Goal: Information Seeking & Learning: Find specific fact

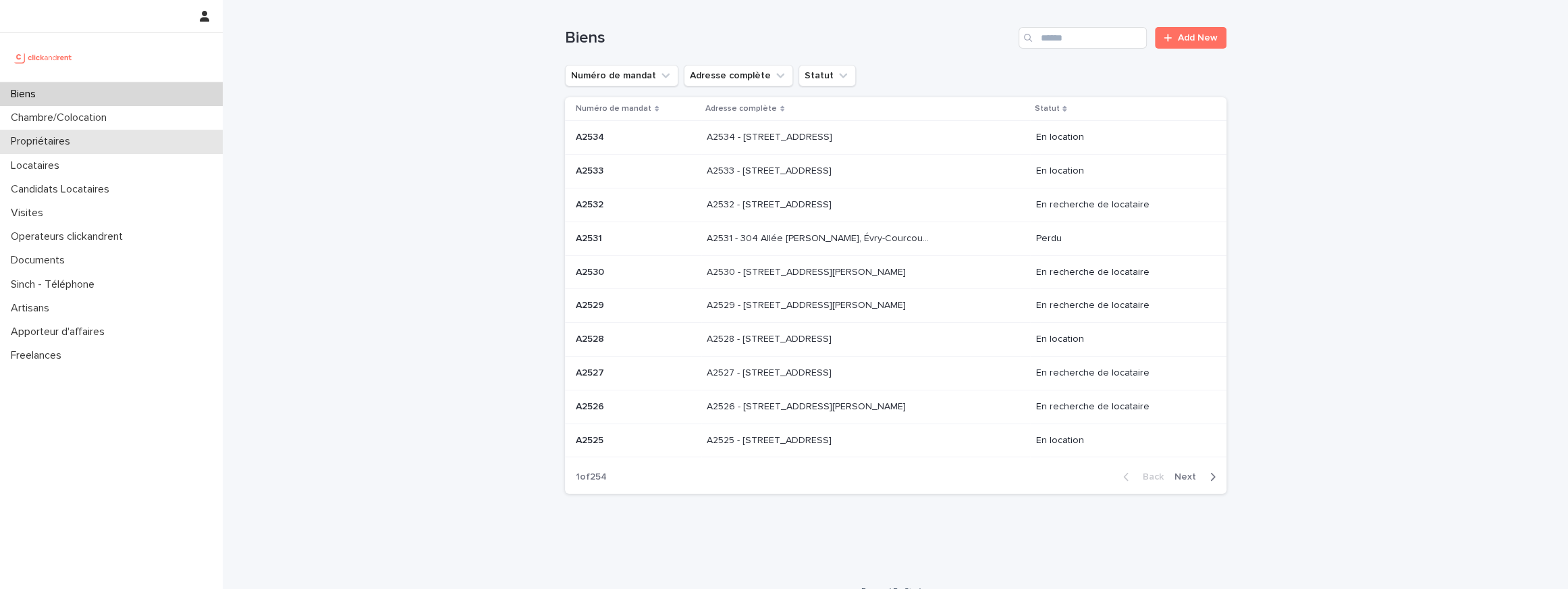
click at [60, 145] on p "Propriétaires" at bounding box center [43, 141] width 76 height 13
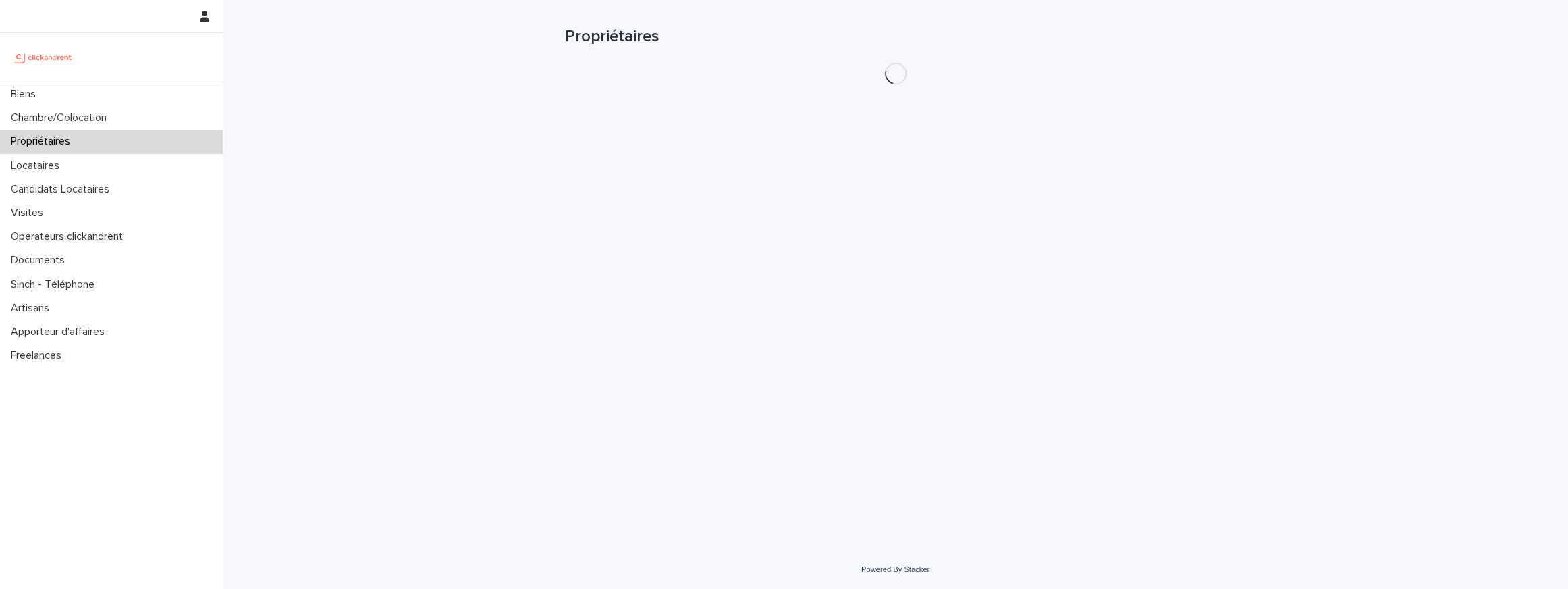
click at [60, 145] on p "Propriétaires" at bounding box center [43, 141] width 76 height 13
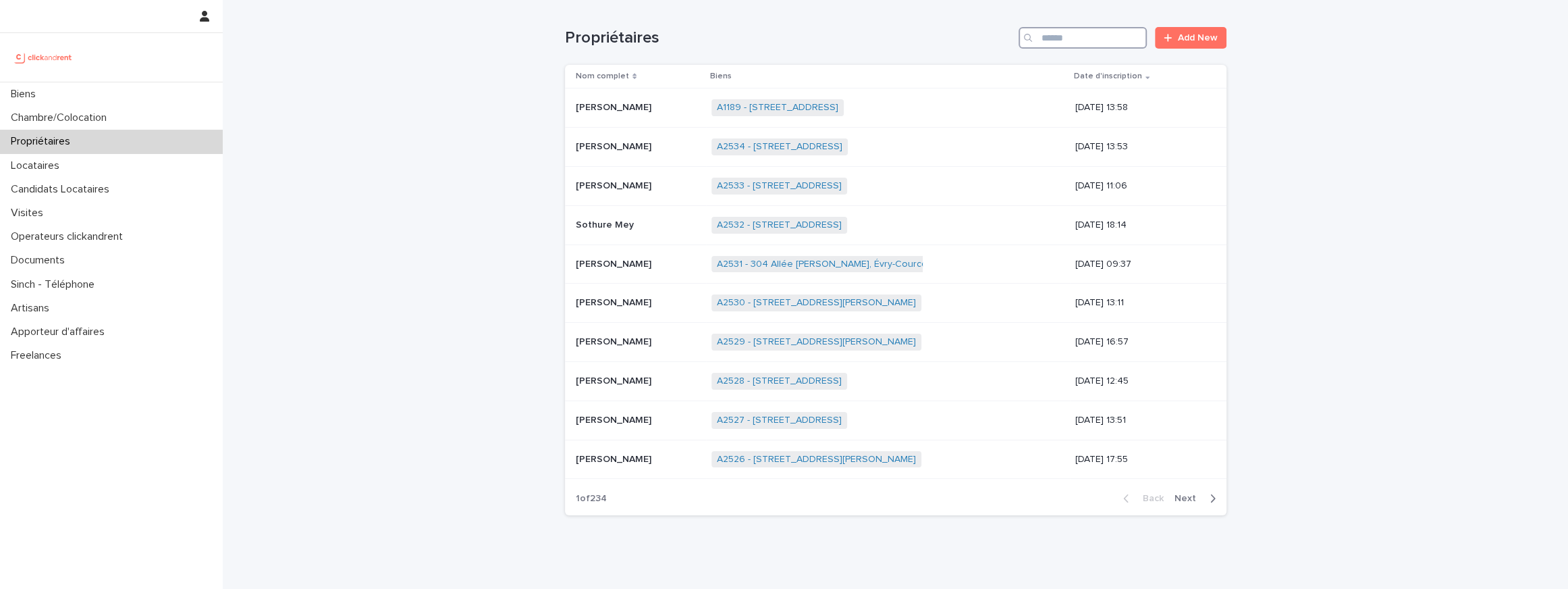
click at [1088, 28] on input "Search" at bounding box center [1082, 37] width 128 height 22
paste input "**********"
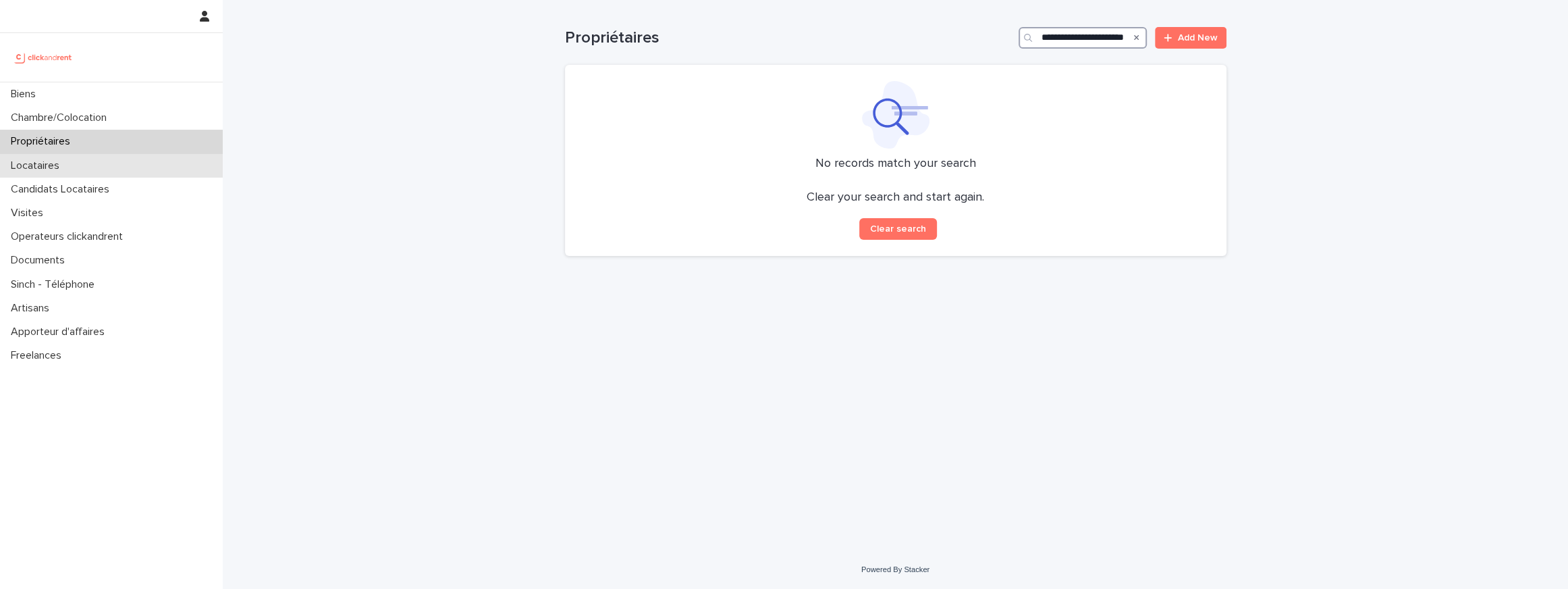
type input "**********"
click at [160, 172] on div "Locataires" at bounding box center [111, 165] width 223 height 23
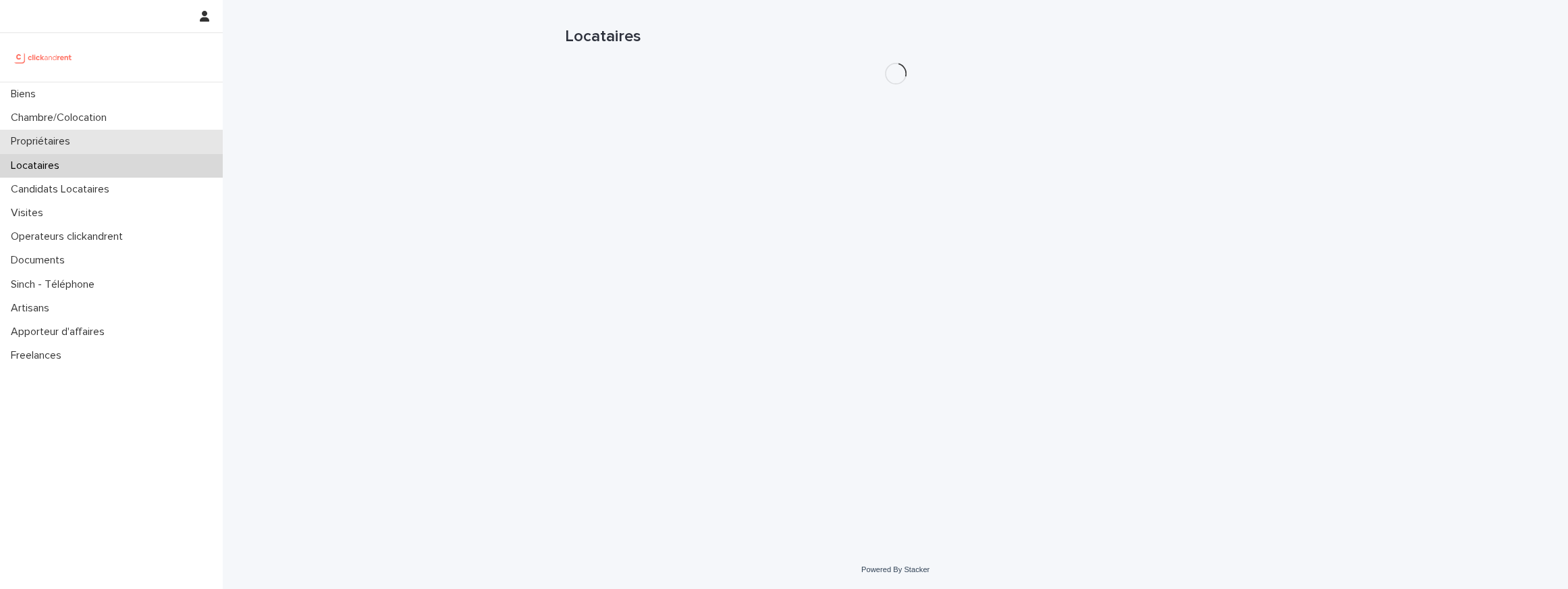
click at [160, 150] on div "Propriétaires" at bounding box center [111, 141] width 223 height 23
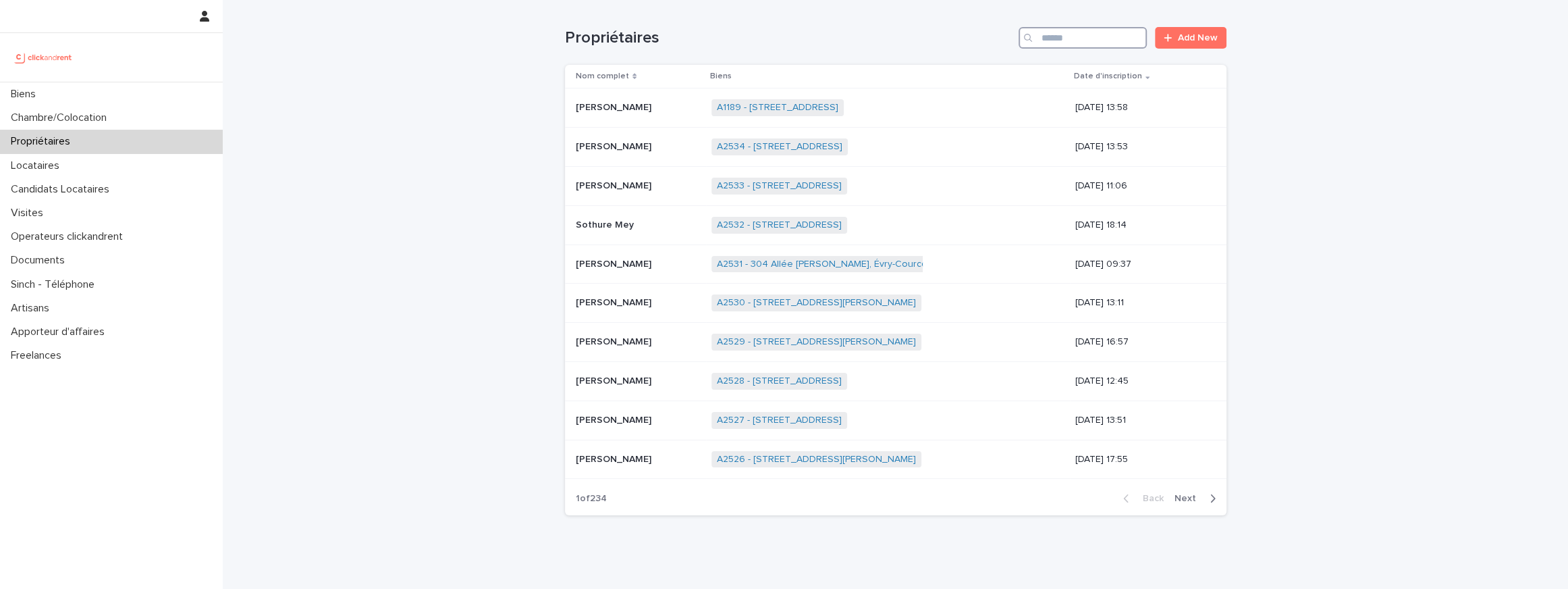
click at [1105, 45] on input "Search" at bounding box center [1082, 37] width 128 height 22
paste input "**********"
type input "**********"
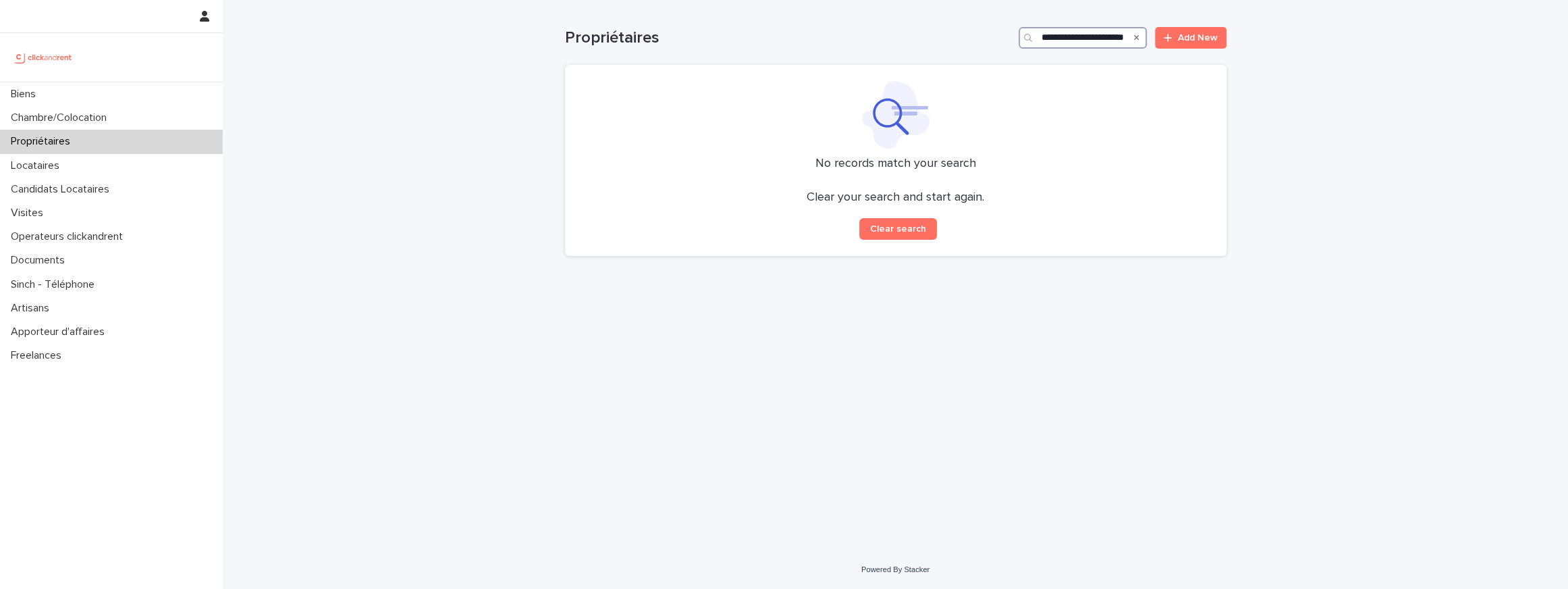
click at [1080, 37] on input "**********" at bounding box center [1082, 37] width 128 height 22
drag, startPoint x: 1080, startPoint y: 37, endPoint x: 996, endPoint y: 37, distance: 84.0
click at [996, 37] on div "**********" at bounding box center [895, 37] width 661 height 22
click at [1102, 37] on input "**********" at bounding box center [1082, 37] width 128 height 22
drag, startPoint x: 1102, startPoint y: 37, endPoint x: 1026, endPoint y: 37, distance: 76.0
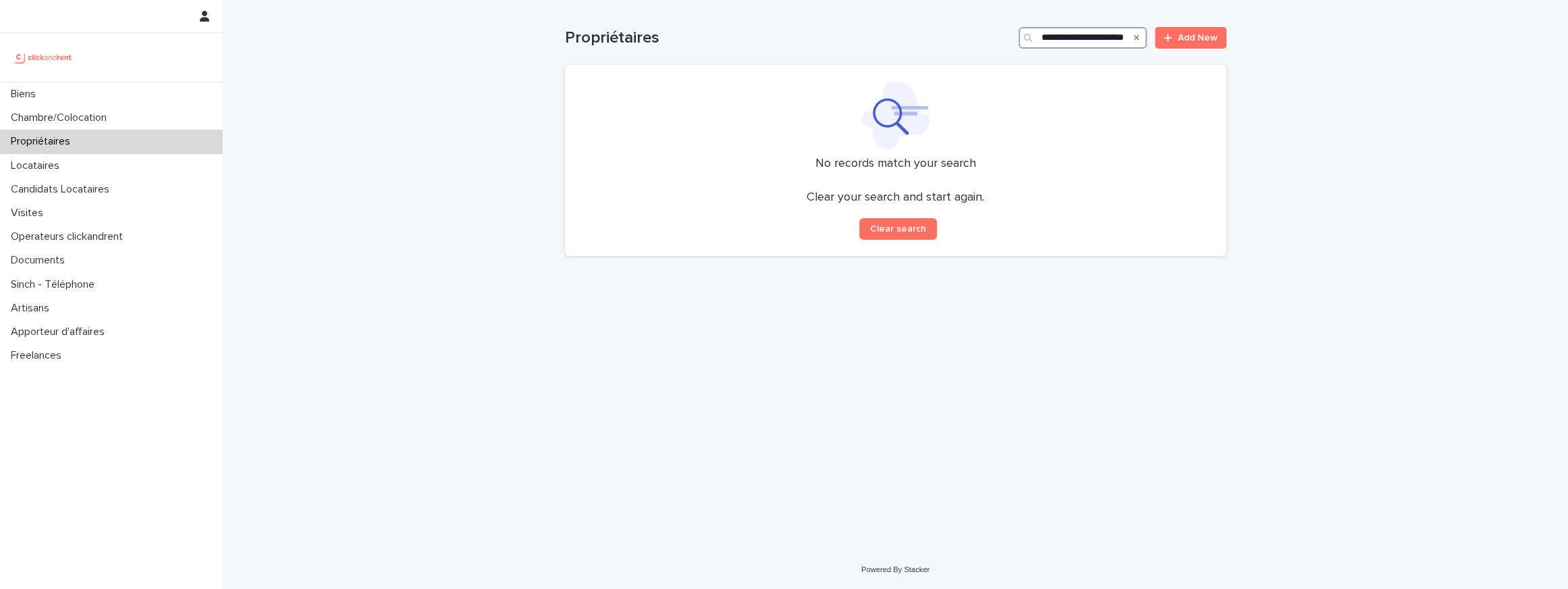
click at [1026, 37] on div "**********" at bounding box center [1082, 37] width 128 height 22
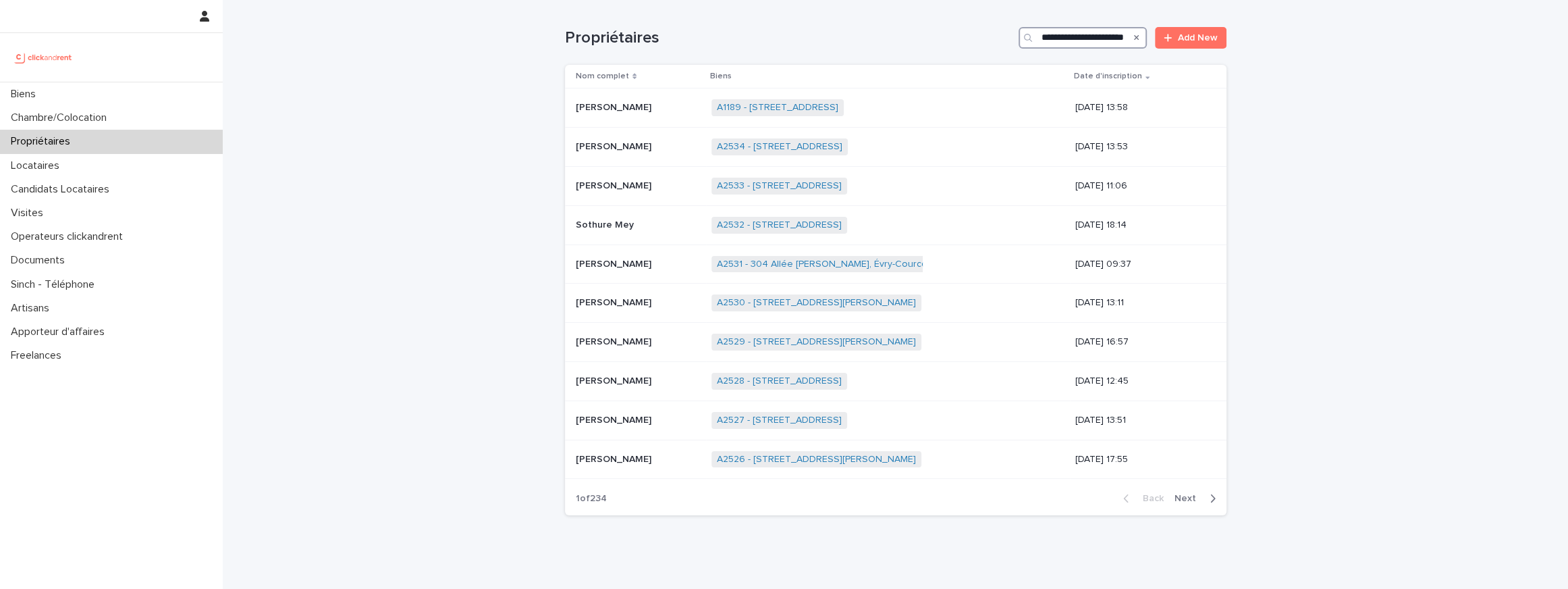
scroll to position [0, 20]
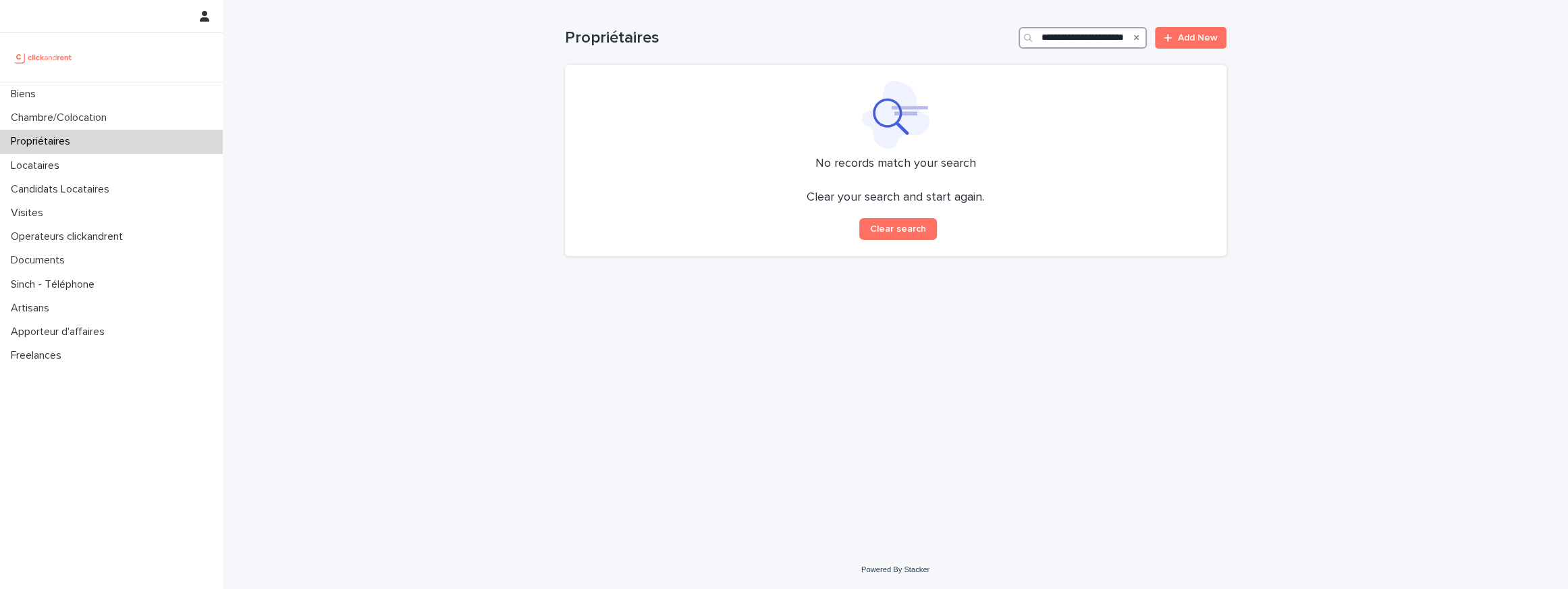
click at [1066, 40] on input "**********" at bounding box center [1082, 37] width 128 height 22
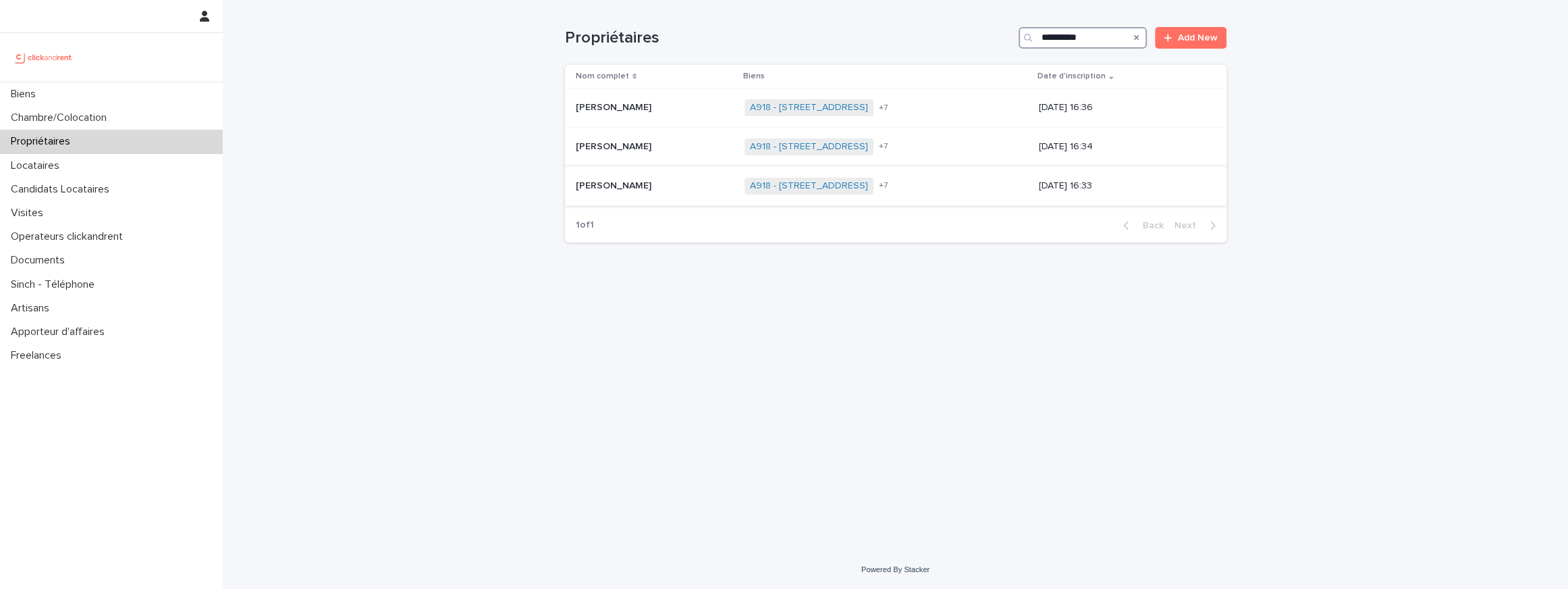
type input "**********"
click at [611, 184] on p "[PERSON_NAME]" at bounding box center [615, 185] width 78 height 14
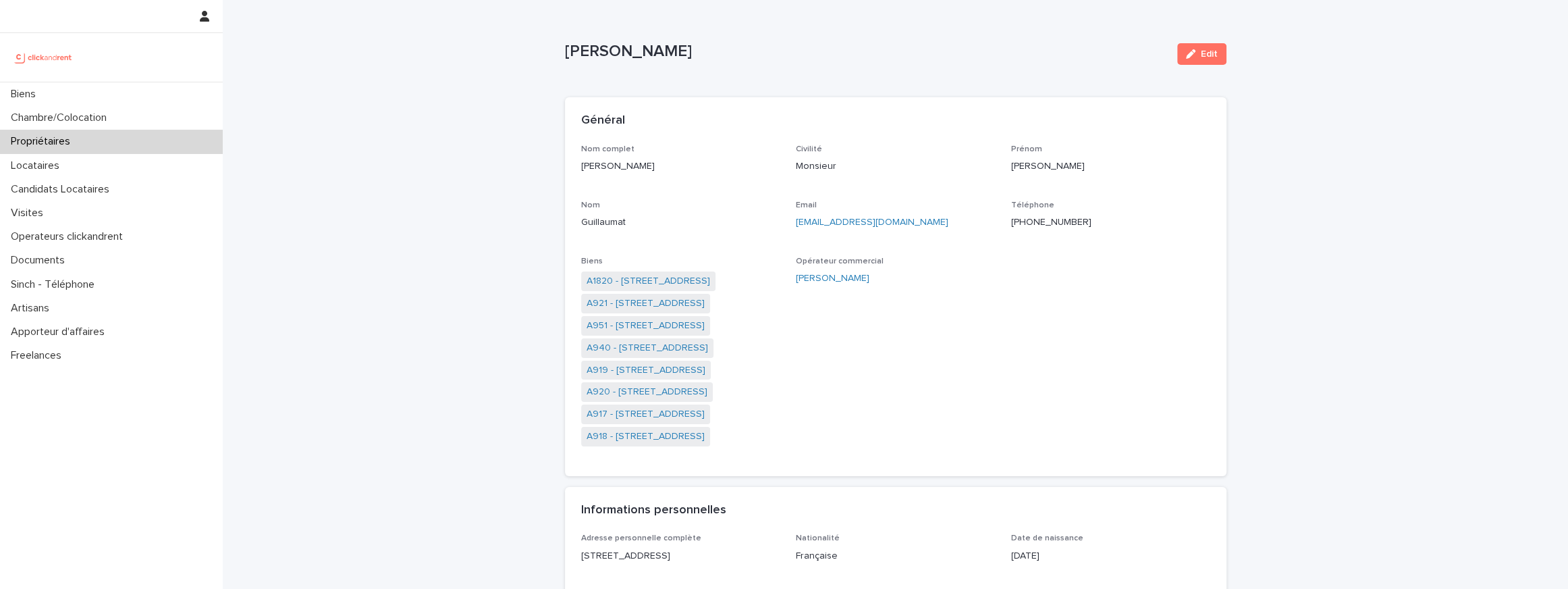
scroll to position [100, 0]
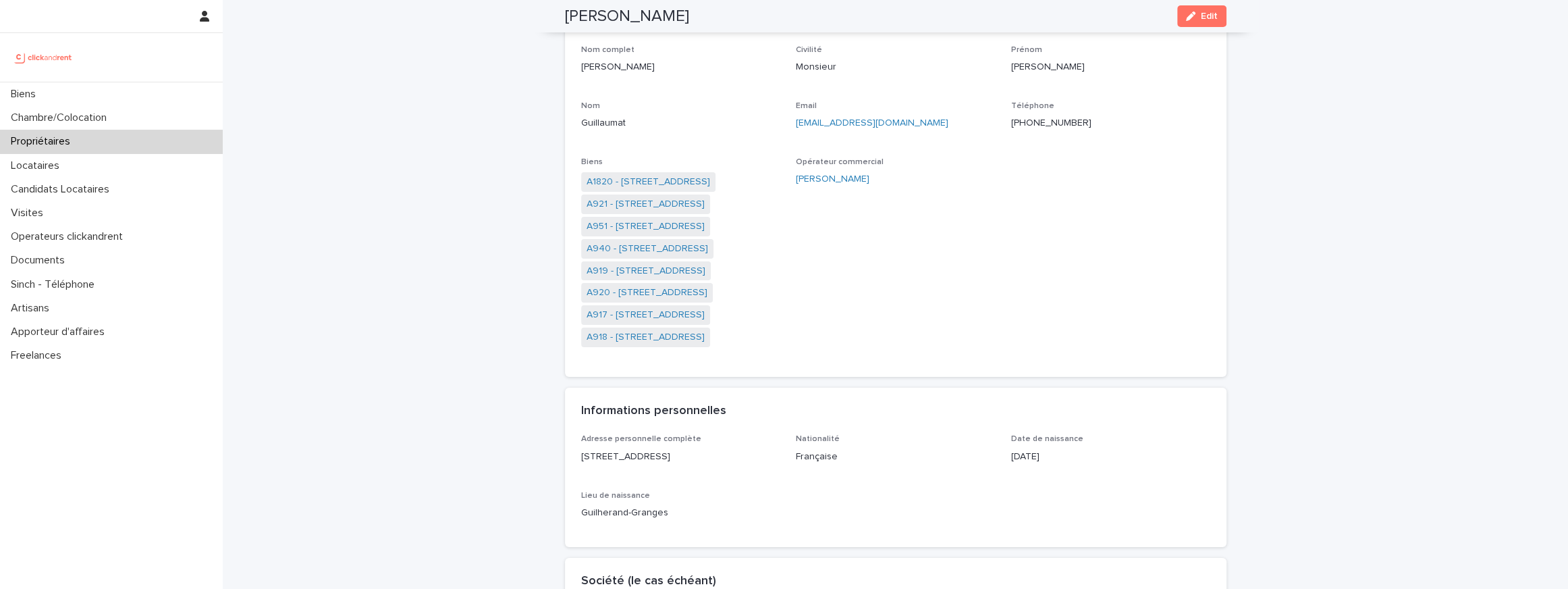
click at [1047, 124] on p "+33637904133" at bounding box center [1111, 124] width 199 height 14
copy p "+33637904133"
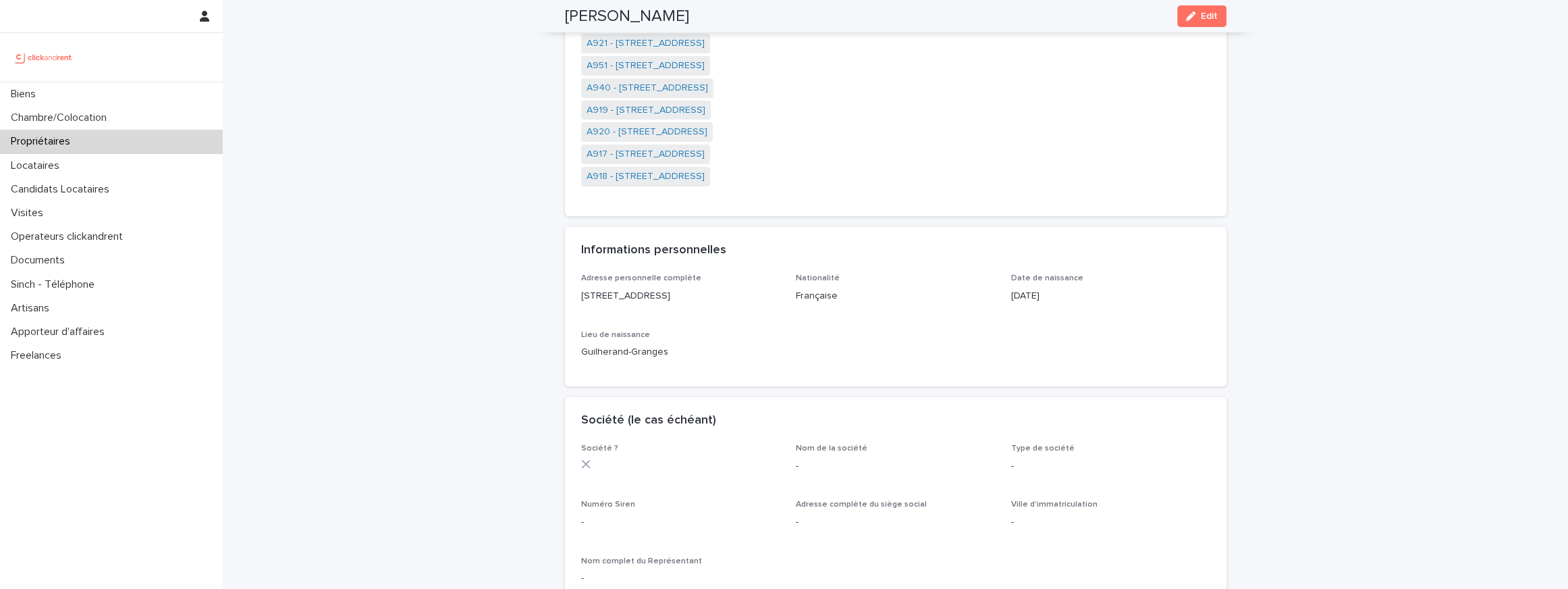
scroll to position [175, 0]
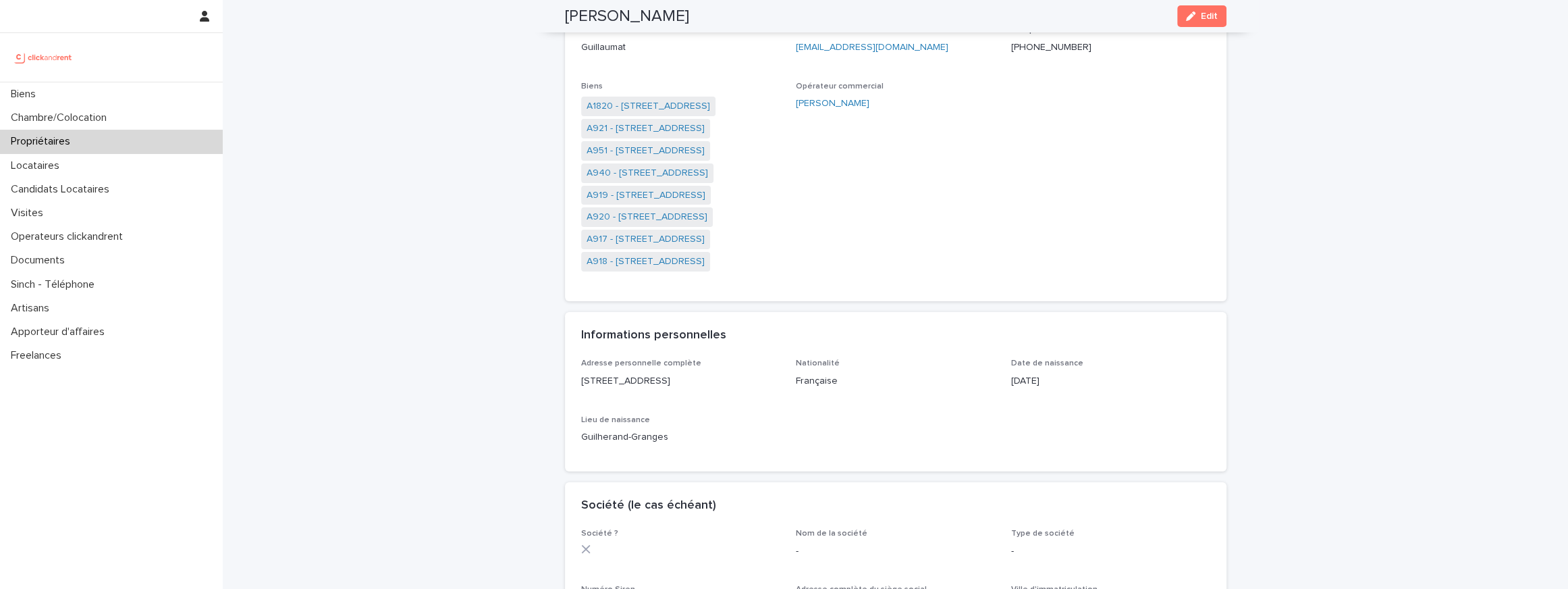
click at [788, 50] on div "Nom complet Jean-Baptiste Guillaumat Civilité Monsieur Prénom Jean-Baptiste Nom…" at bounding box center [895, 127] width 629 height 316
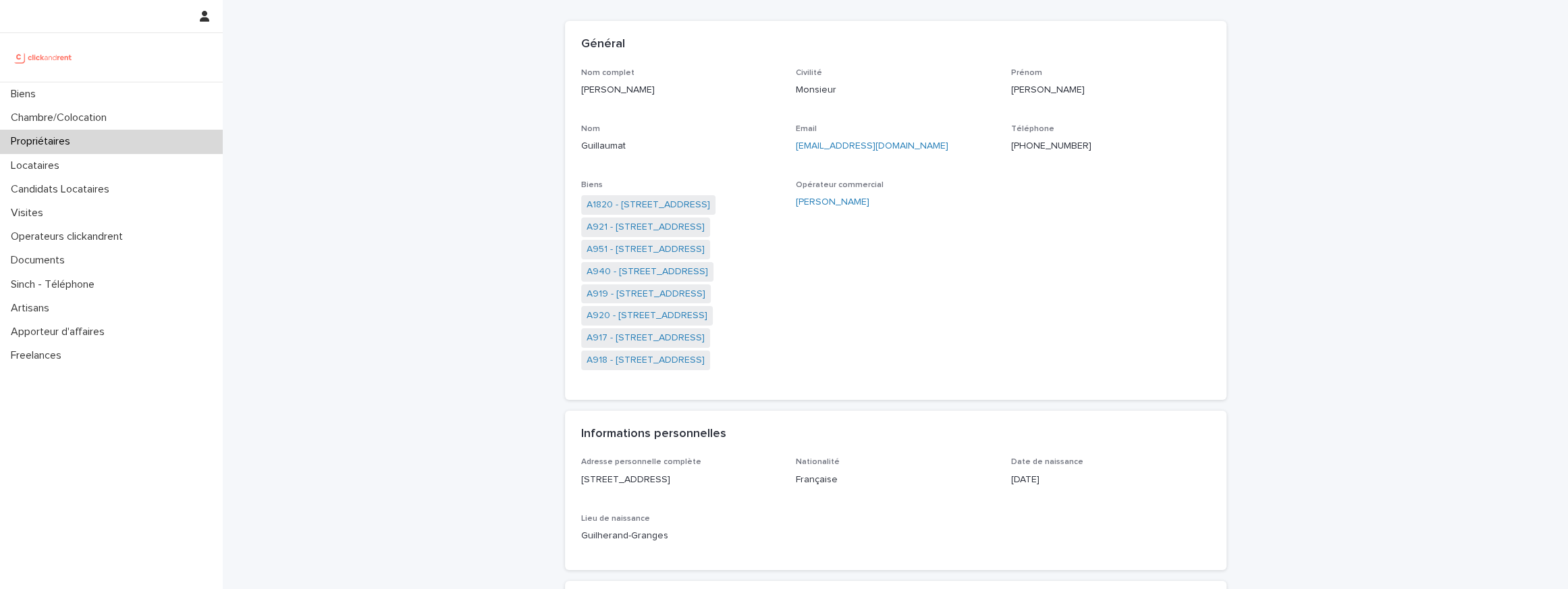
scroll to position [0, 0]
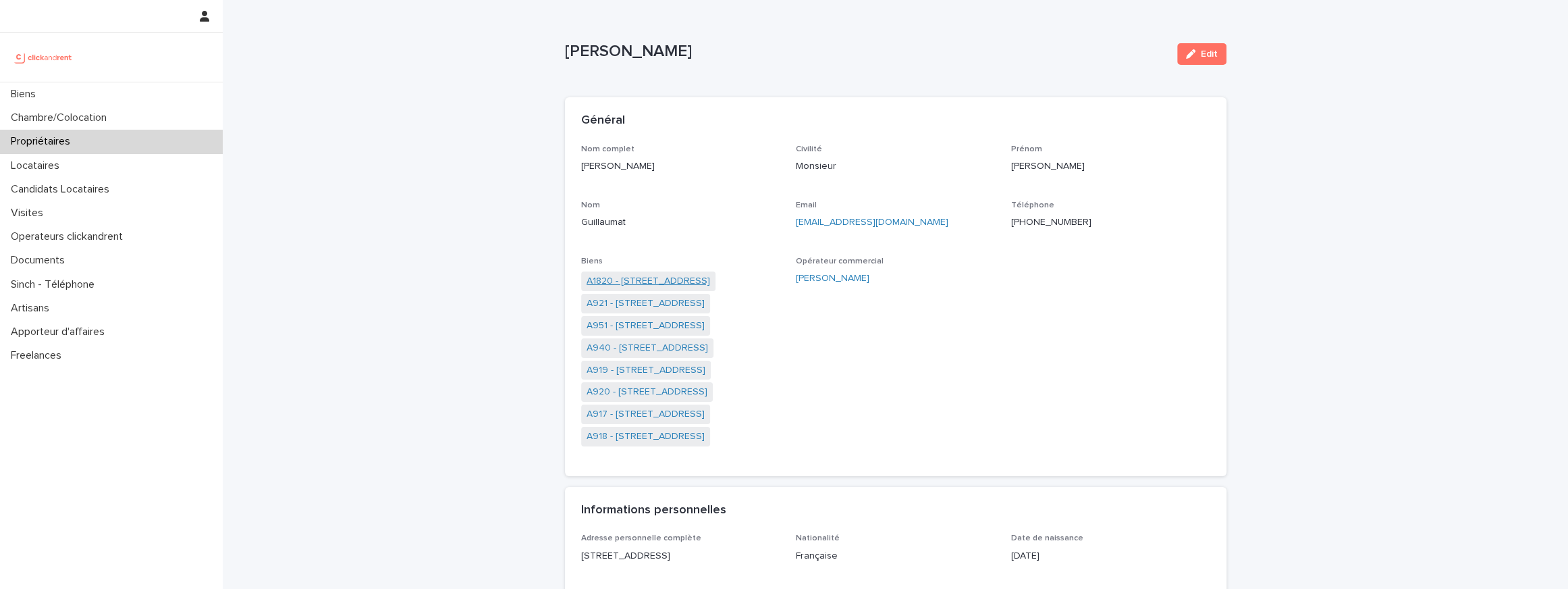
click at [646, 280] on link "A1820 - 32 boulevard de Vaugirard, Paris 75015" at bounding box center [648, 281] width 123 height 14
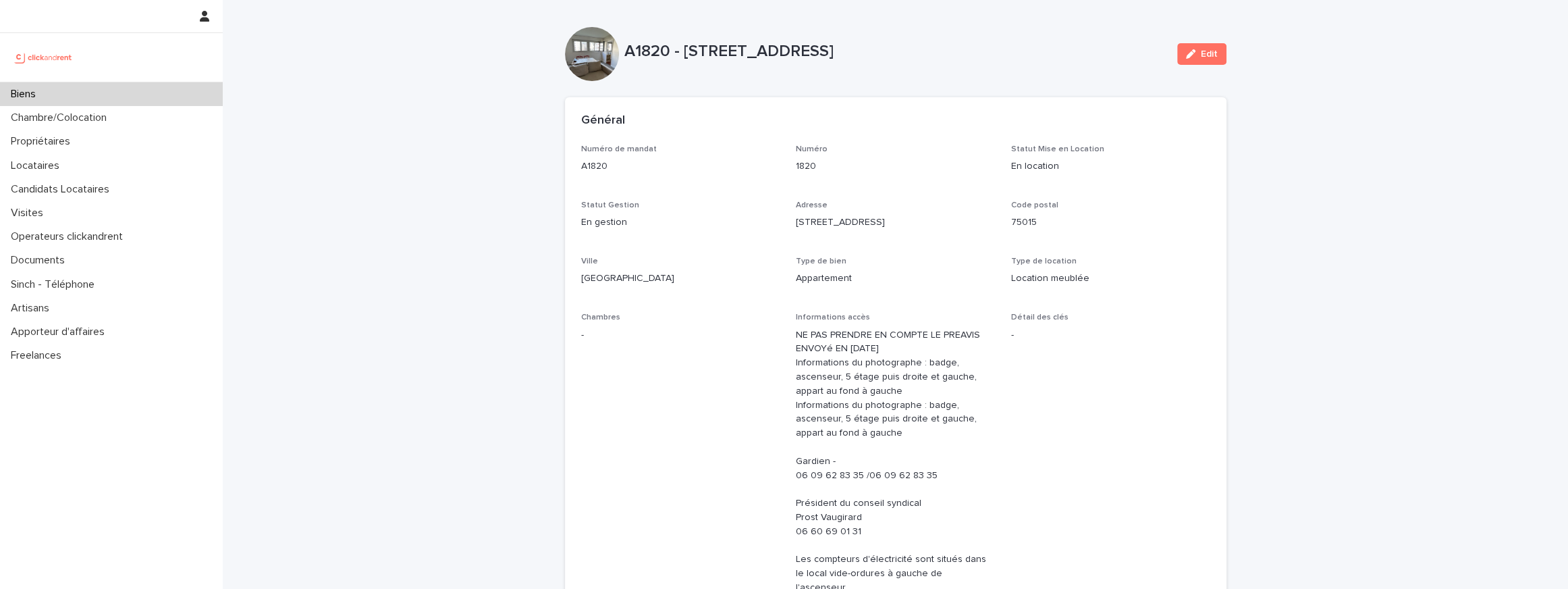
drag, startPoint x: 836, startPoint y: 54, endPoint x: 658, endPoint y: 54, distance: 178.0
click at [658, 54] on p "A1820 - 32 boulevard de Vaugirard, Paris 75015" at bounding box center [895, 52] width 542 height 20
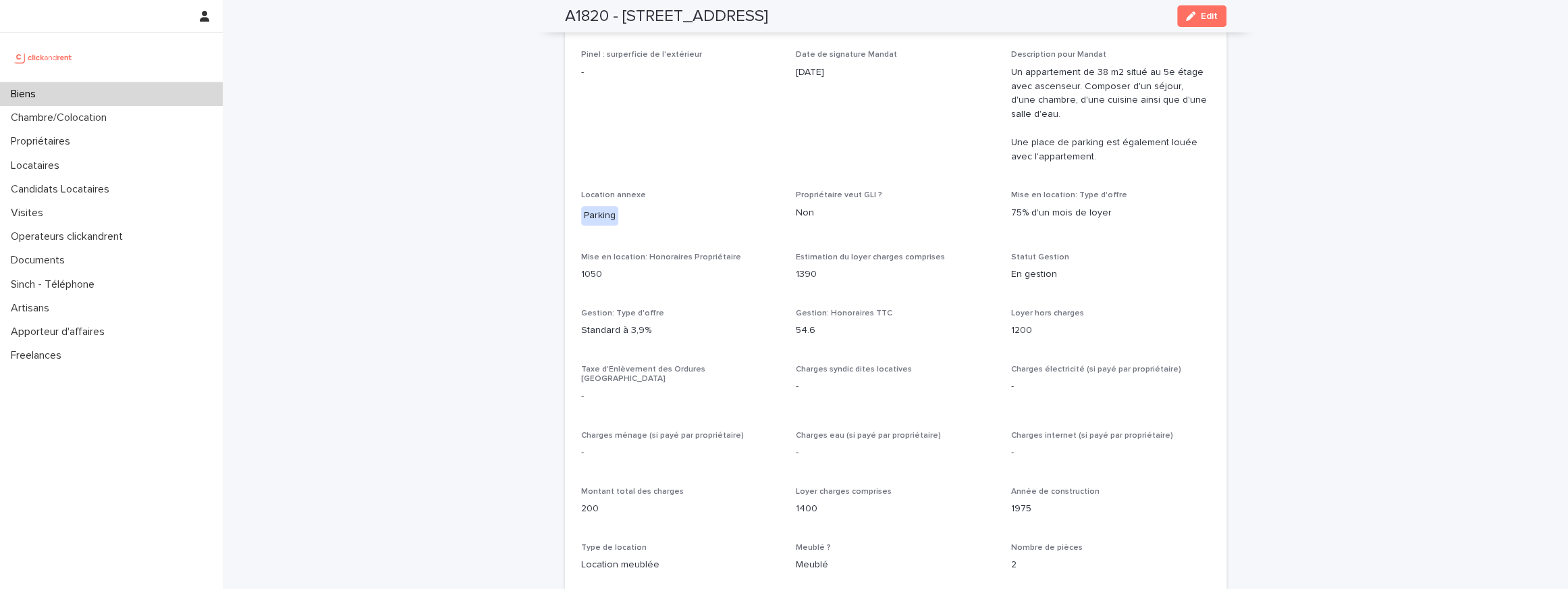
scroll to position [1383, 0]
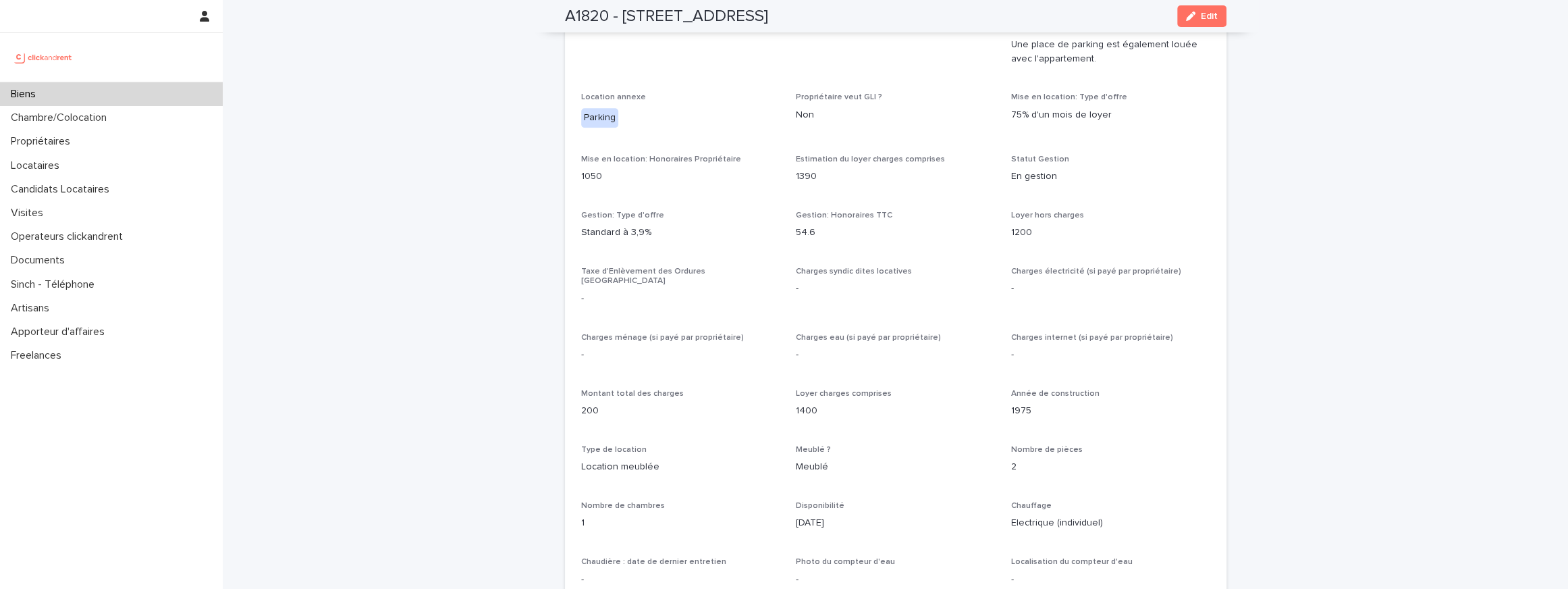
click at [626, 225] on p "Standard à 3,9%" at bounding box center [680, 232] width 199 height 14
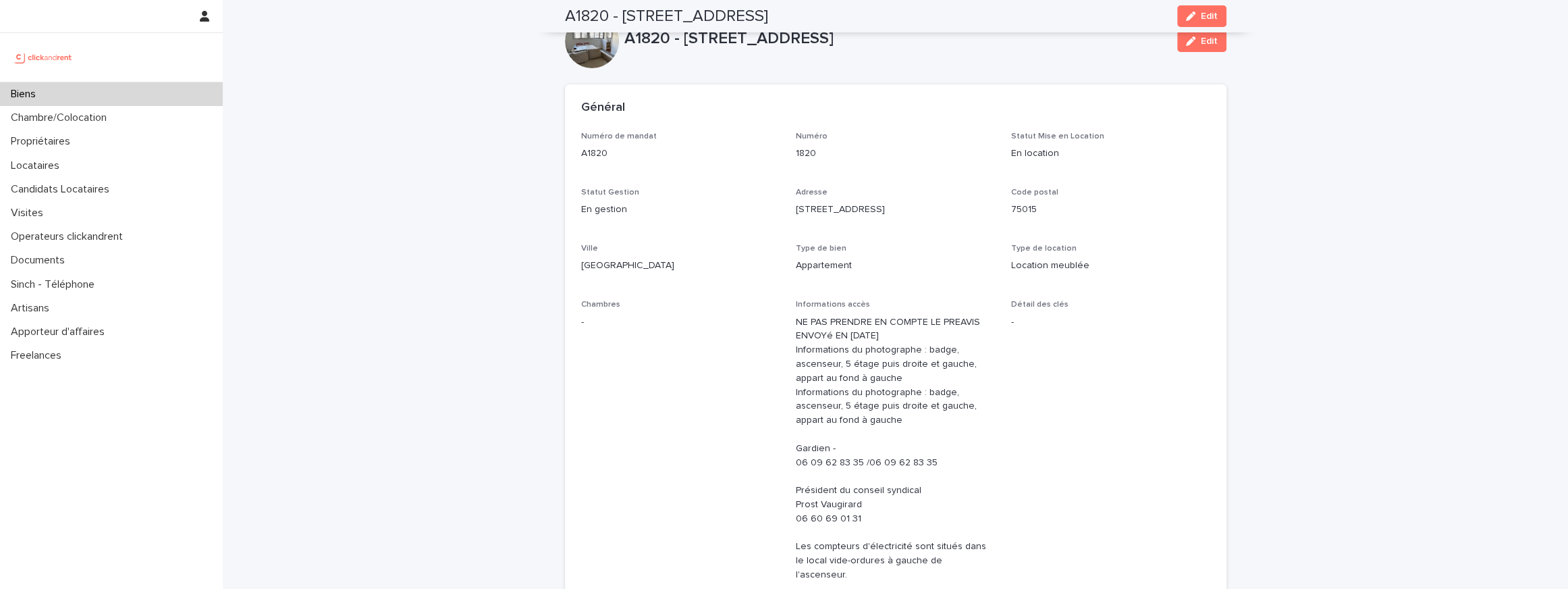
scroll to position [0, 0]
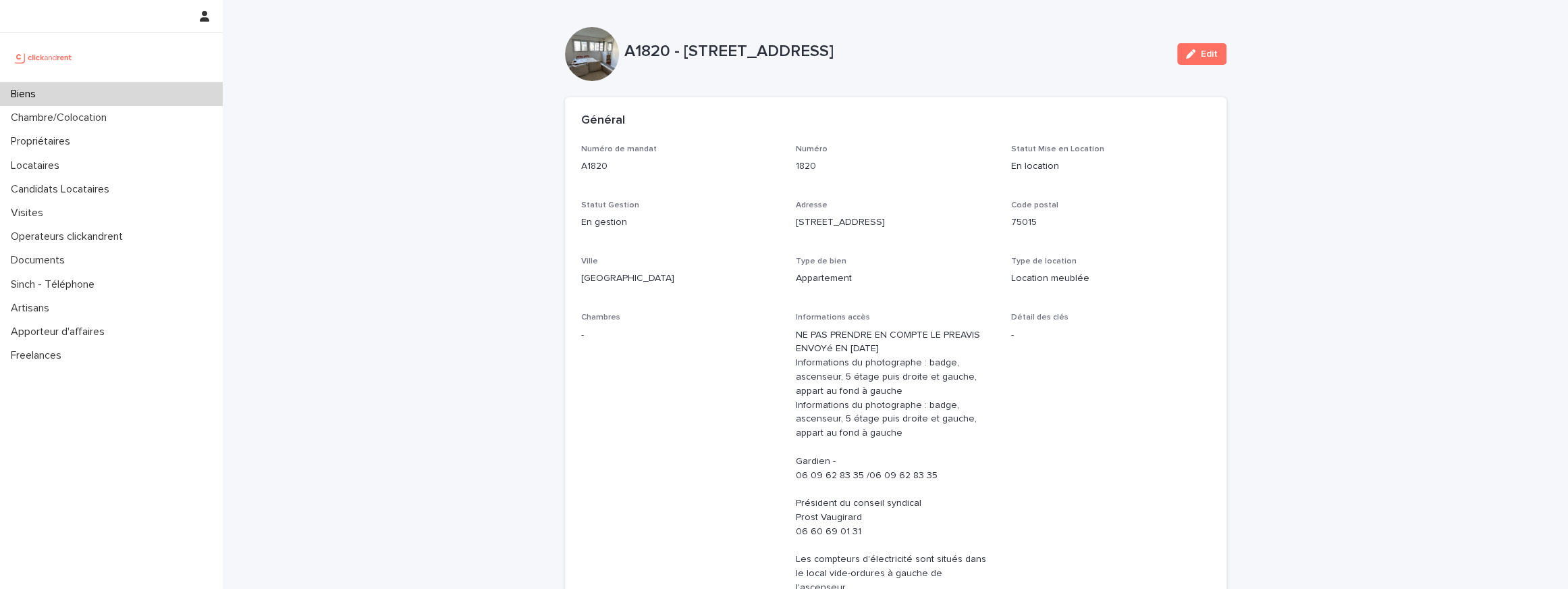
drag, startPoint x: 899, startPoint y: 358, endPoint x: 889, endPoint y: 356, distance: 10.2
click at [889, 356] on p "NE PAS PRENDRE EN COMPTE LE PREAVIS ENVOYé EN AVRIL 2025 Informations du photog…" at bounding box center [895, 462] width 199 height 267
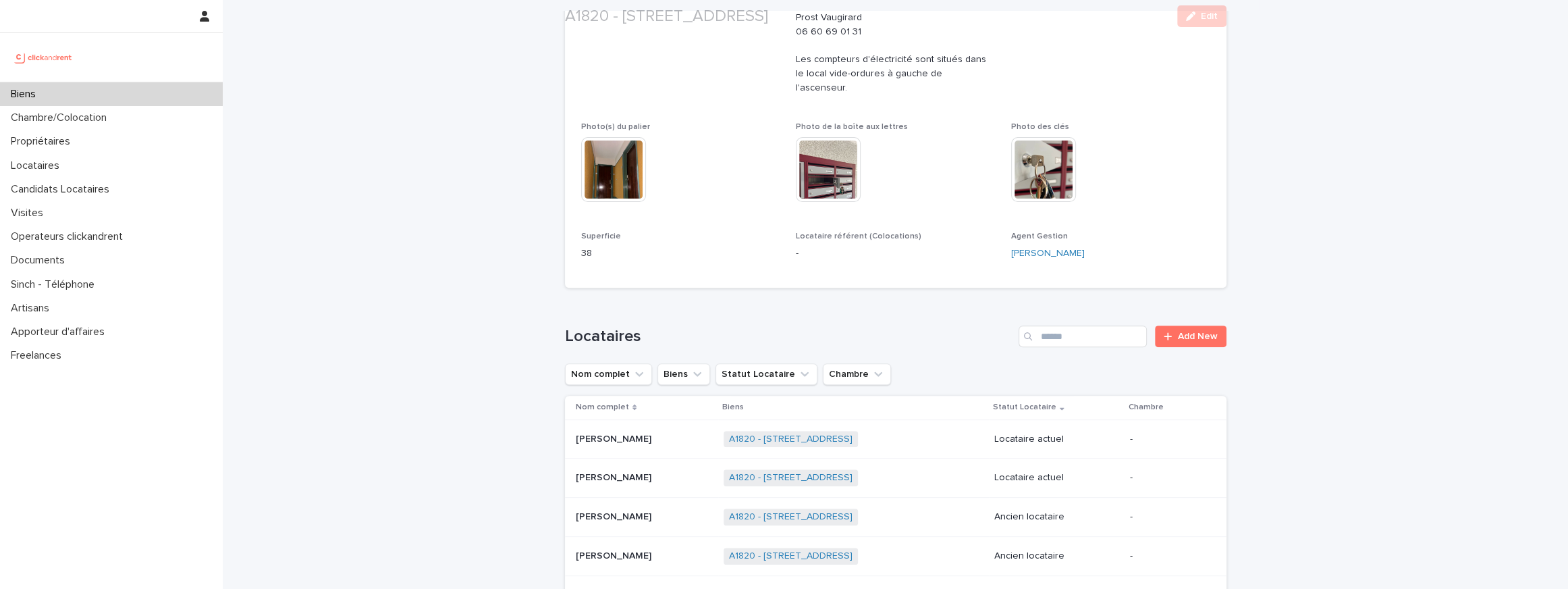
scroll to position [537, 0]
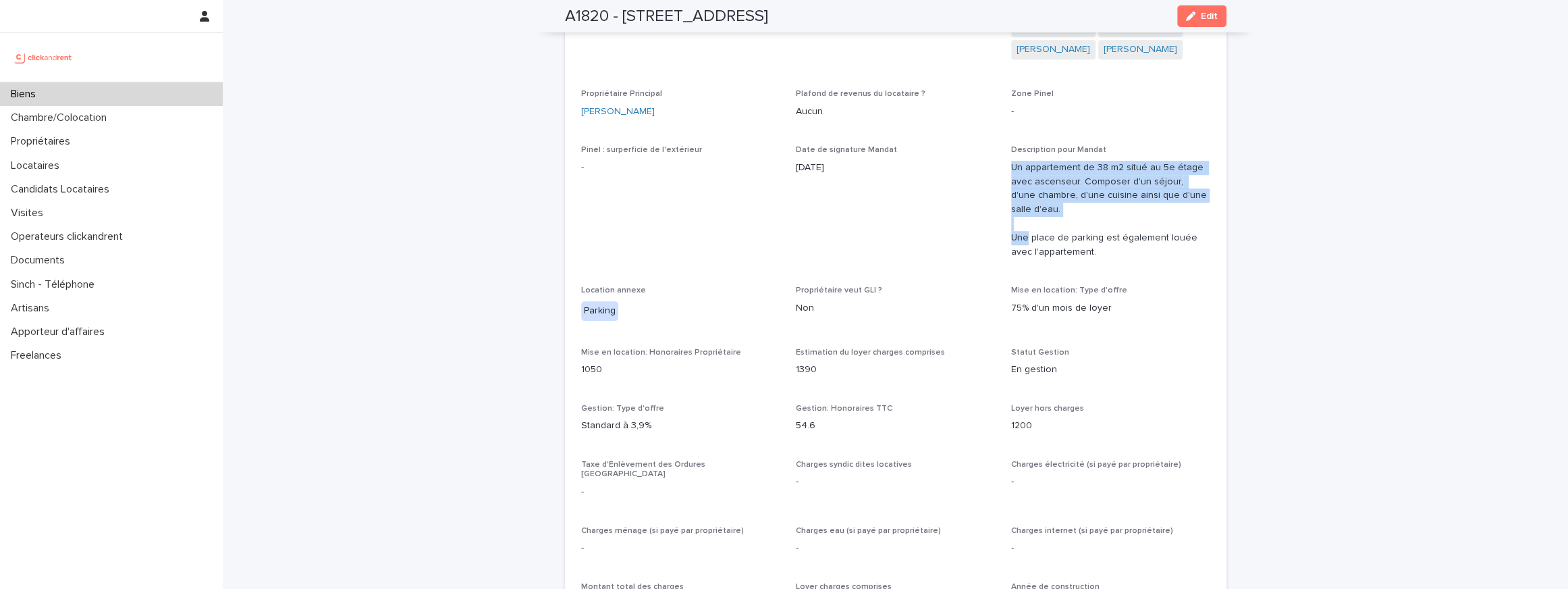
drag, startPoint x: 1019, startPoint y: 142, endPoint x: 1027, endPoint y: 227, distance: 85.4
click at [1027, 227] on div "Description pour Mandat Un appartement de 38 m2 situé au 5e étage avec ascenseu…" at bounding box center [1111, 208] width 199 height 124
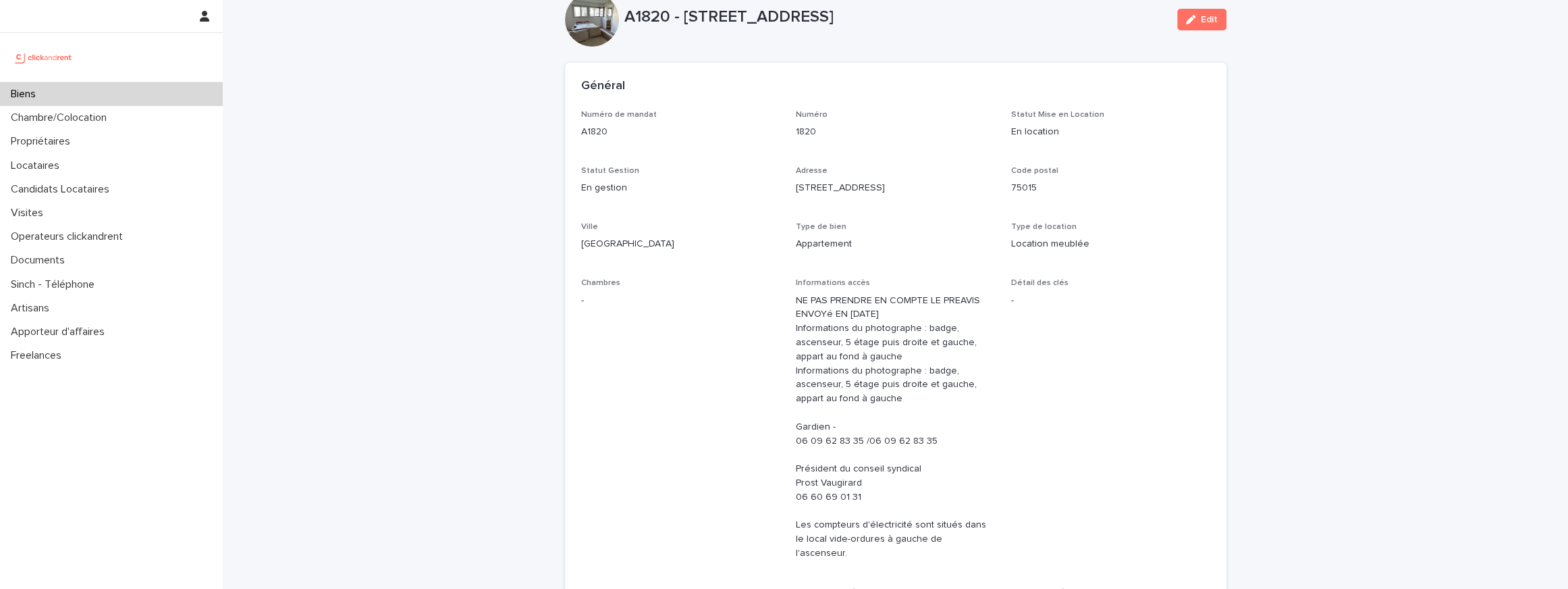
scroll to position [0, 0]
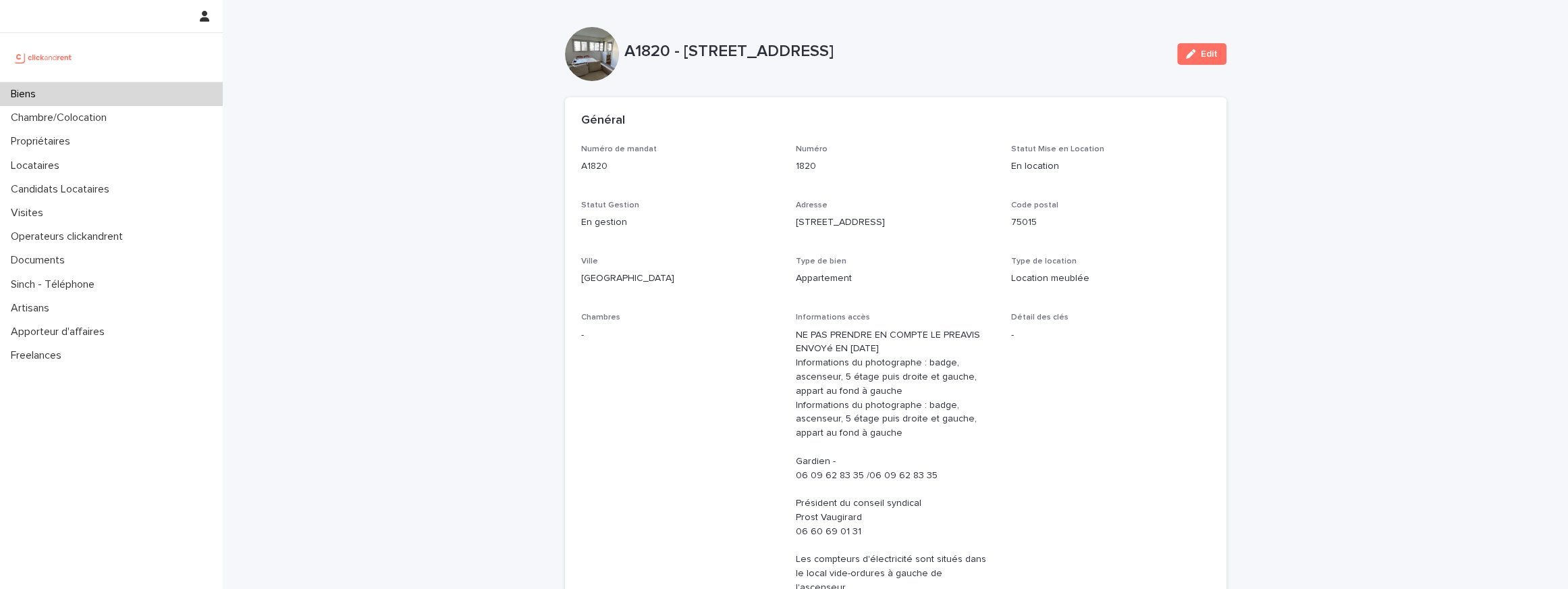
click at [756, 46] on p "A1820 - 32 boulevard de Vaugirard, Paris 75015" at bounding box center [895, 52] width 542 height 20
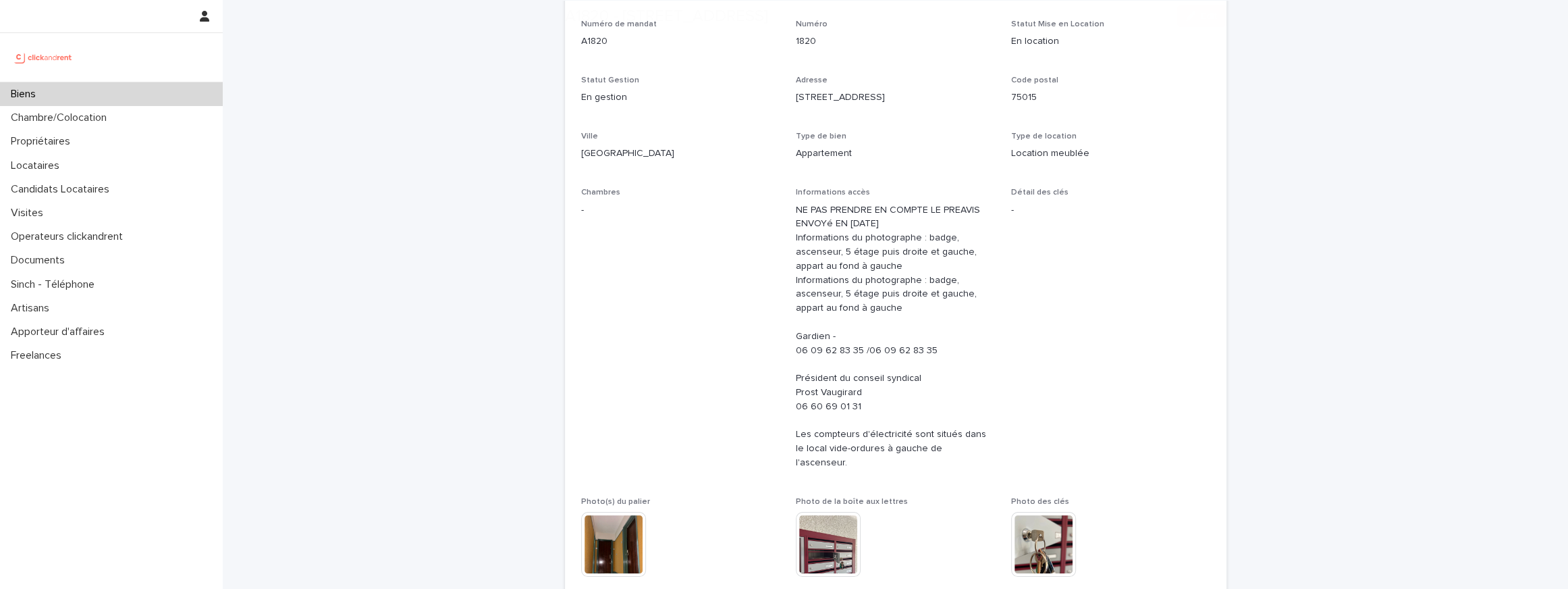
scroll to position [140, 0]
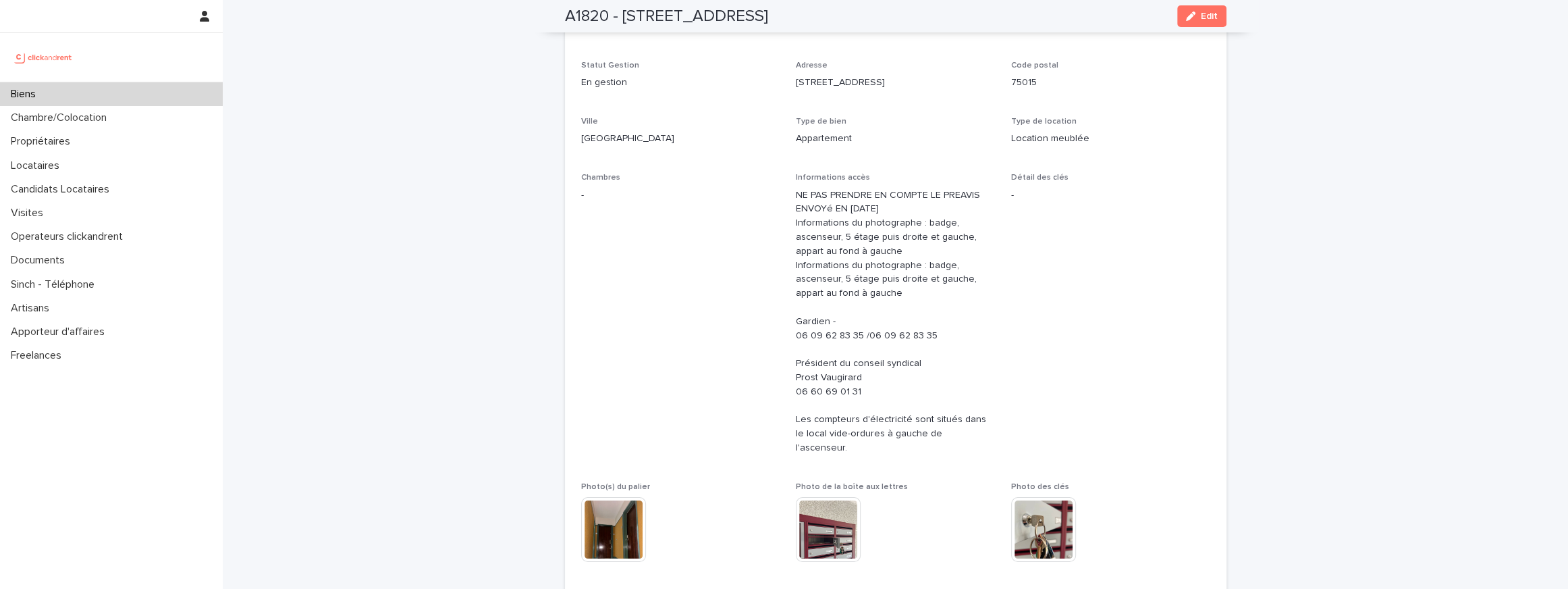
click at [809, 193] on p "NE PAS PRENDRE EN COMPTE LE PREAVIS ENVOYé EN AVRIL 2025 Informations du photog…" at bounding box center [895, 322] width 199 height 267
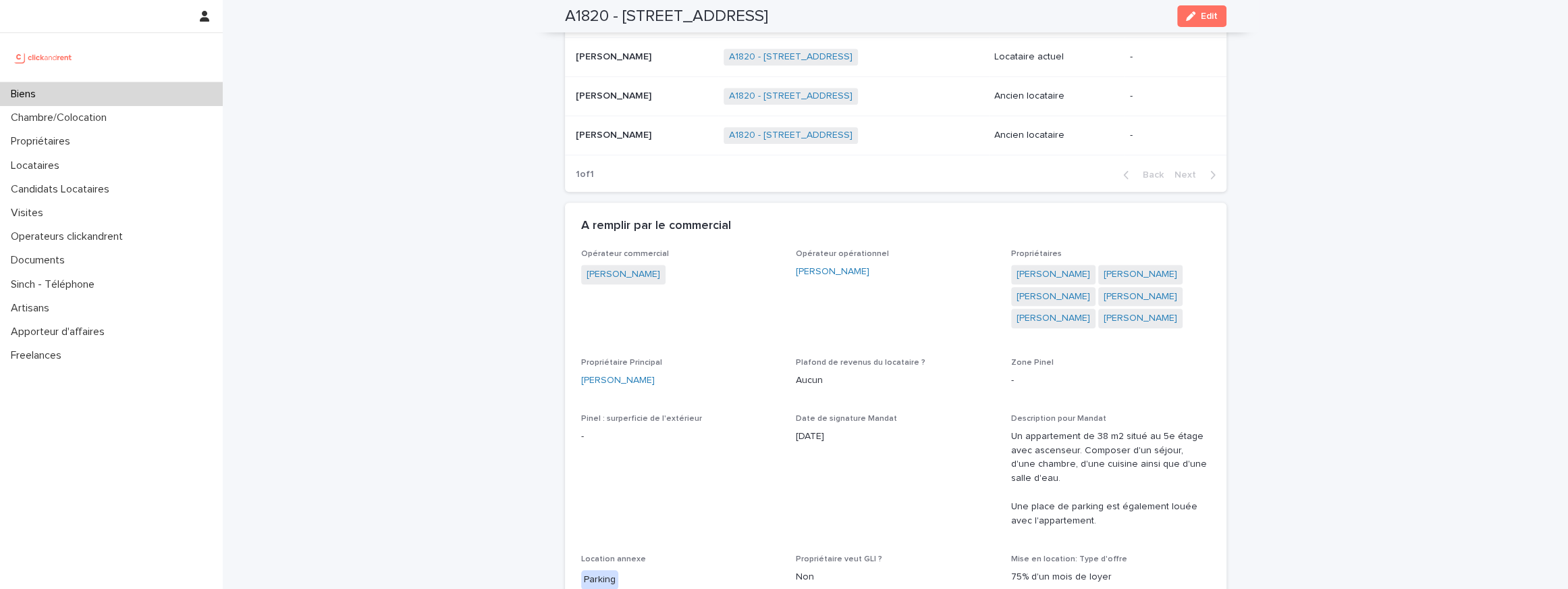
scroll to position [1059, 0]
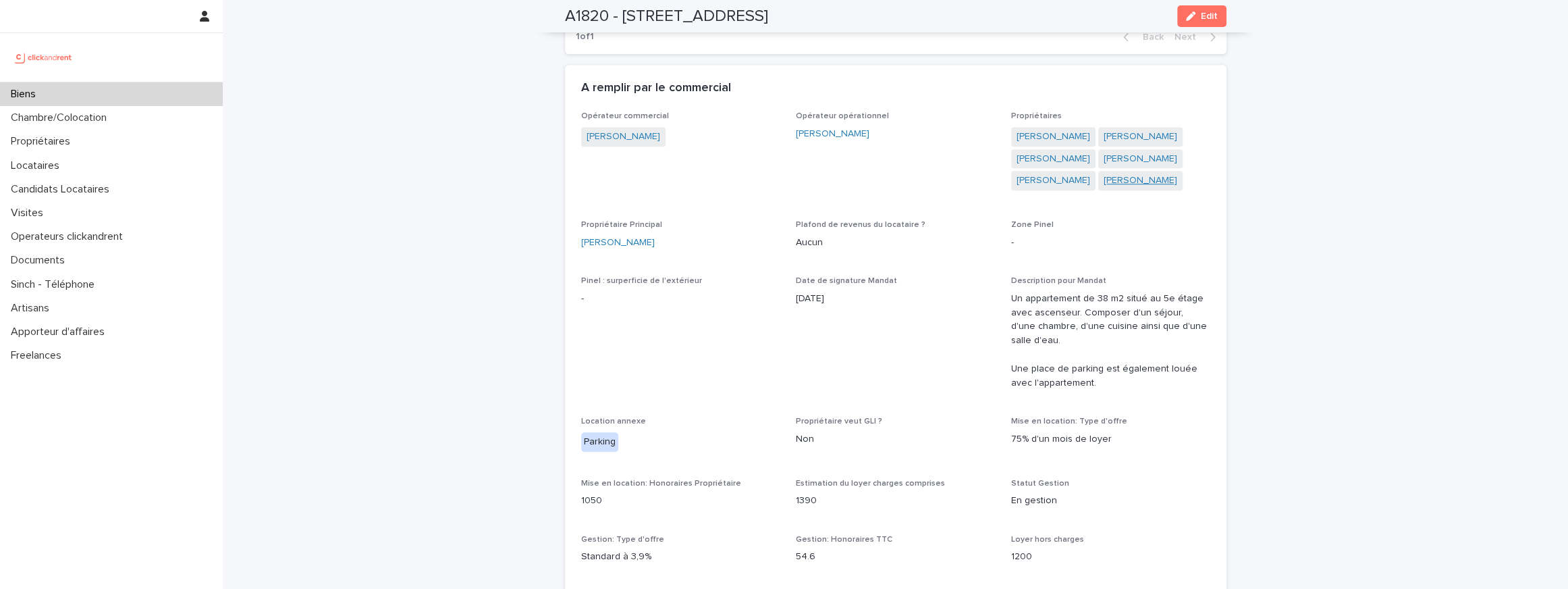
click at [1177, 174] on link "Jean-Baptiste Guillaumat" at bounding box center [1140, 181] width 73 height 14
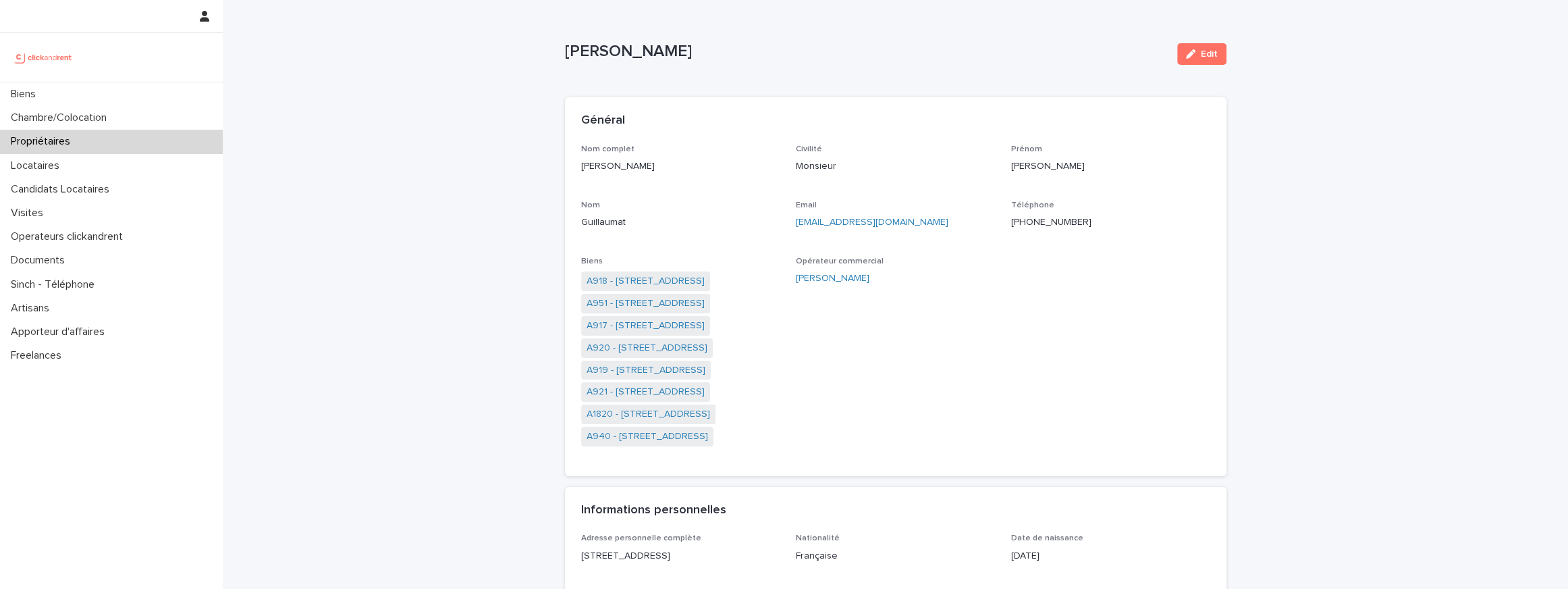
drag, startPoint x: 955, startPoint y: 218, endPoint x: 789, endPoint y: 220, distance: 166.0
click at [789, 220] on div "Nom complet Jean-Baptiste Guillaumat Civilité Monsieur Prénom Jean-Baptiste Nom…" at bounding box center [895, 302] width 629 height 316
copy link "jeanbaptisteguillaumat@gmail.com"
click at [704, 417] on link "A1820 - 32 boulevard de Vaugirard, Paris 75015" at bounding box center [648, 415] width 123 height 14
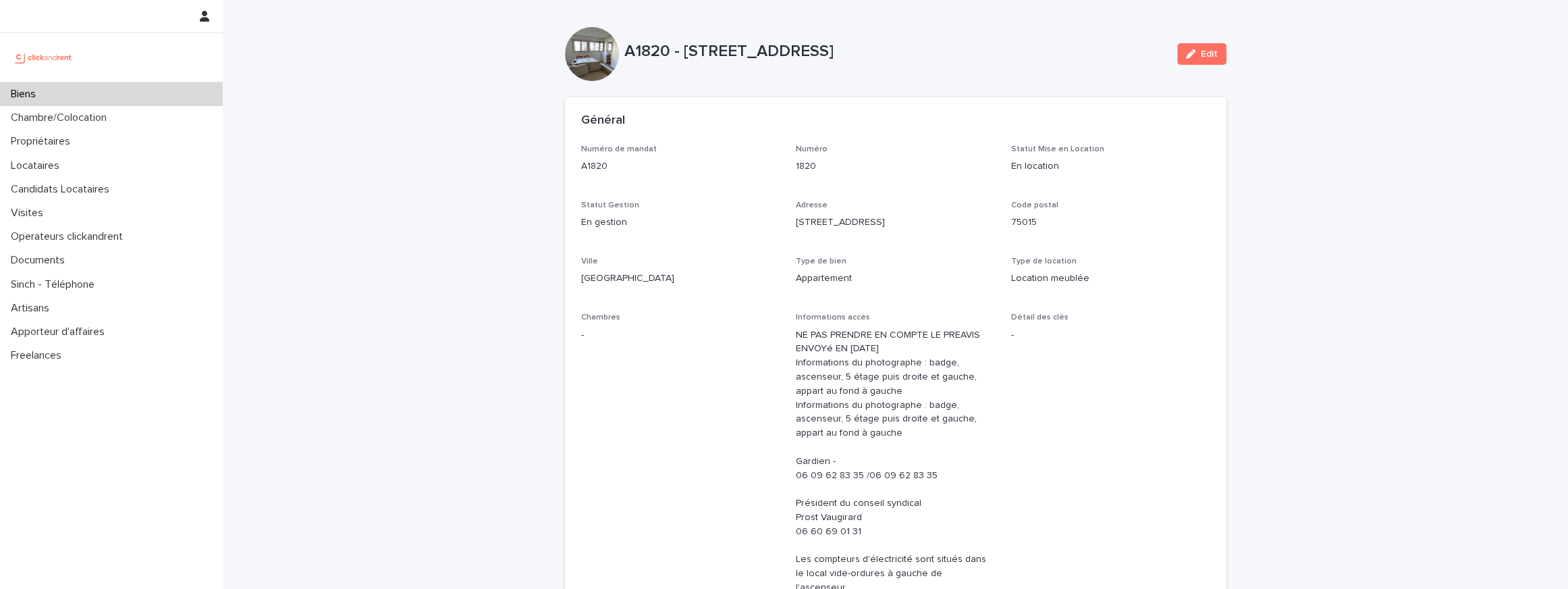
click at [707, 45] on p "A1820 - 32 boulevard de Vaugirard, Paris 75015" at bounding box center [895, 52] width 542 height 20
drag, startPoint x: 707, startPoint y: 45, endPoint x: 868, endPoint y: 54, distance: 161.3
click at [868, 54] on p "A1820 - 32 boulevard de Vaugirard, Paris 75015" at bounding box center [895, 52] width 542 height 20
copy p "boulevard de Vaugirard"
drag, startPoint x: 685, startPoint y: 49, endPoint x: 1005, endPoint y: 49, distance: 320.0
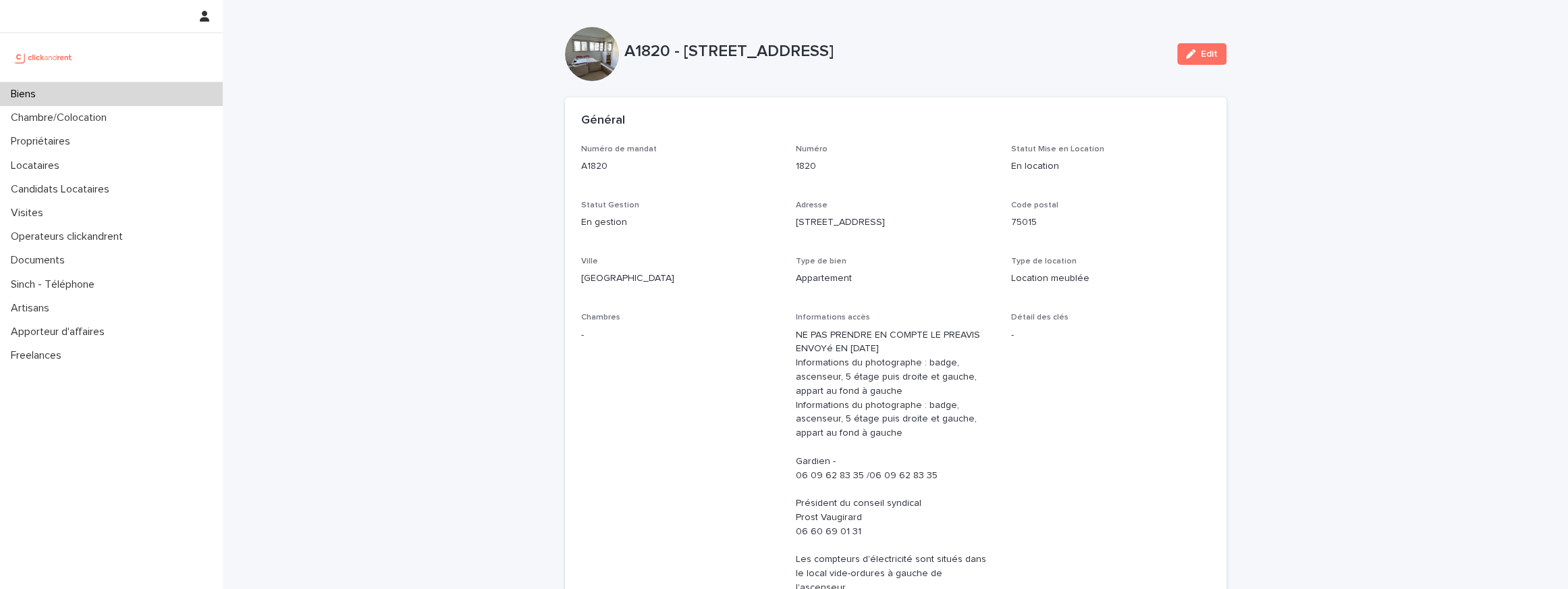
click at [1005, 49] on p "A1820 - 32 boulevard de Vaugirard, Paris 75015" at bounding box center [895, 52] width 542 height 20
copy p "32 boulevard de Vaugirard, Paris 75015"
click at [733, 53] on p "A1820 - 32 boulevard de Vaugirard, Paris 75015" at bounding box center [895, 52] width 542 height 20
drag, startPoint x: 706, startPoint y: 50, endPoint x: 877, endPoint y: 46, distance: 171.0
click at [877, 46] on p "A1820 - 32 boulevard de Vaugirard, Paris 75015" at bounding box center [895, 52] width 542 height 20
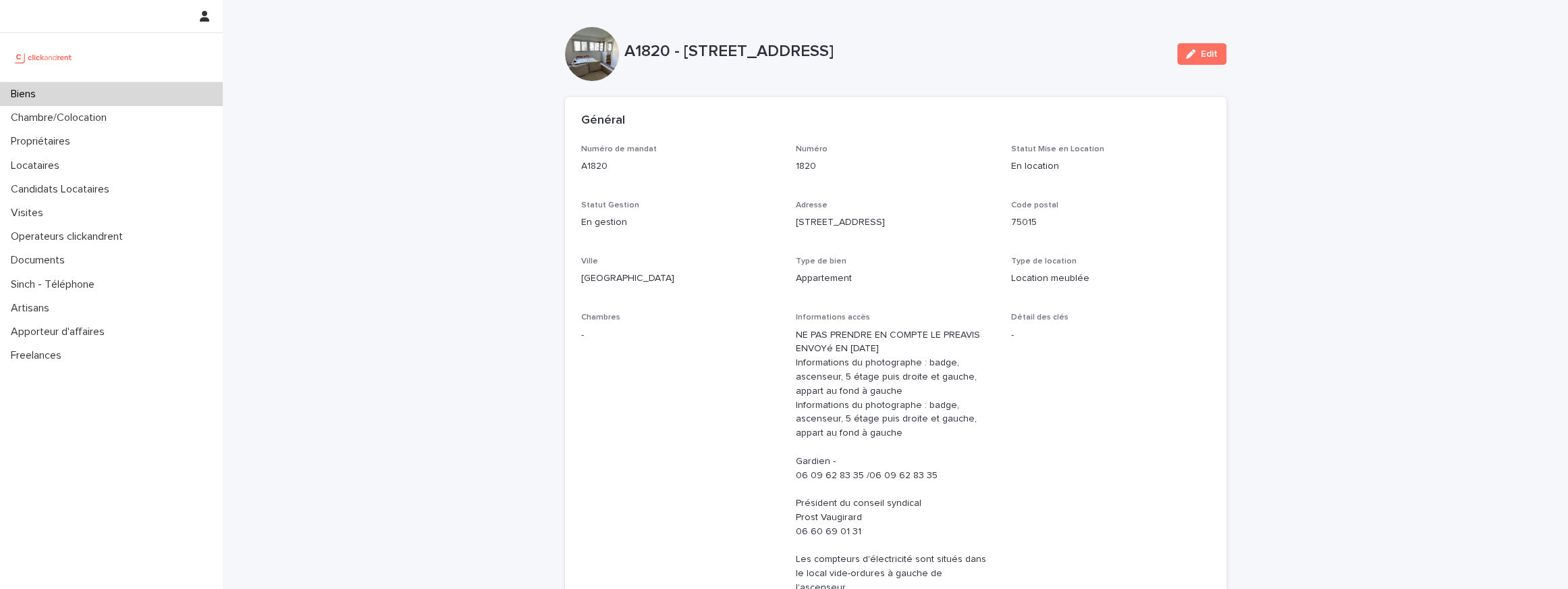
copy p "boulevard de Vaugirard"
click at [758, 49] on p "A1820 - 32 boulevard de Vaugirard, Paris 75015" at bounding box center [895, 52] width 542 height 20
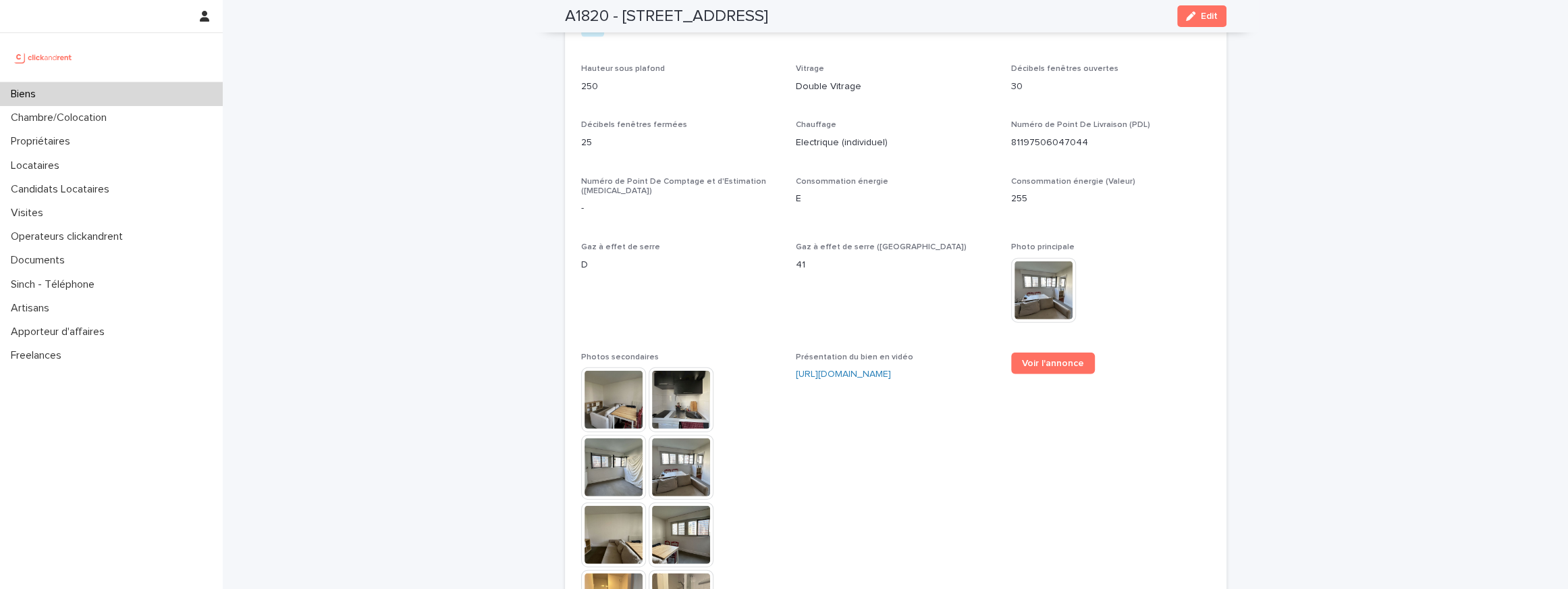
scroll to position [3348, 0]
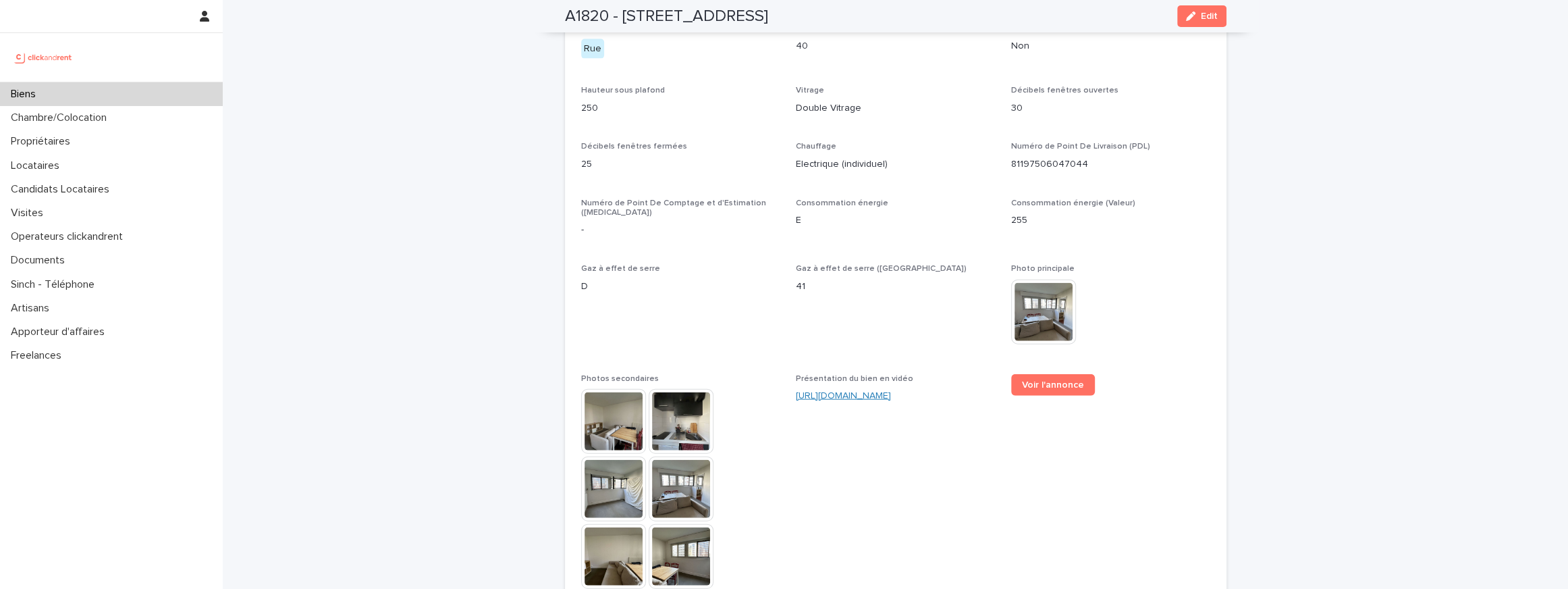
click at [843, 391] on link "https://vimeo.com/1098441838?share=copy" at bounding box center [843, 395] width 95 height 9
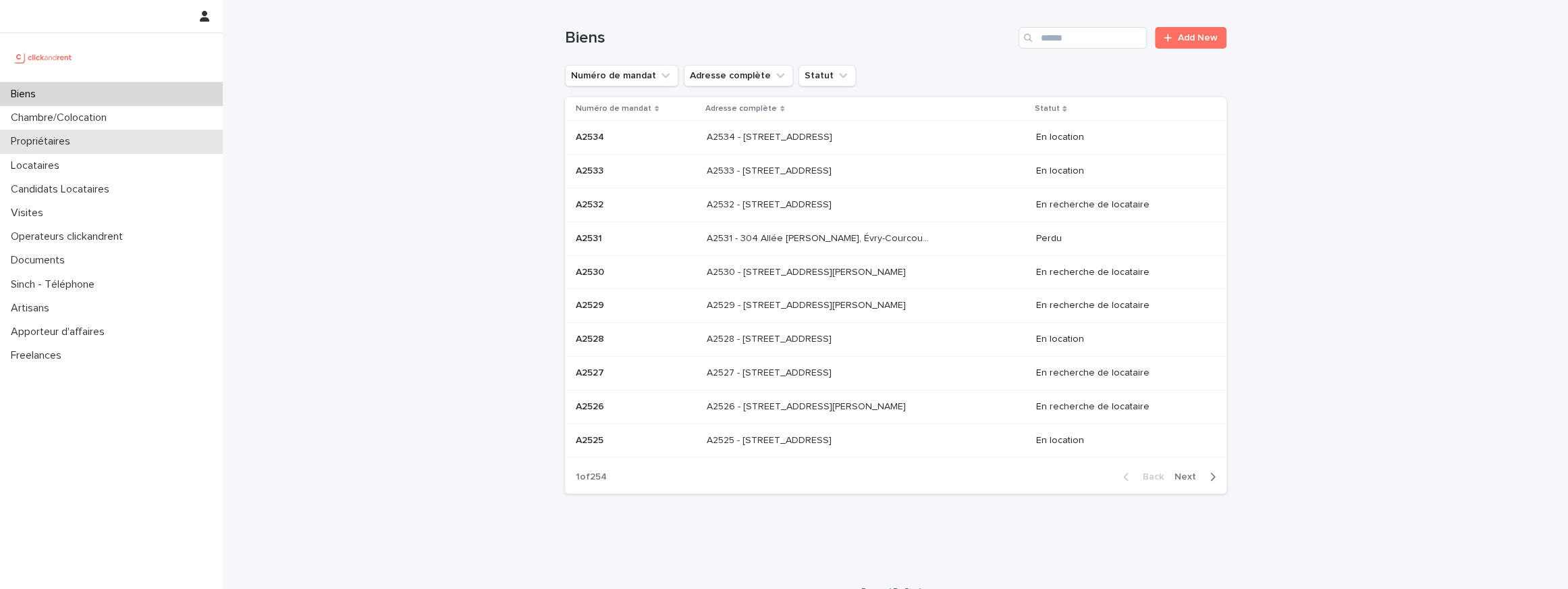
click at [96, 145] on div "Propriétaires" at bounding box center [111, 141] width 223 height 23
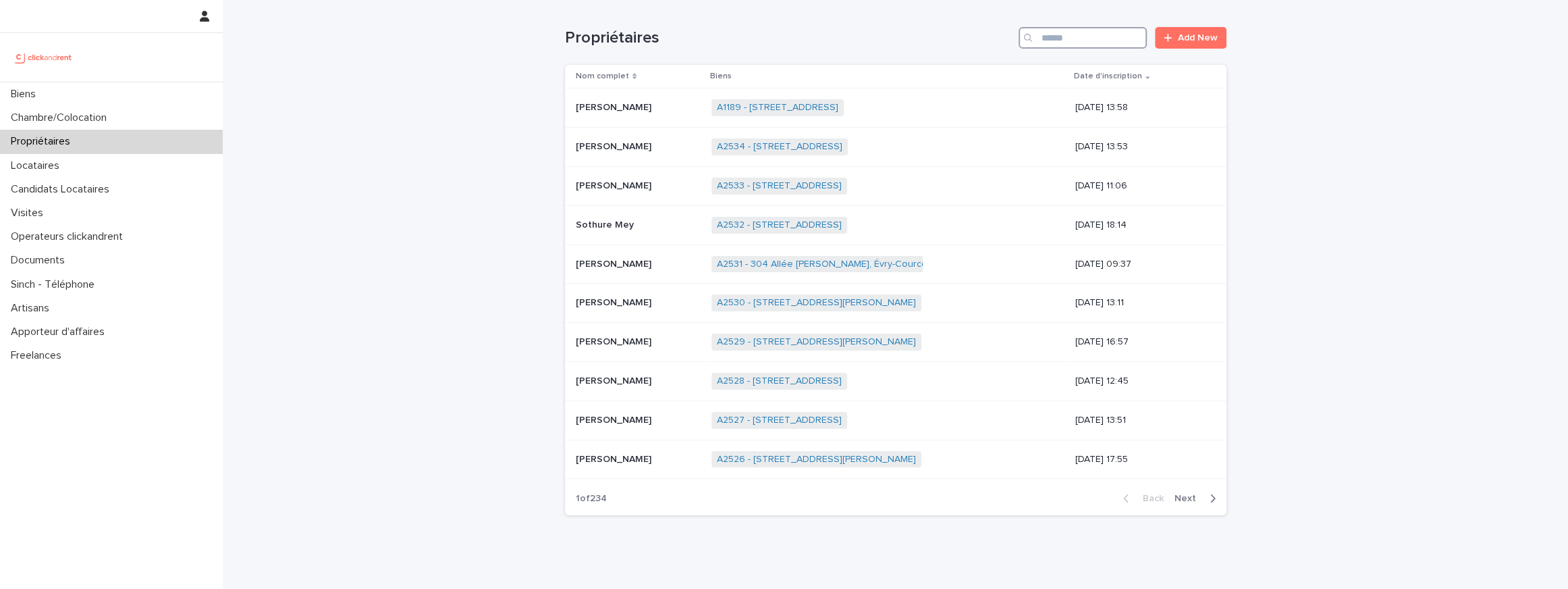
click at [1087, 46] on input "Search" at bounding box center [1082, 37] width 128 height 22
paste input "**********"
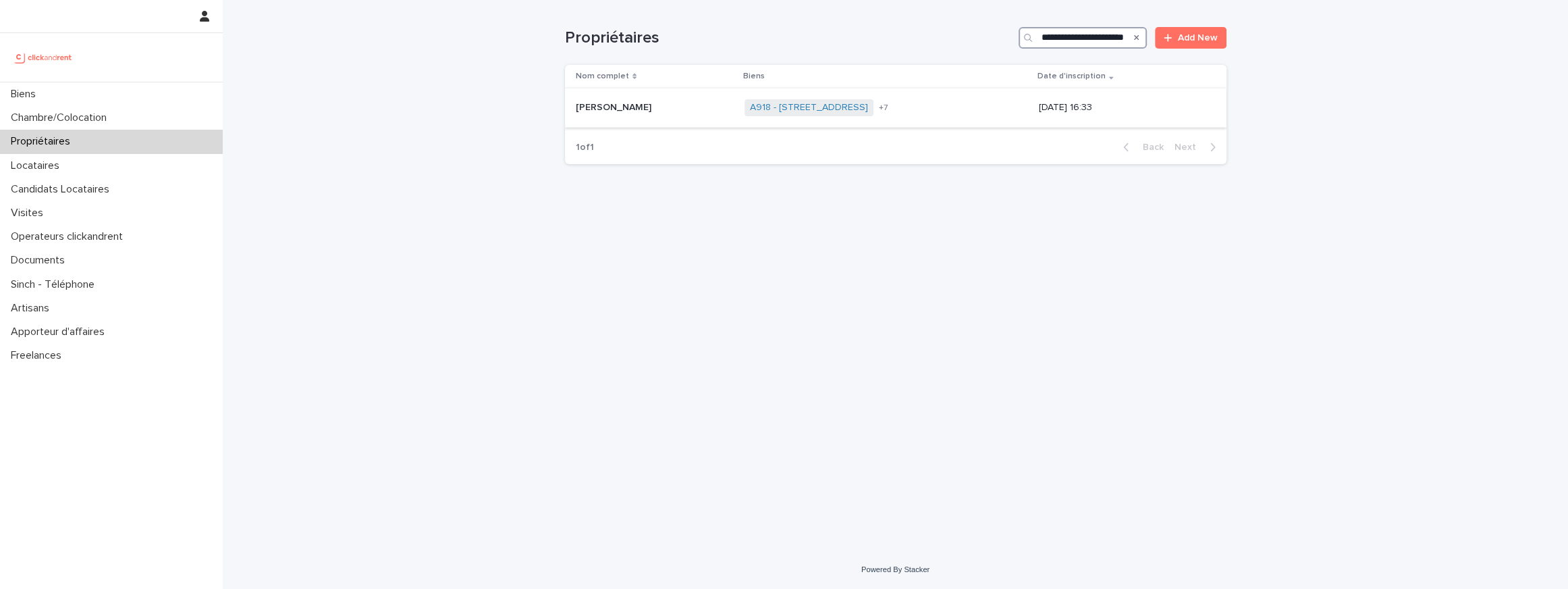
type input "**********"
click at [577, 101] on p "[PERSON_NAME]" at bounding box center [615, 107] width 78 height 14
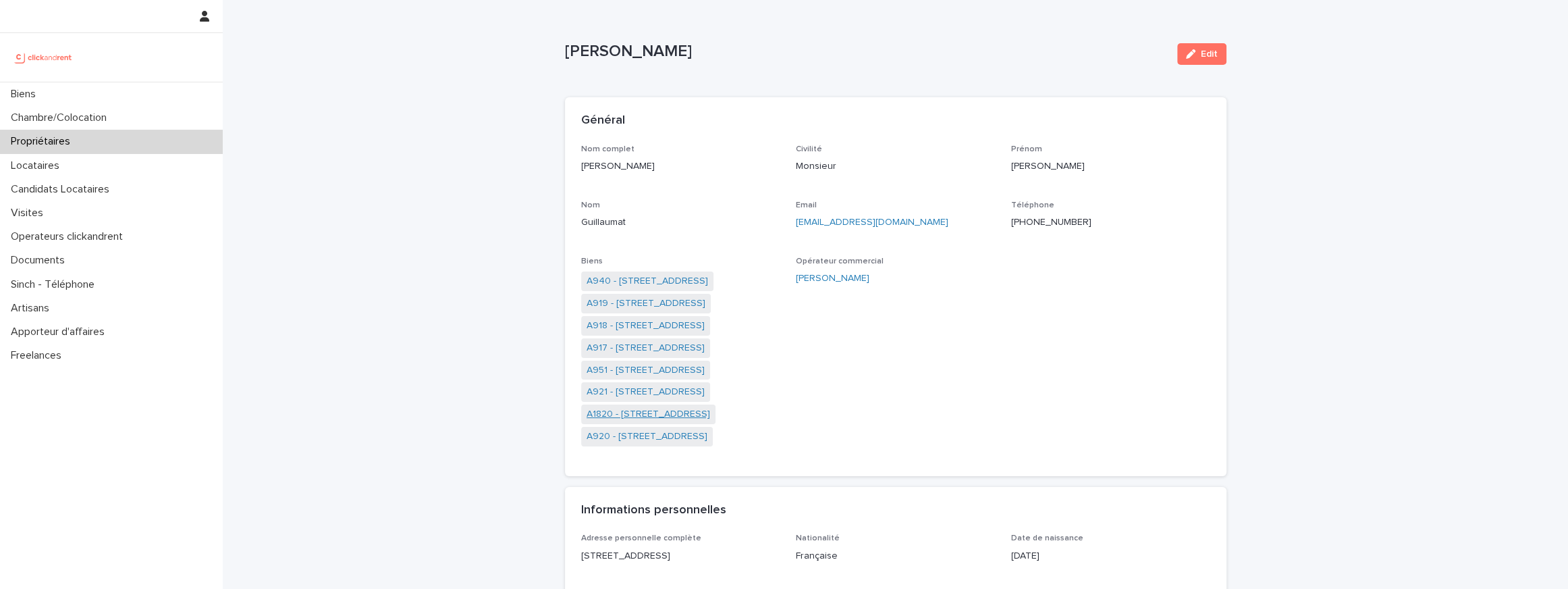
click at [669, 412] on link "A1820 - [STREET_ADDRESS]" at bounding box center [648, 415] width 123 height 14
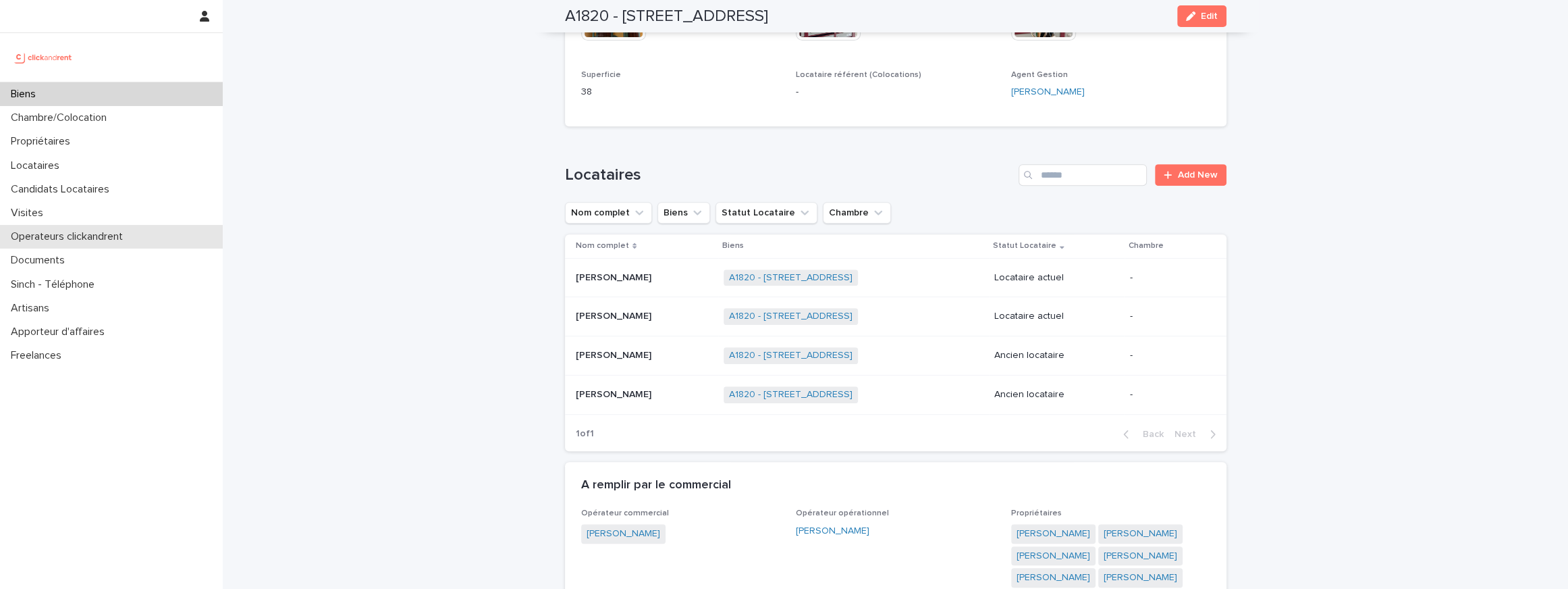
scroll to position [597, 0]
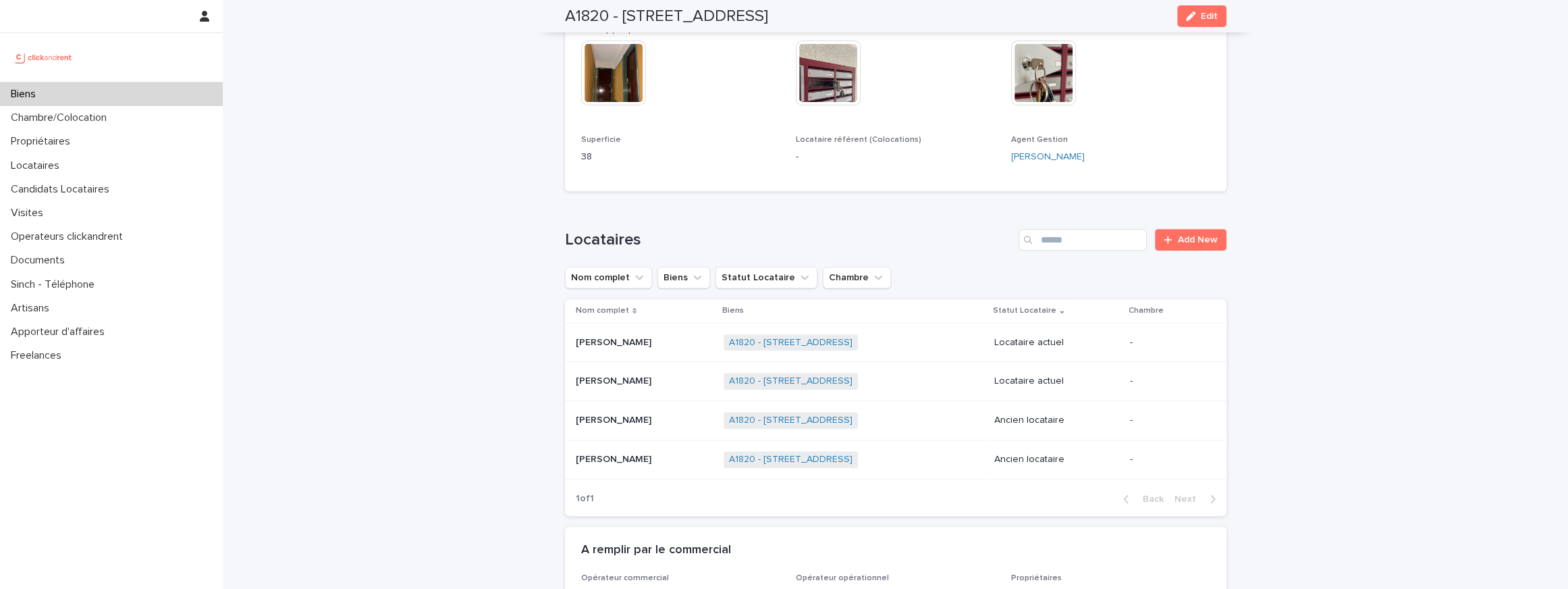
click at [618, 54] on img at bounding box center [613, 73] width 65 height 65
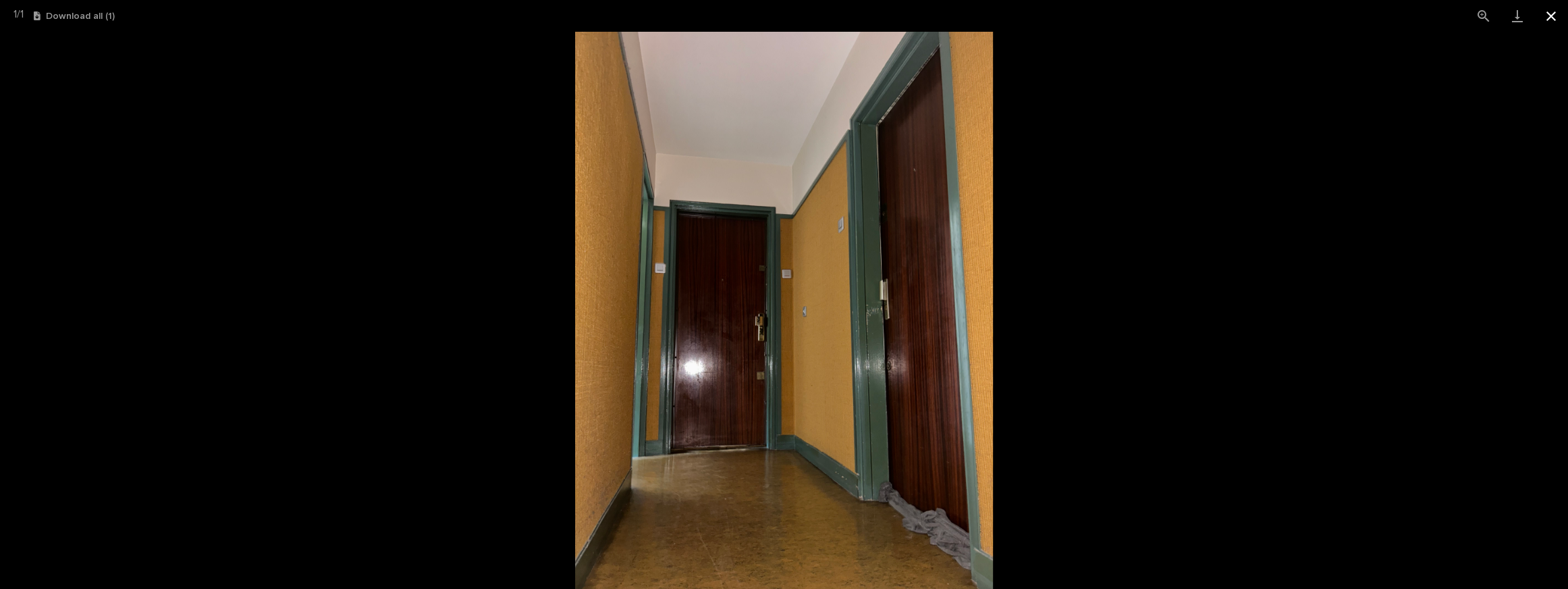
click at [1547, 11] on button "Close gallery" at bounding box center [1551, 16] width 34 height 32
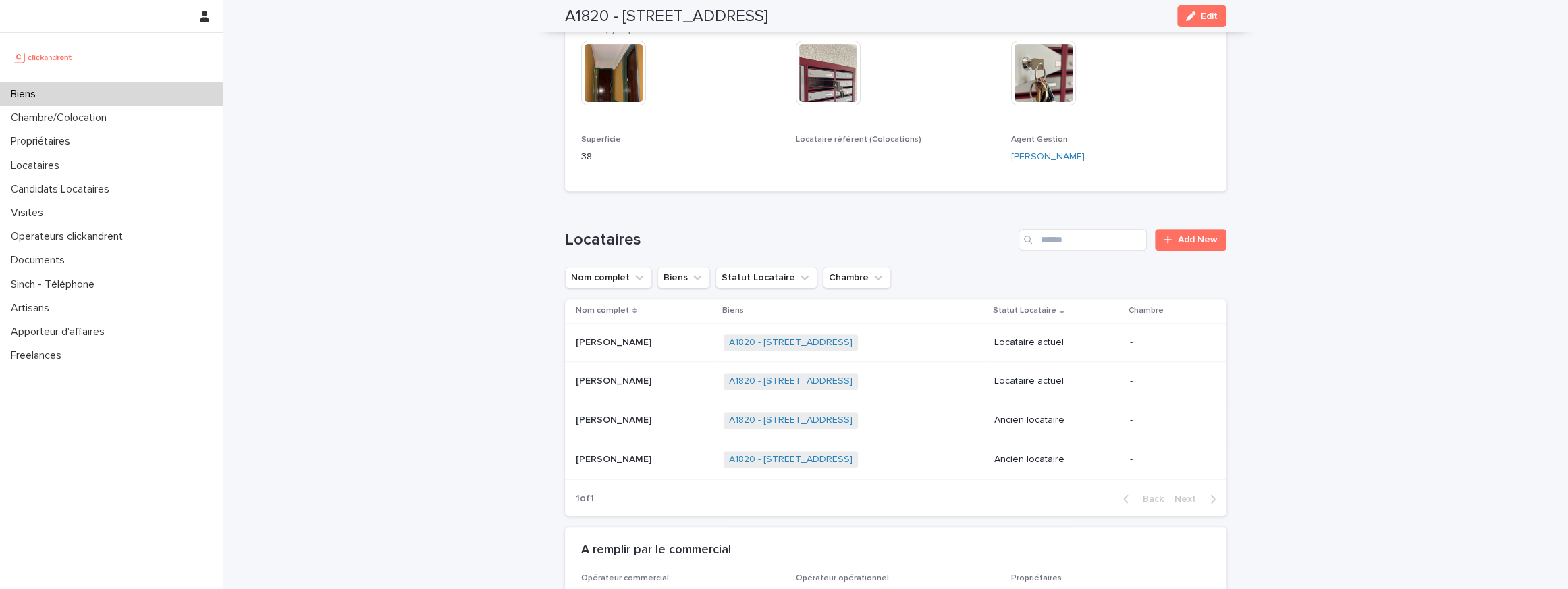
click at [841, 83] on img at bounding box center [828, 73] width 65 height 65
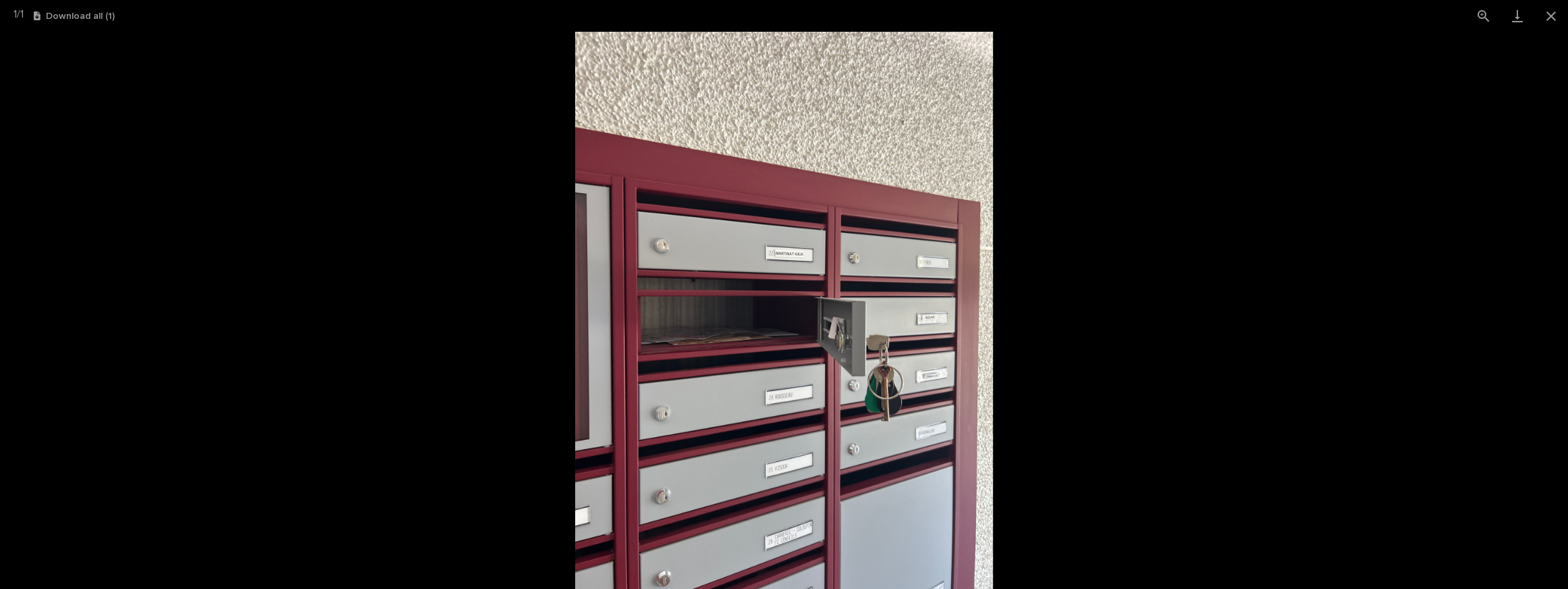
click at [1054, 380] on picture at bounding box center [784, 310] width 1568 height 557
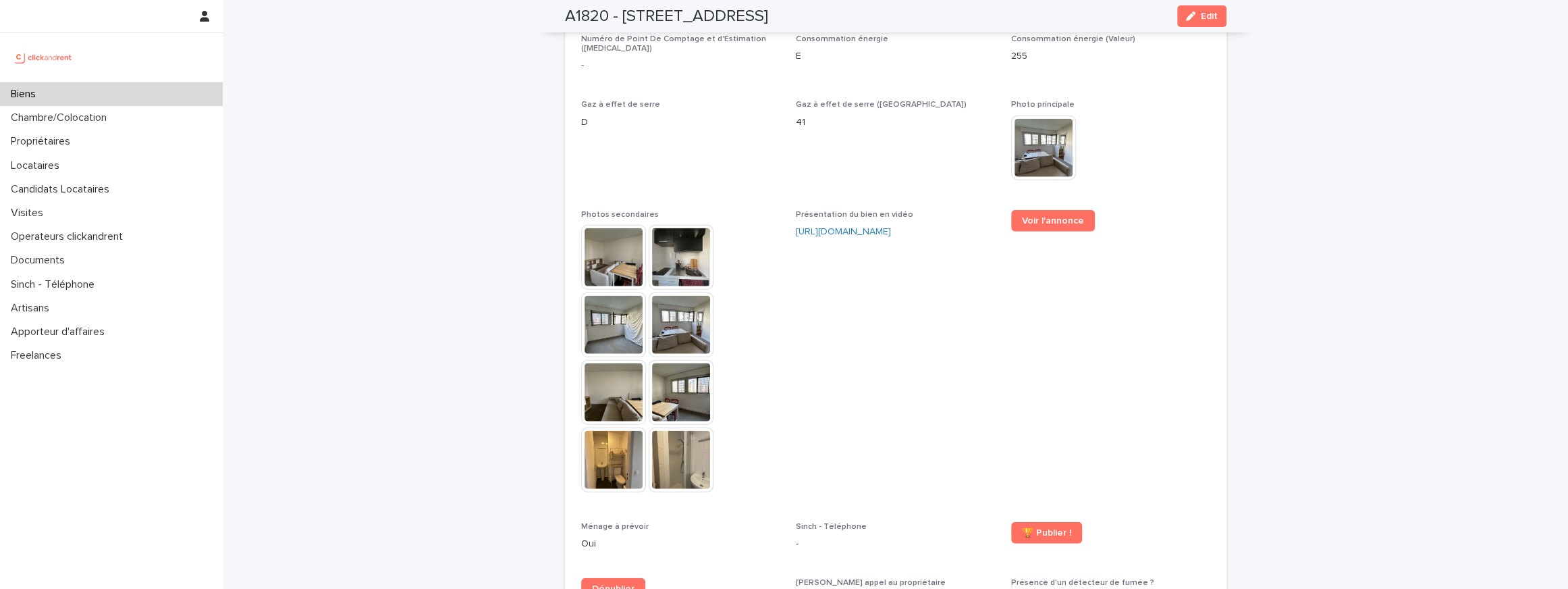
scroll to position [3427, 0]
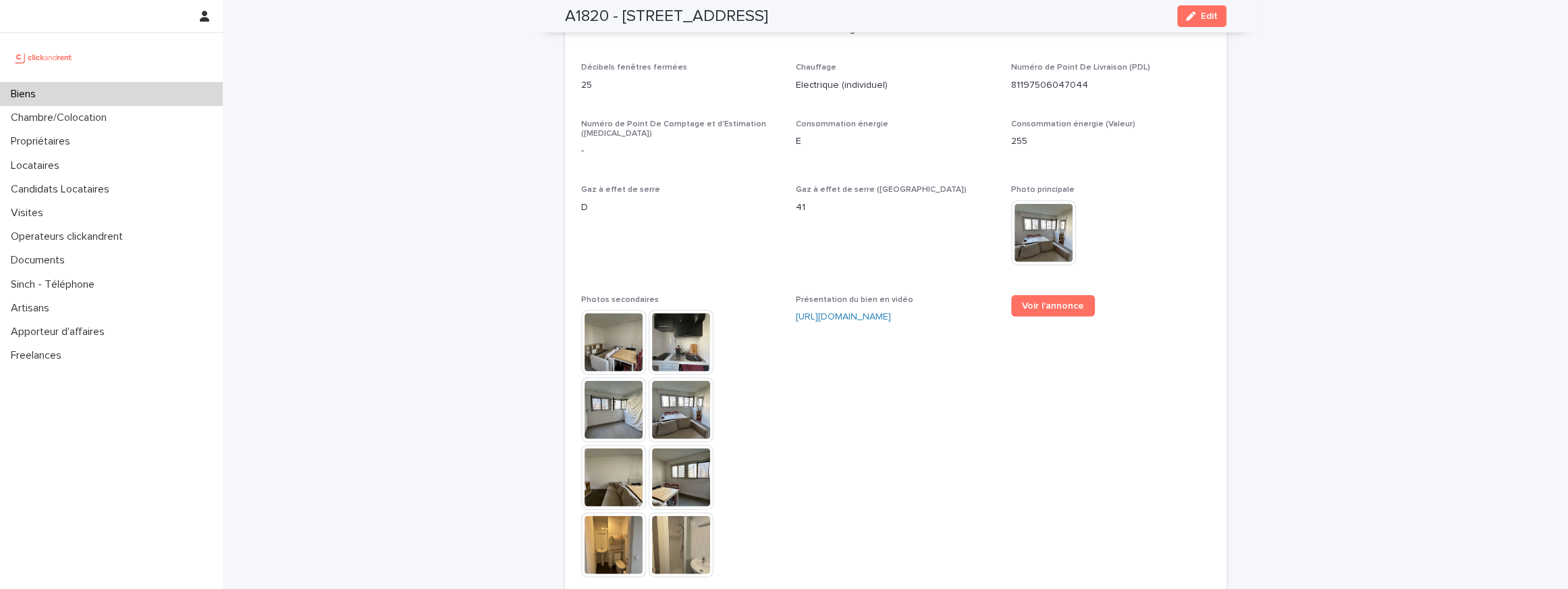
click at [1049, 205] on img at bounding box center [1044, 233] width 65 height 65
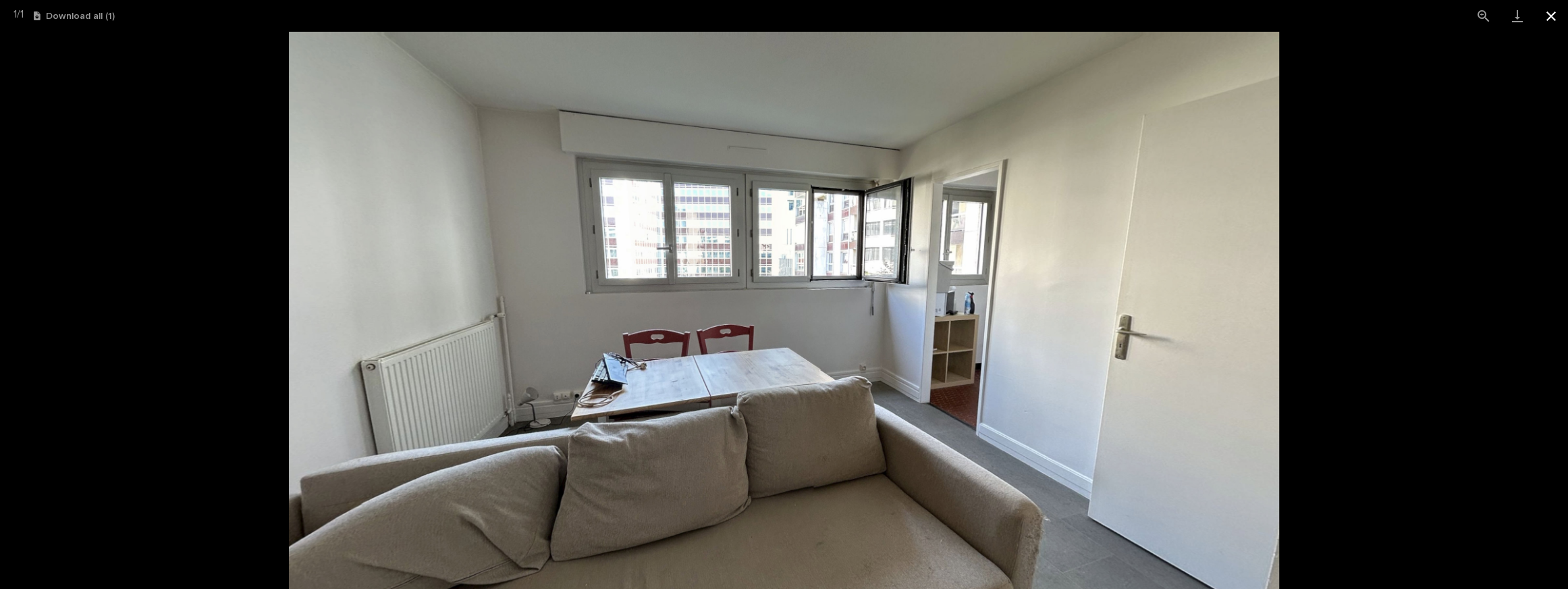
click at [1556, 24] on button "Close gallery" at bounding box center [1551, 16] width 34 height 32
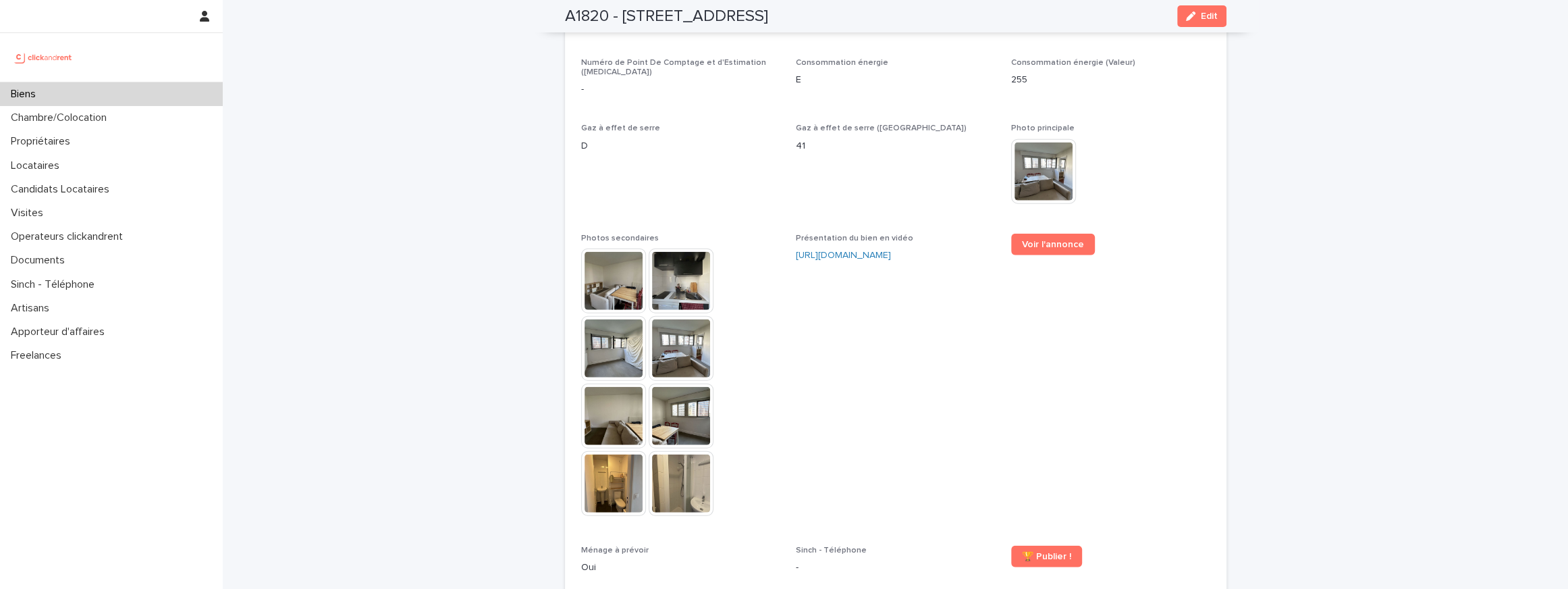
scroll to position [3449, 0]
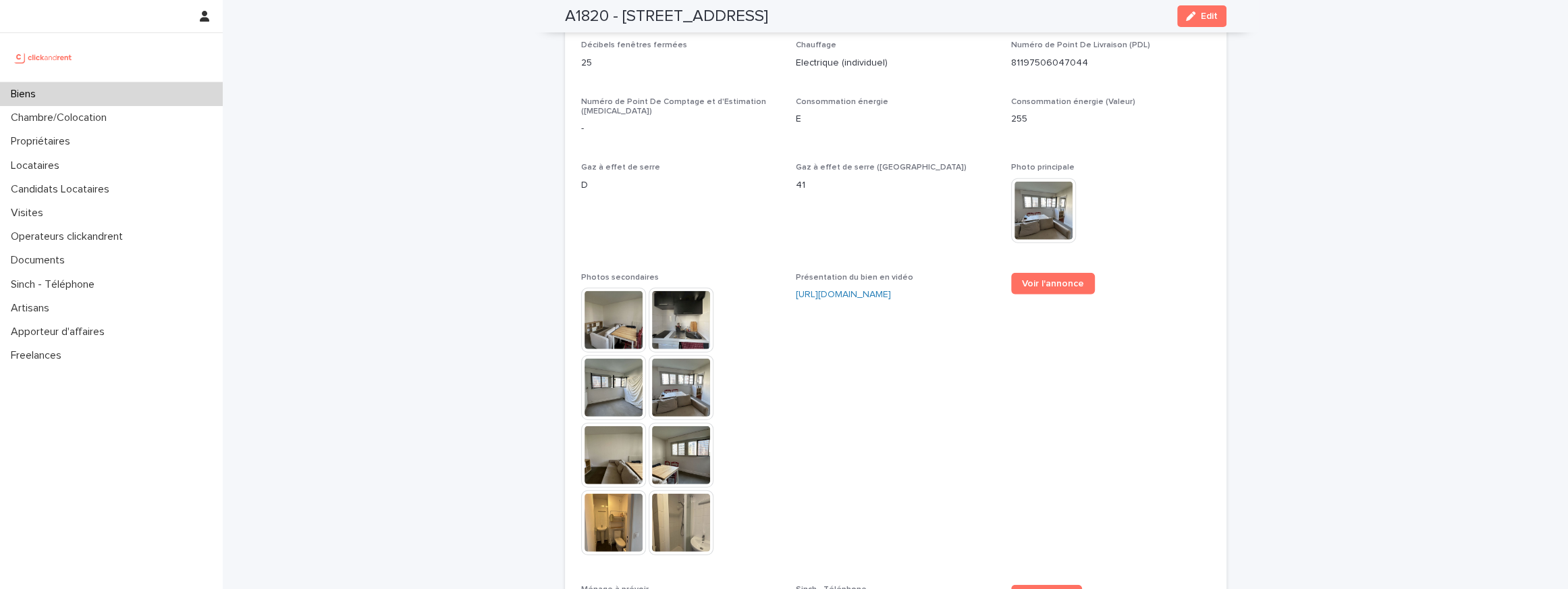
drag, startPoint x: 624, startPoint y: 17, endPoint x: 970, endPoint y: 17, distance: 346.0
click at [970, 17] on div "A1820 - 32 boulevard de Vaugirard, Paris 75015 Edit" at bounding box center [895, 16] width 661 height 32
copy h2 "32 boulevard de Vaugirard, Paris 75015"
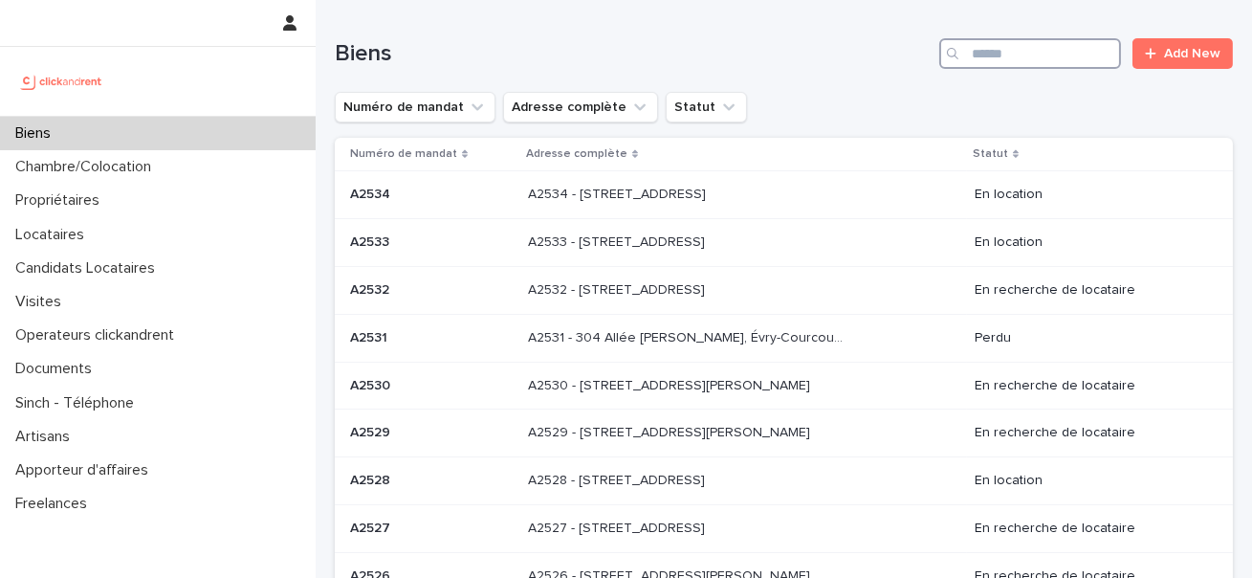
click at [1034, 46] on input "Search" at bounding box center [1030, 53] width 182 height 31
paste input "*****"
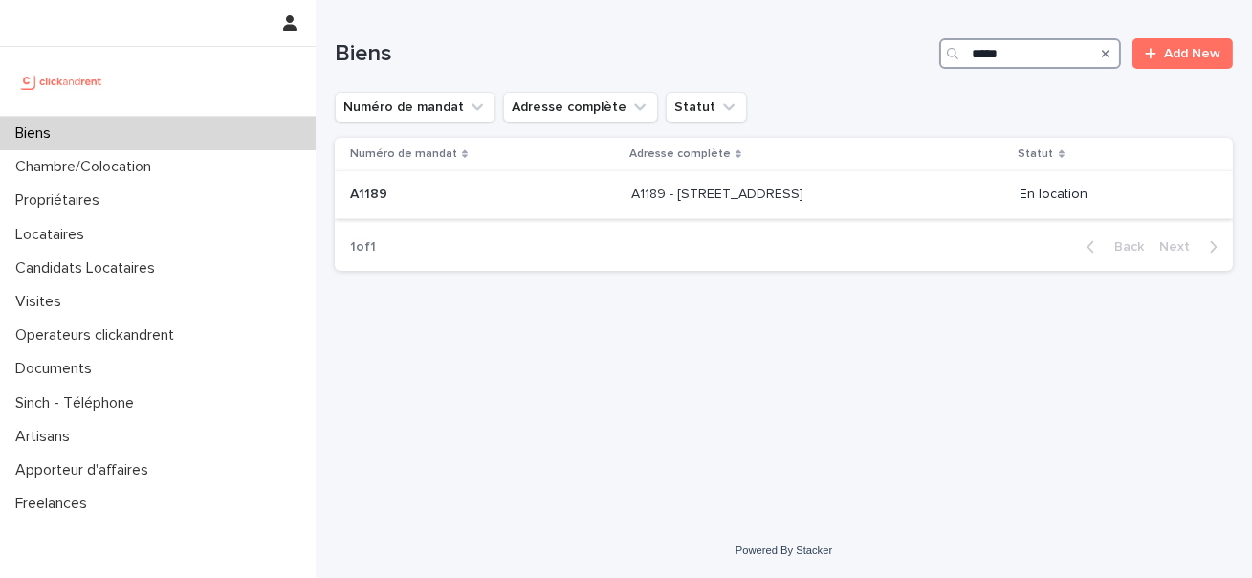
type input "*****"
click at [631, 206] on div "A1189 - 10 avenue Danville, Choisy-le-Roi 94600 A1189 - 10 avenue Danville, Cho…" at bounding box center [818, 195] width 374 height 32
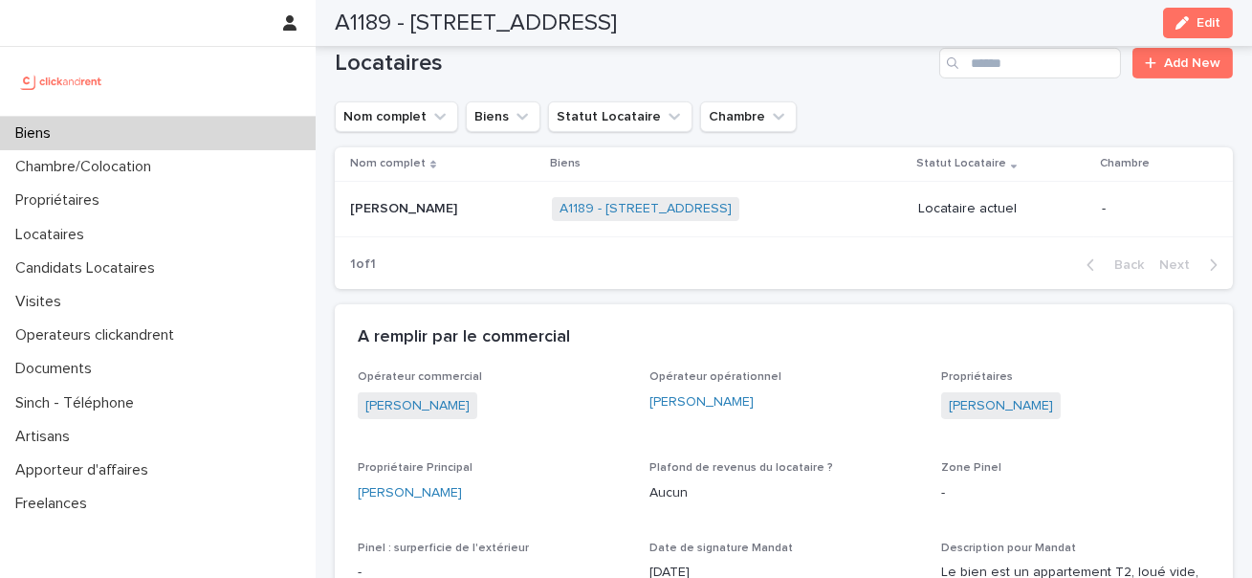
scroll to position [1203, 0]
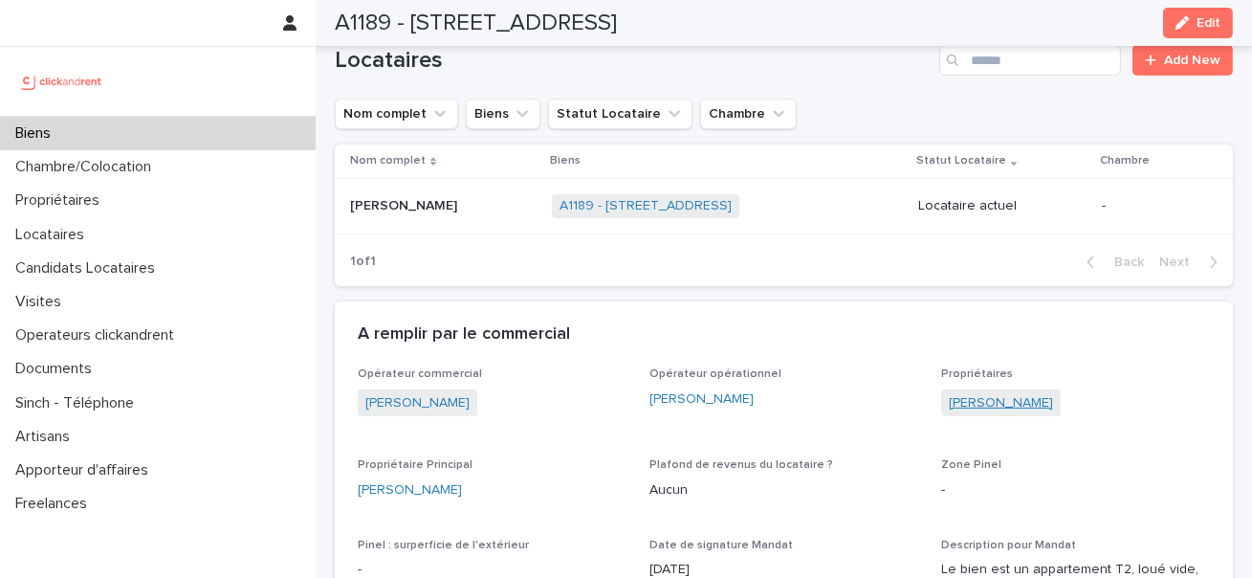
click at [1006, 393] on link "[PERSON_NAME]" at bounding box center [1001, 403] width 104 height 20
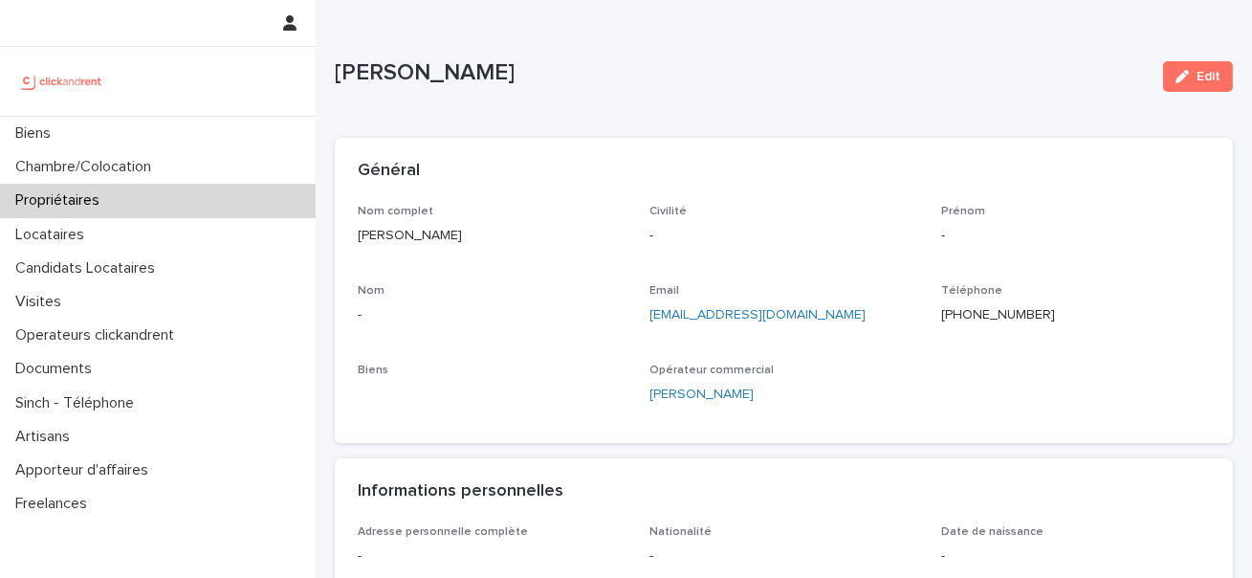
click at [887, 394] on div "Jean-Vianney Bourdette" at bounding box center [783, 394] width 269 height 20
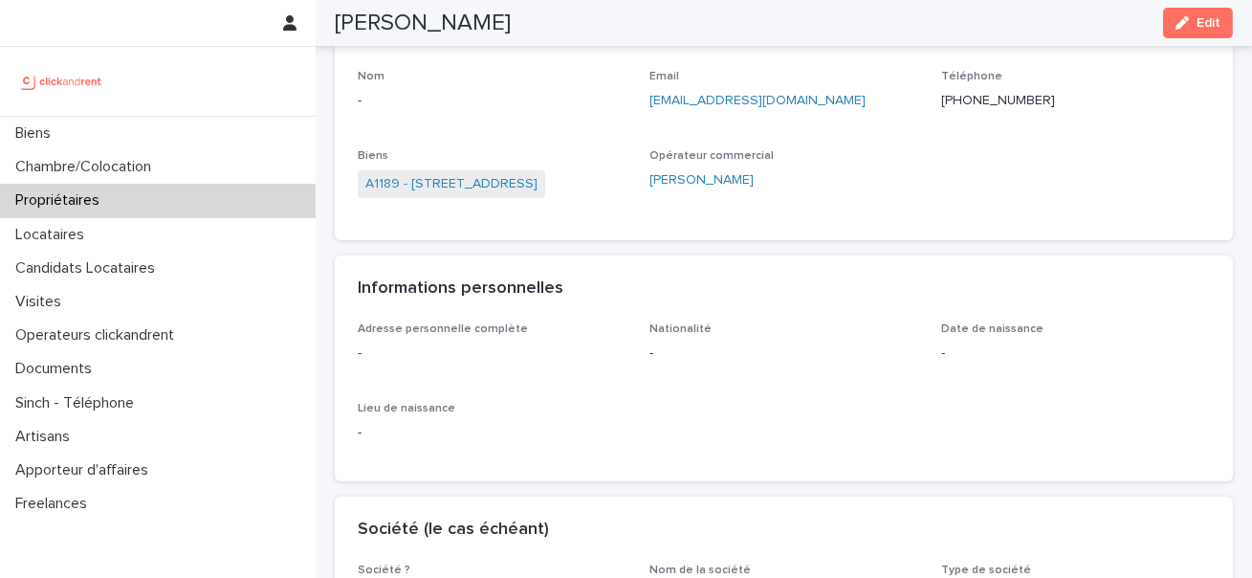
scroll to position [156, 0]
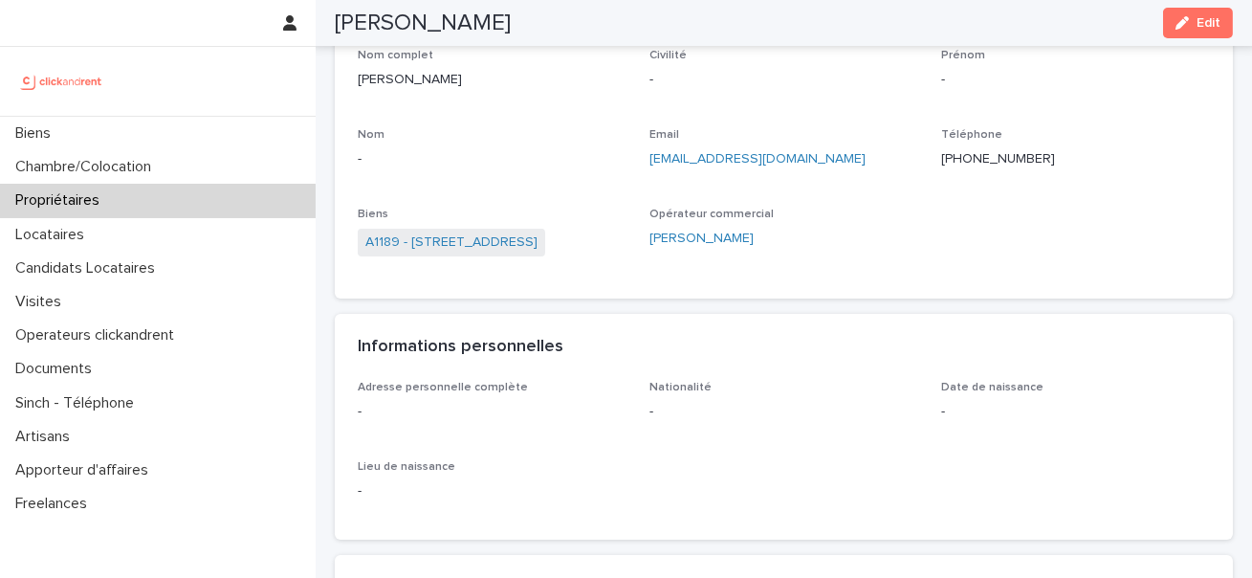
click at [837, 165] on p "pascal.louchelart@gmail.com" at bounding box center [783, 159] width 269 height 20
drag, startPoint x: 837, startPoint y: 165, endPoint x: 662, endPoint y: 165, distance: 175.0
click at [662, 165] on p "pascal.louchelart@gmail.com" at bounding box center [783, 159] width 269 height 20
copy link "pascal.louchelart@gmail.com"
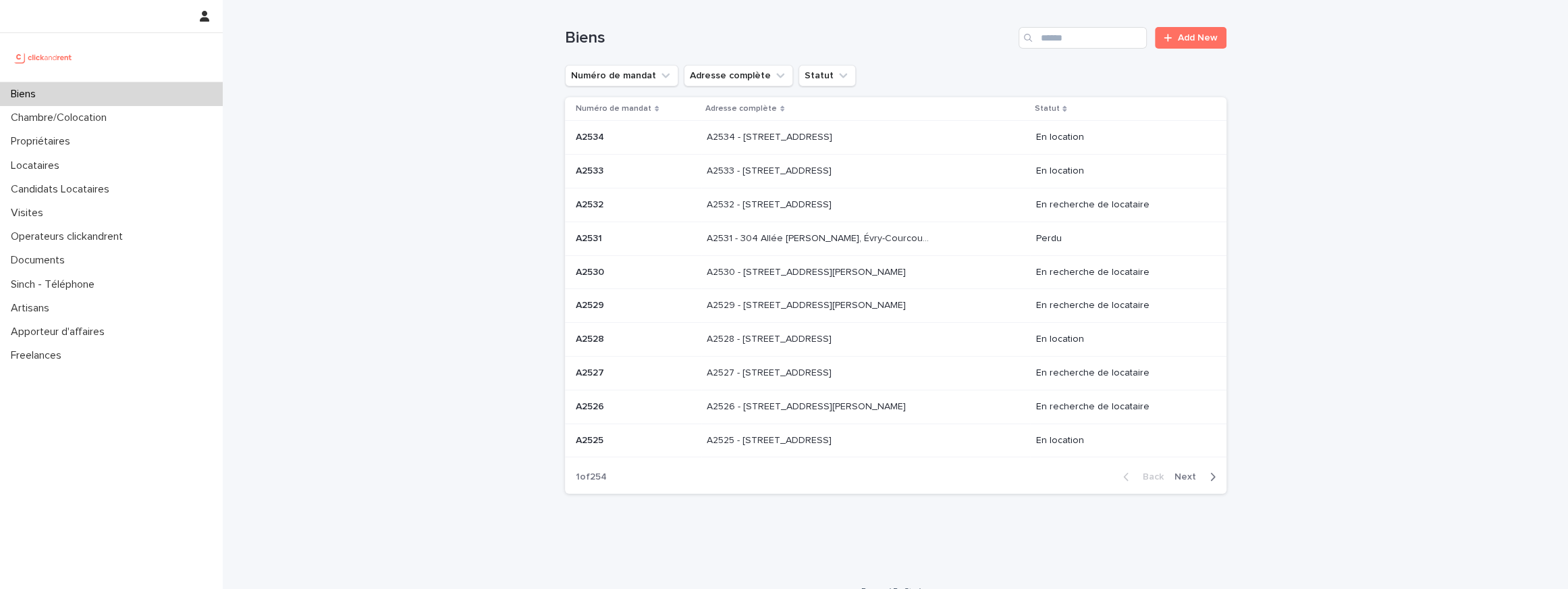
click at [674, 203] on p at bounding box center [636, 205] width 121 height 11
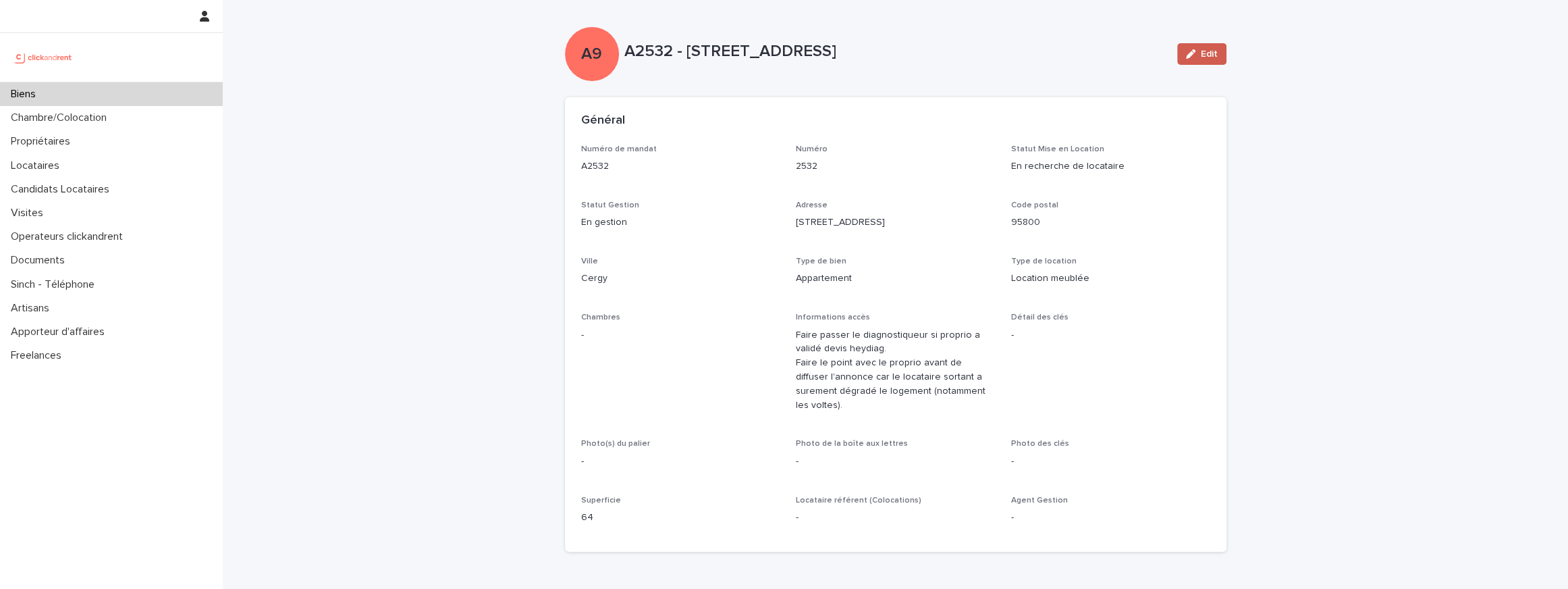
click at [1214, 59] on button "Edit" at bounding box center [1202, 54] width 49 height 22
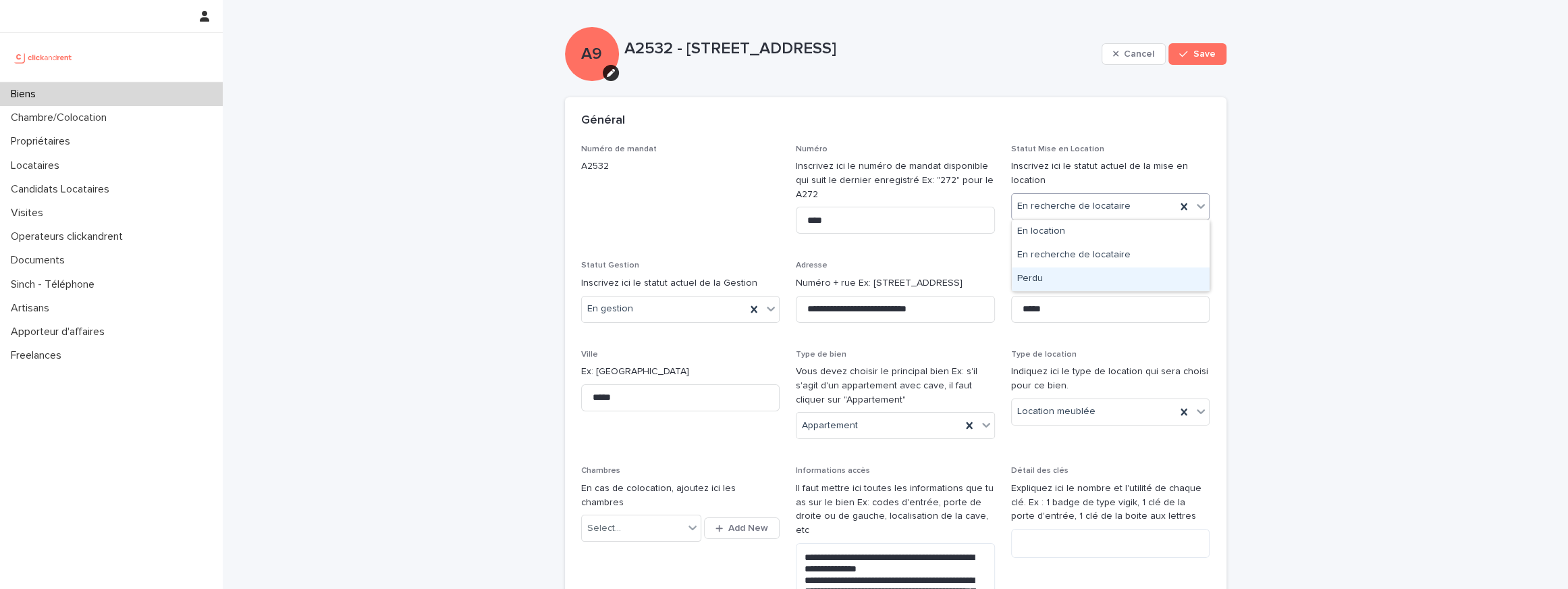
click at [1036, 280] on div "Perdu" at bounding box center [1111, 279] width 198 height 23
click at [643, 316] on div "En gestion" at bounding box center [663, 309] width 164 height 23
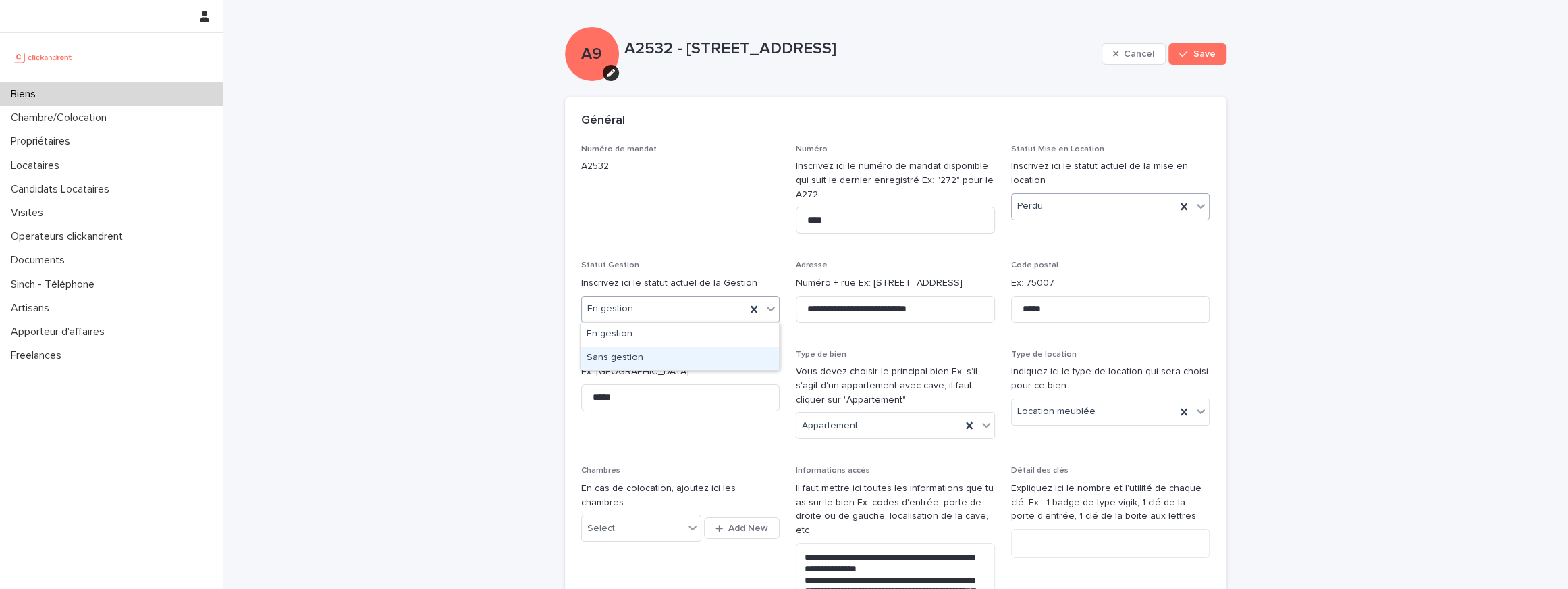
click at [619, 359] on div "Sans gestion" at bounding box center [680, 358] width 198 height 23
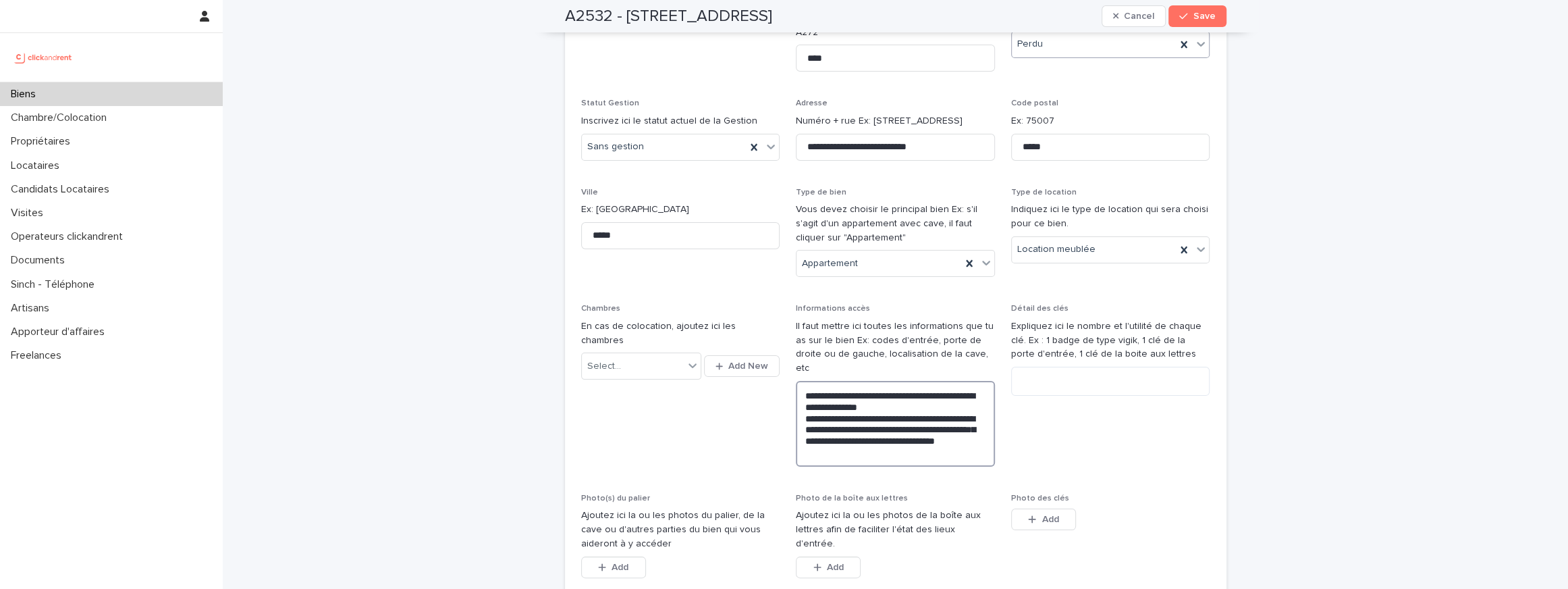
drag, startPoint x: 868, startPoint y: 442, endPoint x: 792, endPoint y: 364, distance: 108.9
click at [792, 364] on div "**********" at bounding box center [895, 340] width 629 height 715
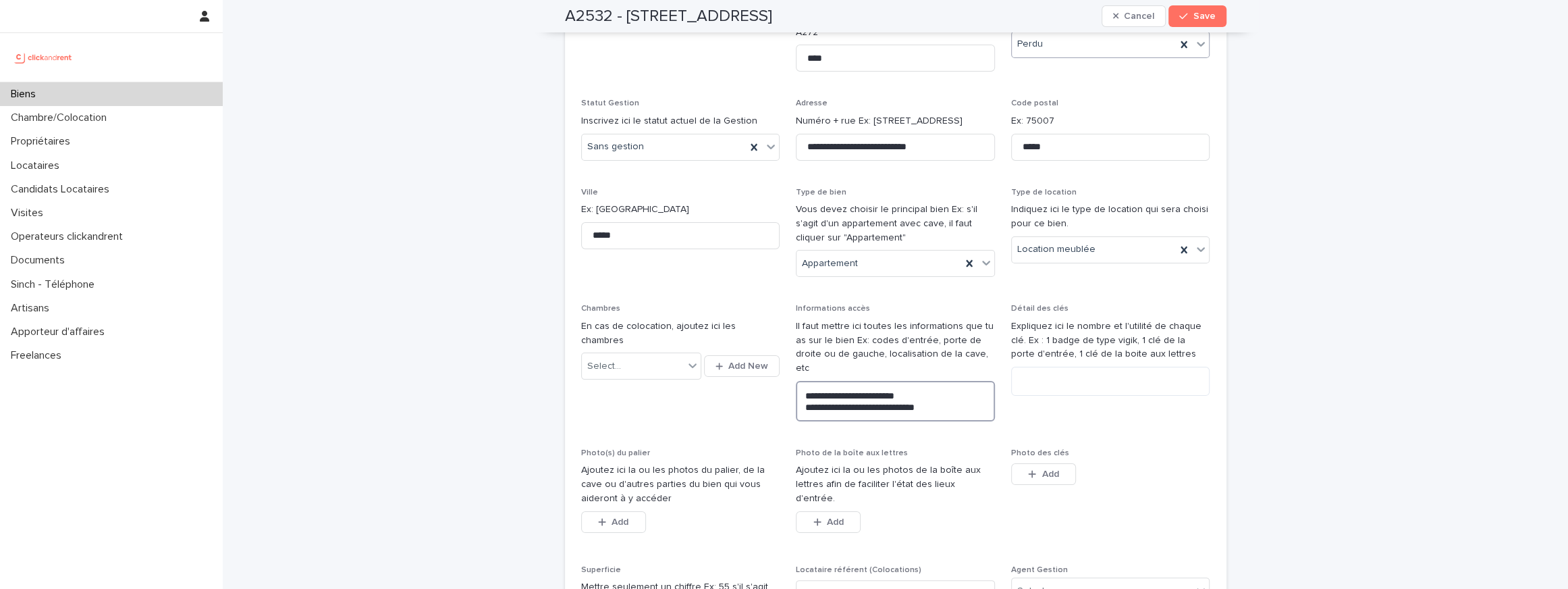
click at [883, 393] on textarea "**********" at bounding box center [895, 400] width 199 height 40
click at [831, 412] on div "**********" at bounding box center [895, 367] width 199 height 128
click at [891, 391] on textarea "**********" at bounding box center [895, 400] width 199 height 40
click at [954, 391] on textarea "**********" at bounding box center [895, 400] width 199 height 40
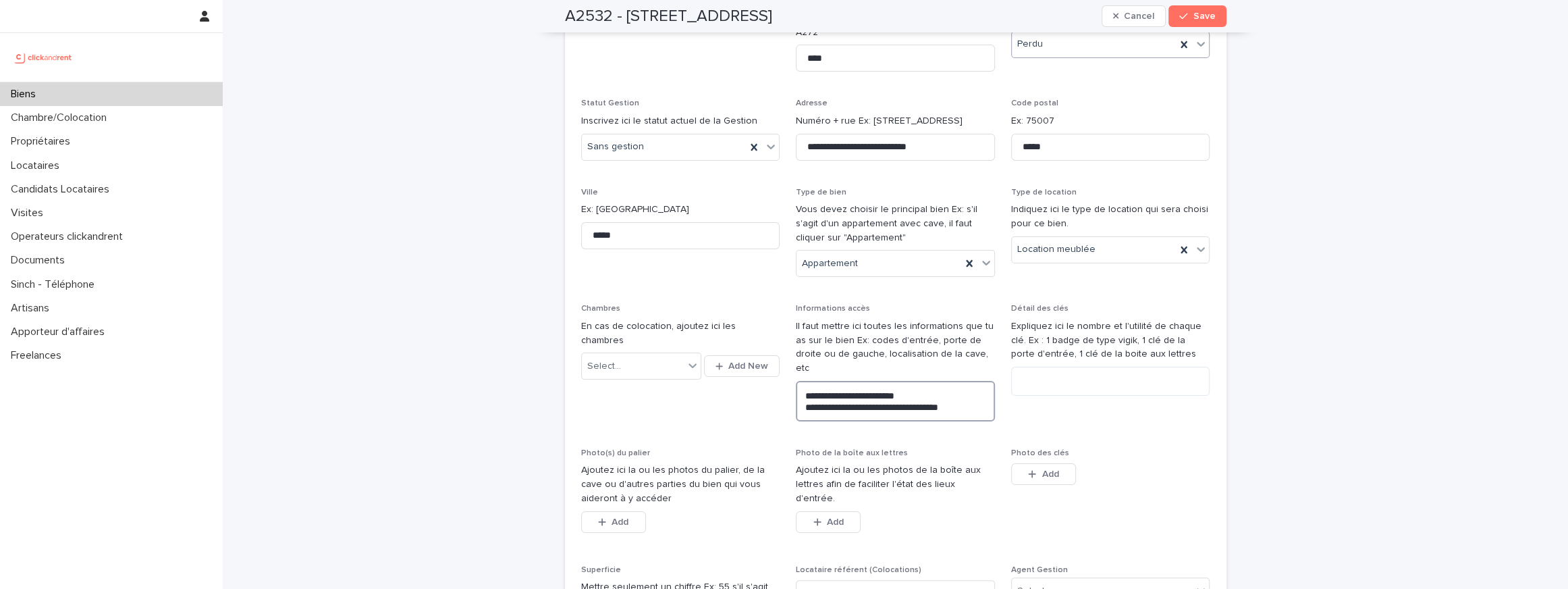
click at [812, 396] on textarea "**********" at bounding box center [895, 400] width 199 height 40
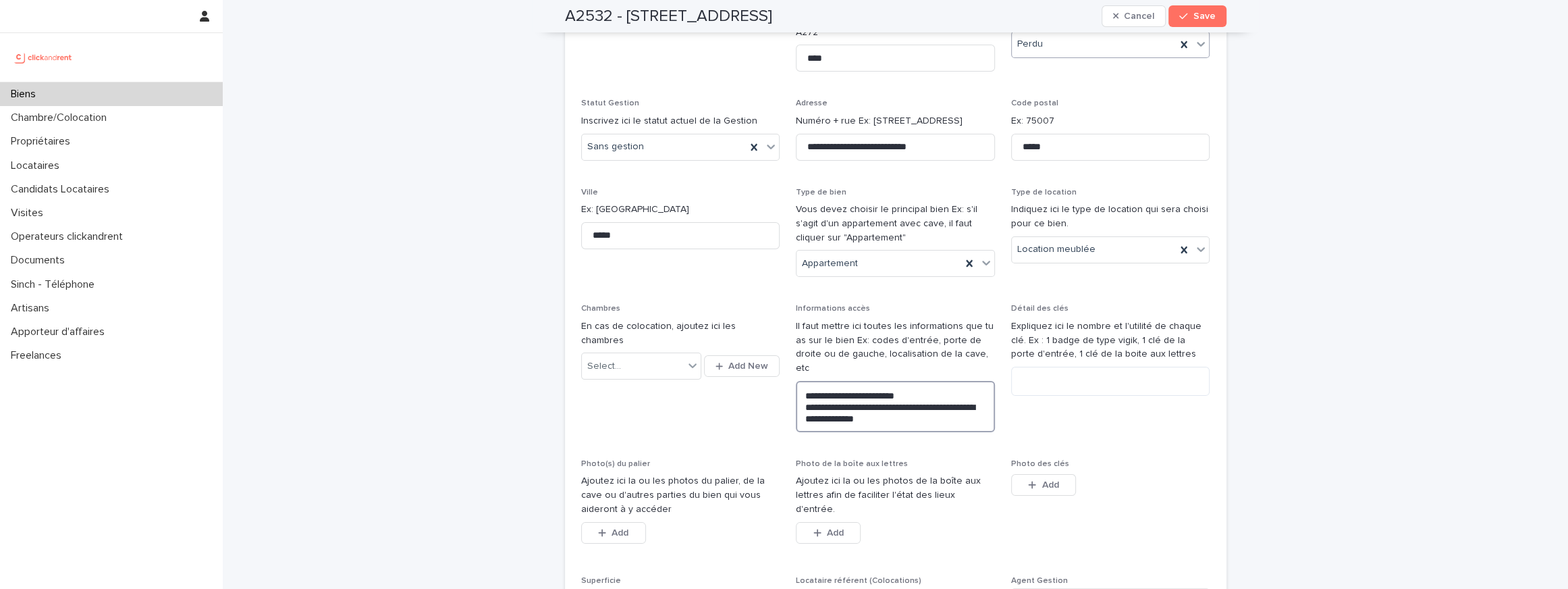
click at [898, 410] on textarea "**********" at bounding box center [895, 406] width 199 height 52
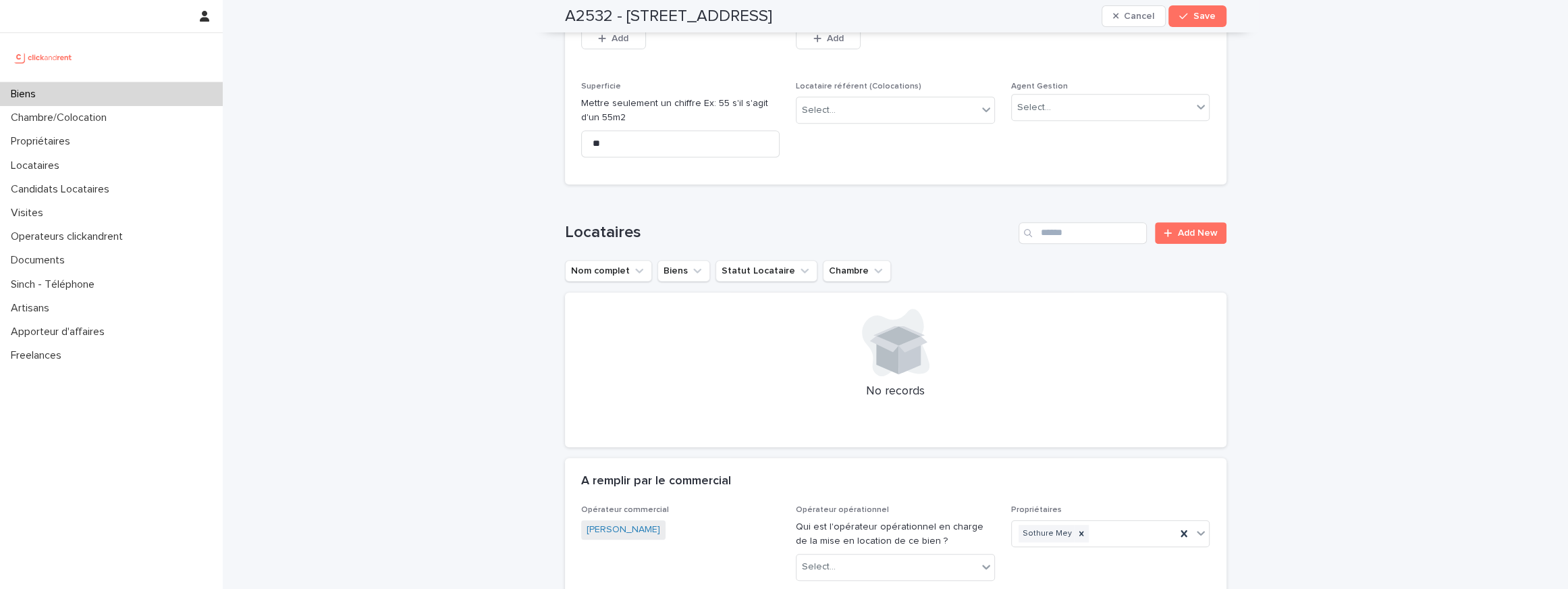
scroll to position [345, 0]
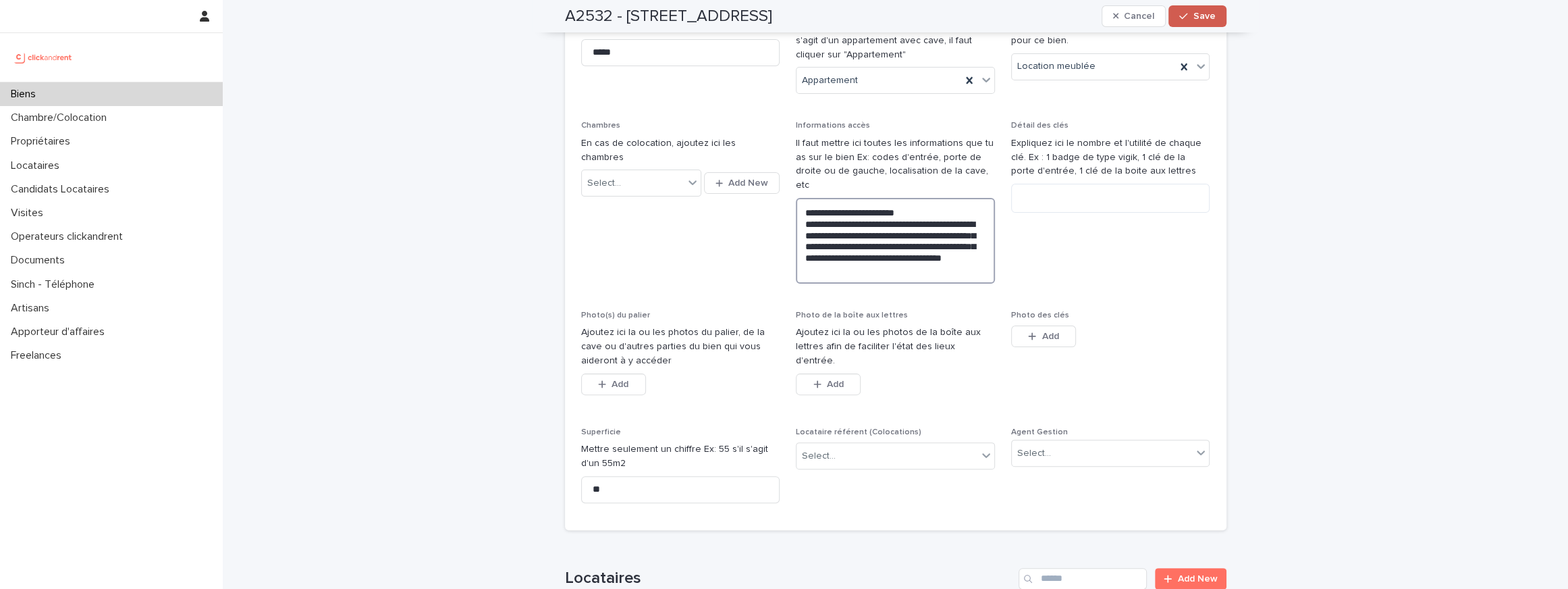
type textarea "**********"
click at [1210, 19] on span "Save" at bounding box center [1205, 16] width 23 height 9
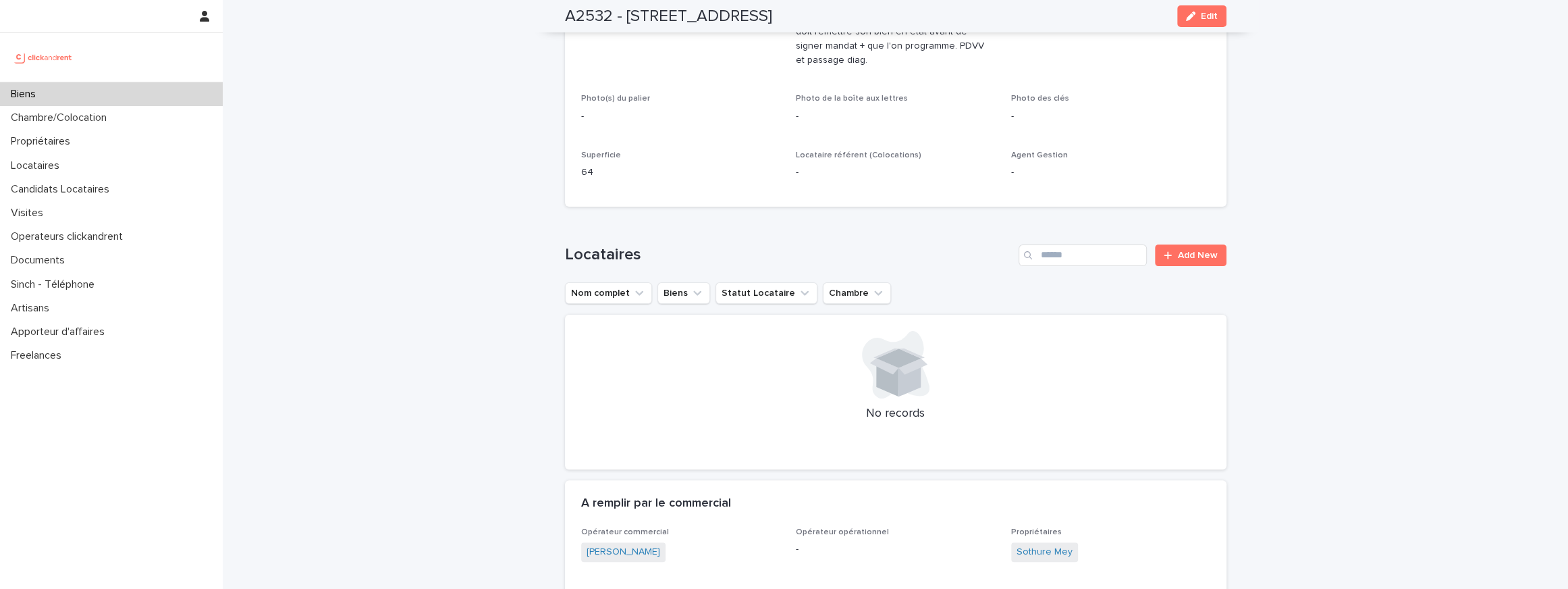
scroll to position [0, 0]
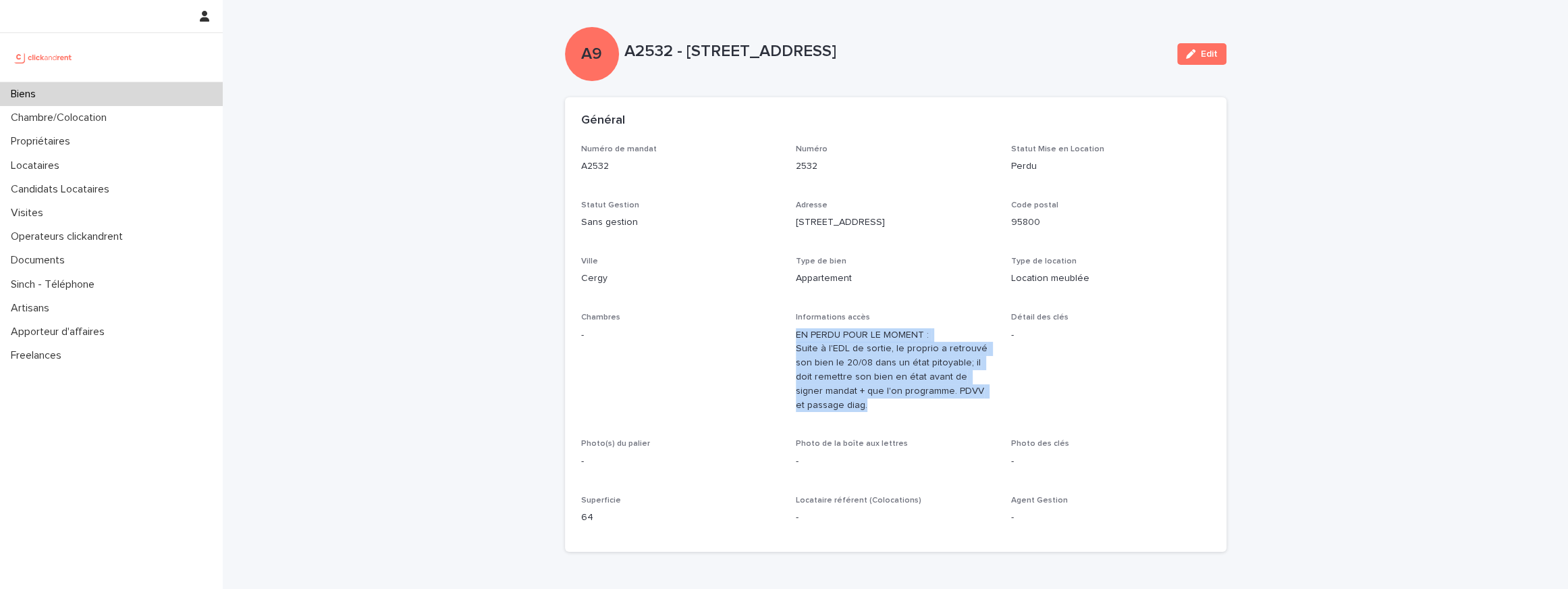
drag, startPoint x: 854, startPoint y: 411, endPoint x: 792, endPoint y: 335, distance: 98.1
click at [792, 335] on div "Numéro de mandat A2532 Numéro 2532 Statut Mise en Location Perdu Statut Gestion…" at bounding box center [895, 340] width 629 height 391
copy p "EN PERDU POUR LE MOMENT : Suite à l'EDL de sortie, le proprio a retrouvé son bi…"
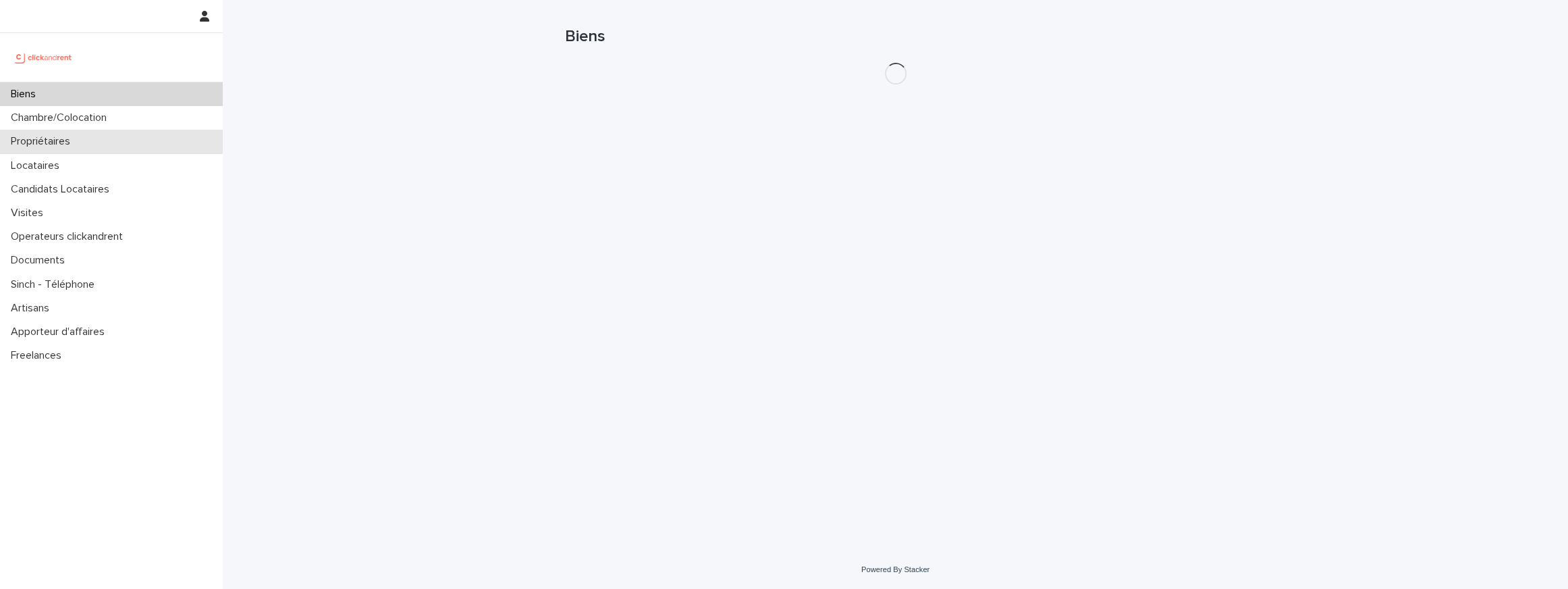
click at [45, 141] on p "Propriétaires" at bounding box center [43, 141] width 76 height 13
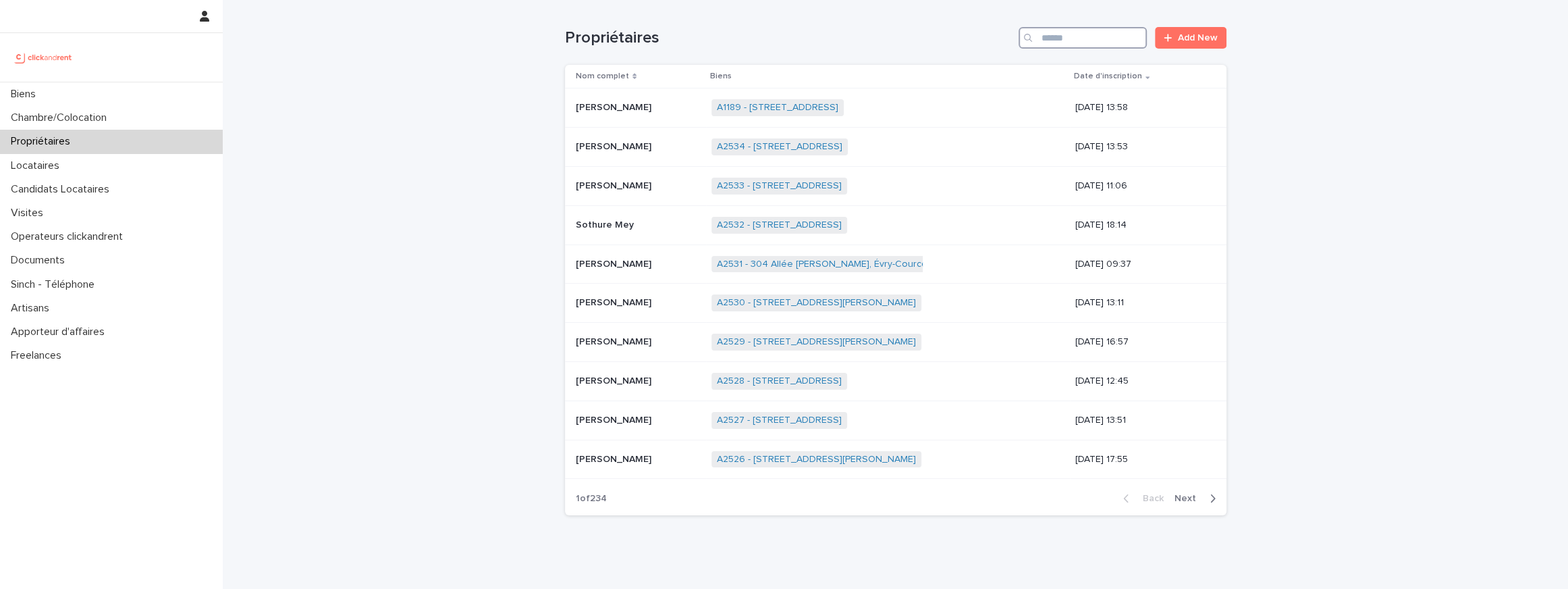
click at [1107, 34] on input "Search" at bounding box center [1082, 37] width 128 height 22
paste input "**********"
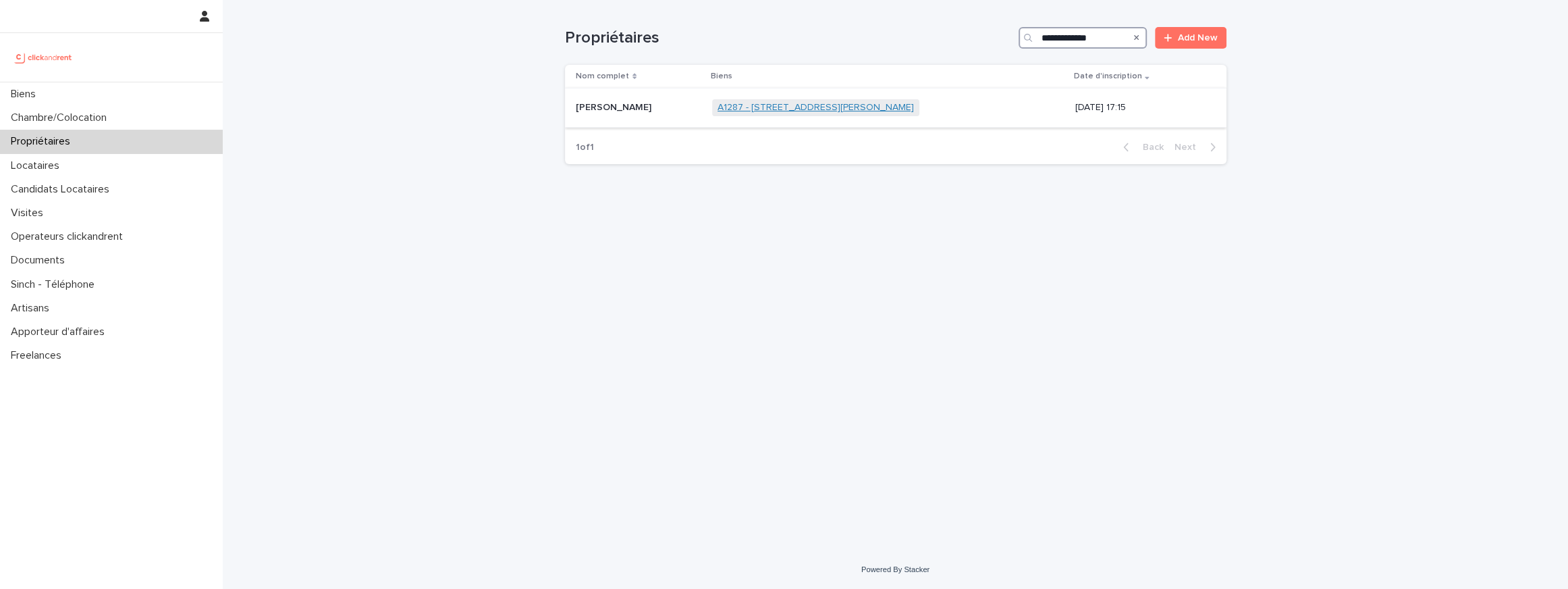
type input "**********"
click at [726, 102] on link "A1287 - 3 Avenue Georges Clemenceau, Massy 91300" at bounding box center [816, 107] width 196 height 11
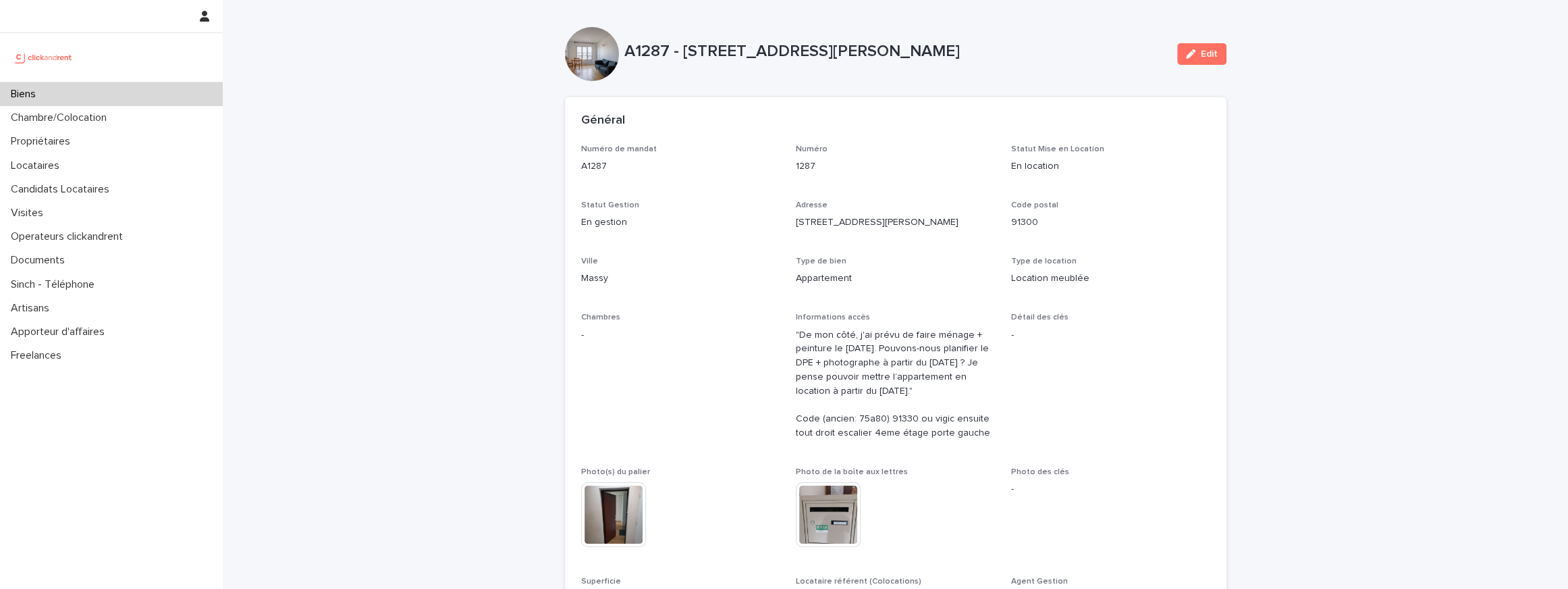
drag, startPoint x: 967, startPoint y: 52, endPoint x: 1024, endPoint y: 52, distance: 57.0
click at [1024, 52] on p "A1287 - 3 Avenue Georges Clemenceau, Massy 91300" at bounding box center [895, 52] width 542 height 20
copy p "3 Avenue Georges Clemenceau, Massy 91300"
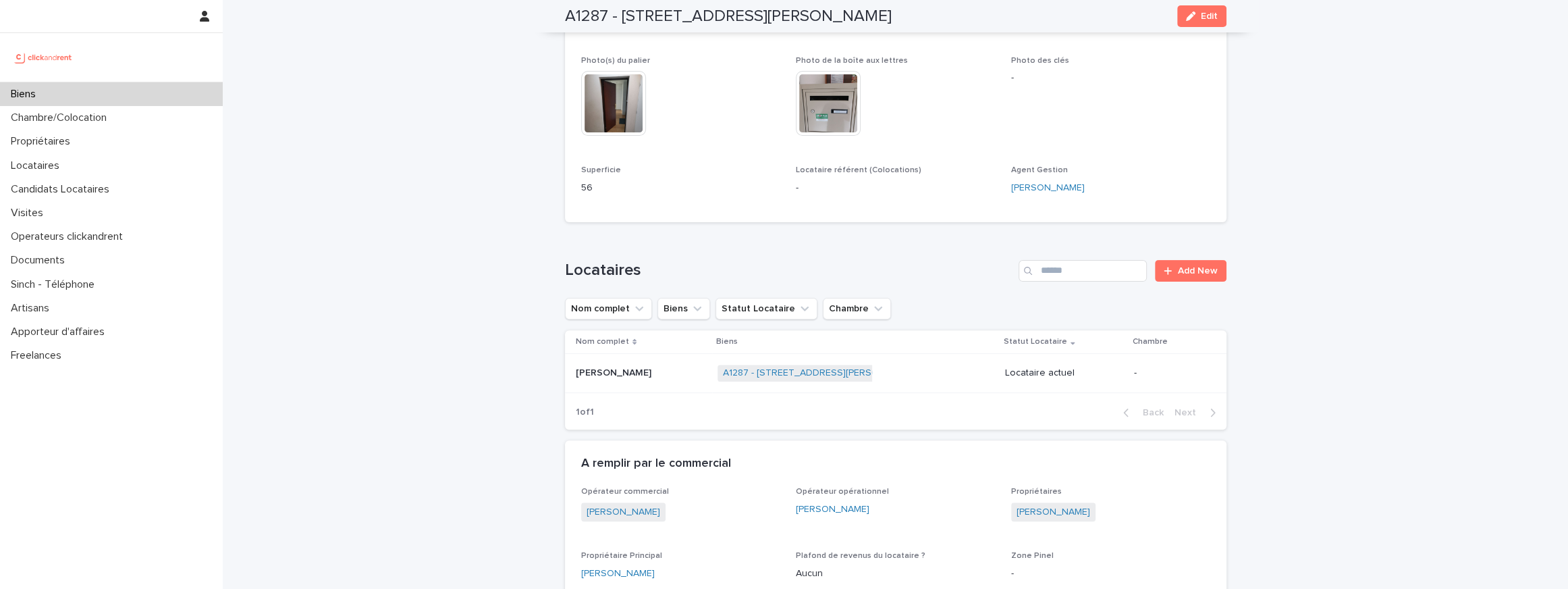
scroll to position [580, 0]
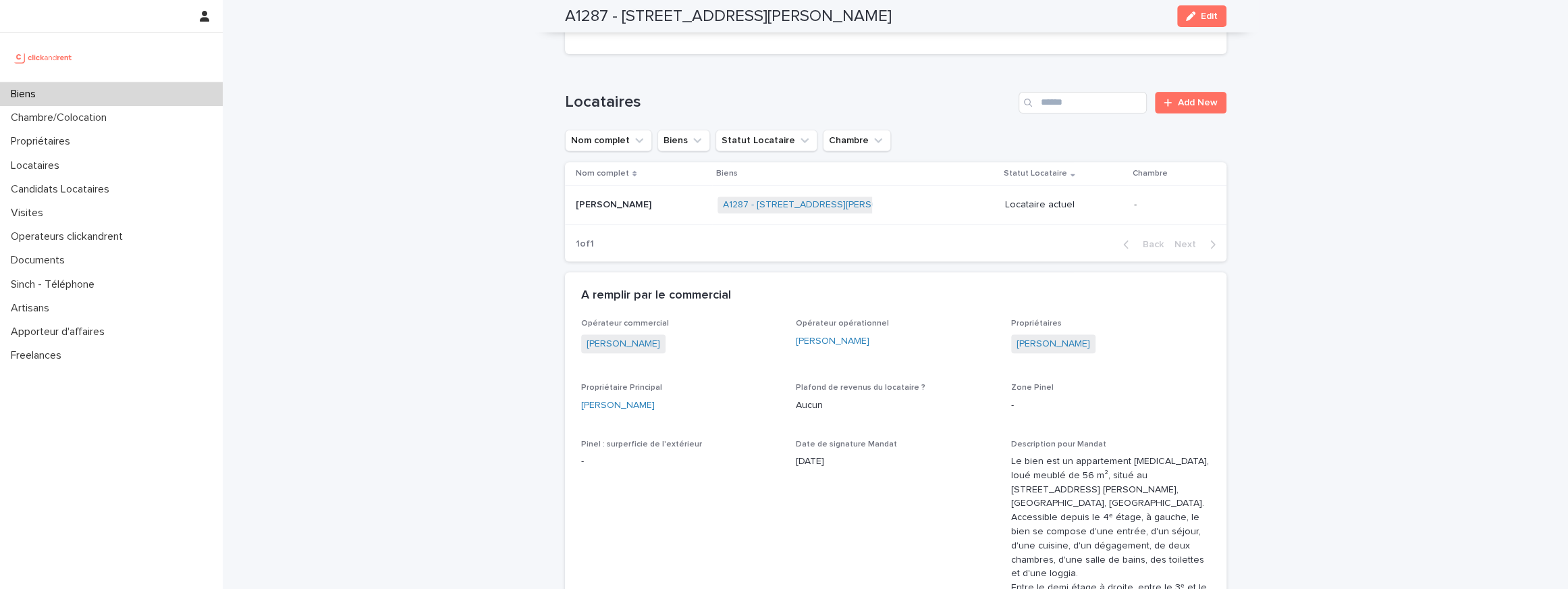
click at [610, 210] on p "Guillaume Lachaud" at bounding box center [615, 203] width 78 height 14
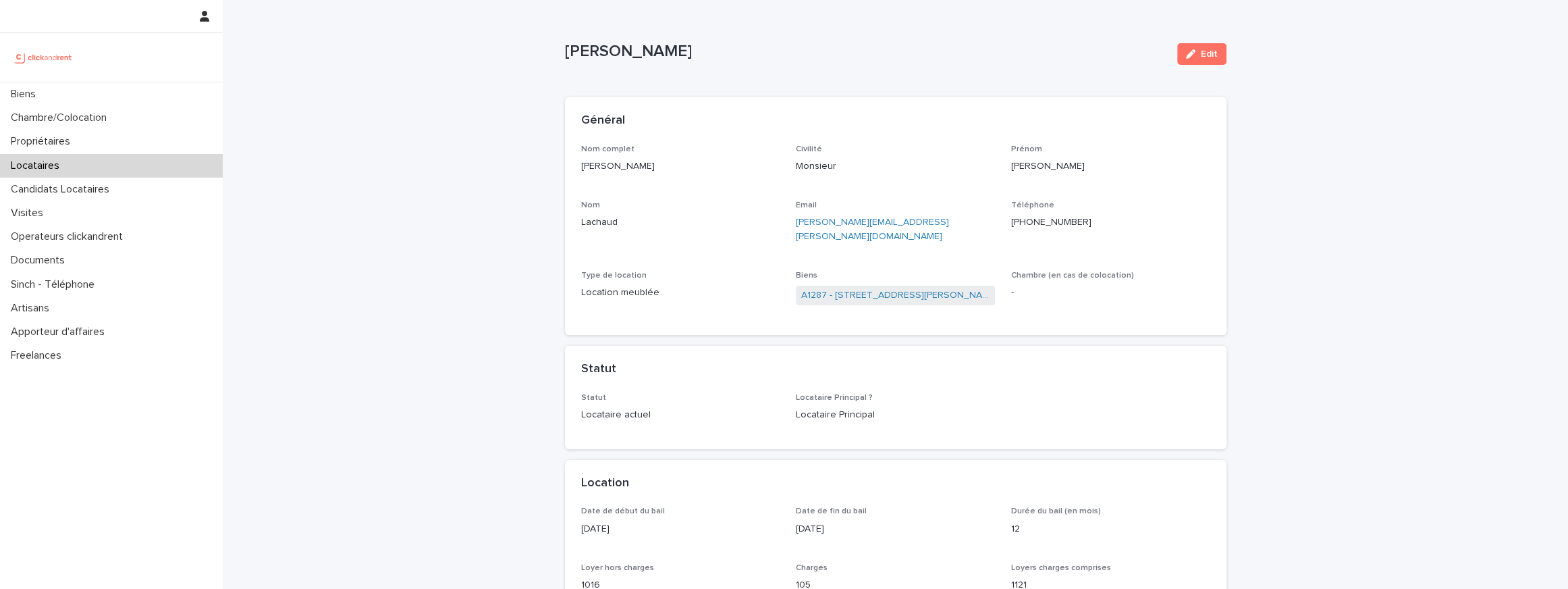
drag, startPoint x: 639, startPoint y: 513, endPoint x: 587, endPoint y: 513, distance: 52.0
click at [587, 522] on p "27/1/2024" at bounding box center [680, 529] width 199 height 14
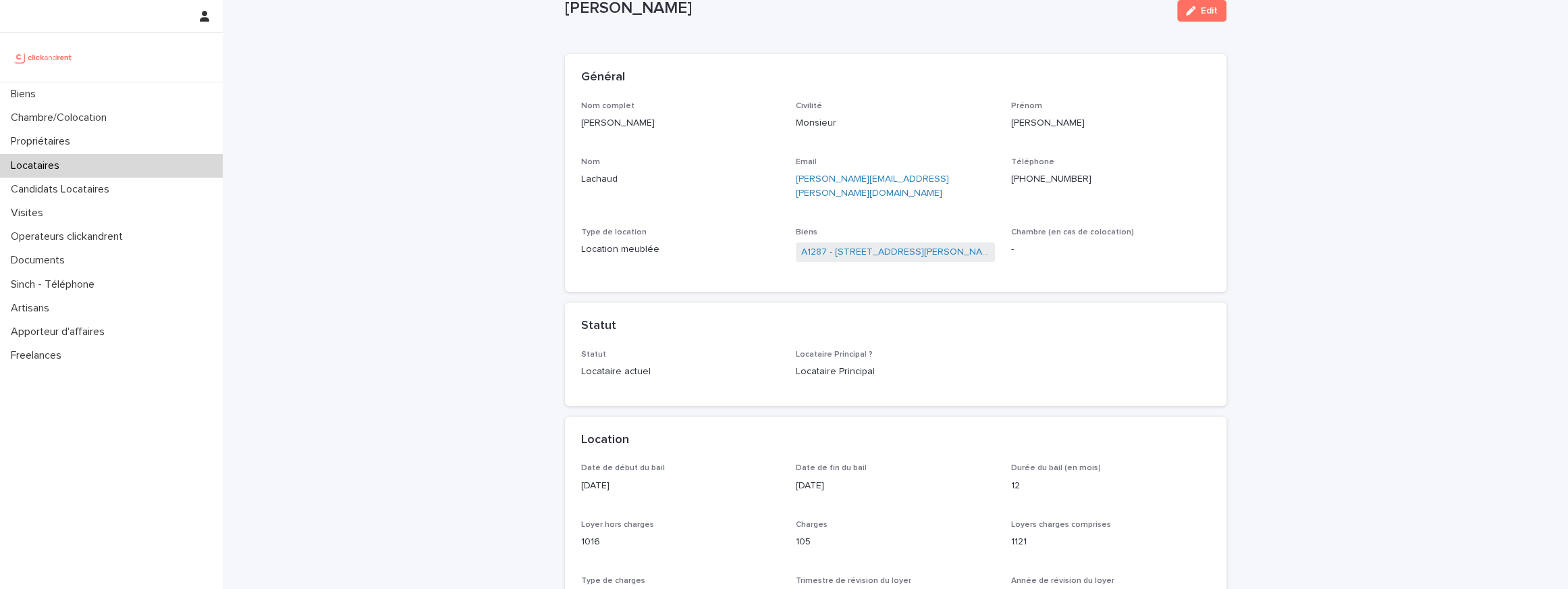
scroll to position [48, 0]
click at [852, 240] on link "A1287 - 3 Avenue Georges Clemenceau, Massy 91300" at bounding box center [895, 247] width 188 height 14
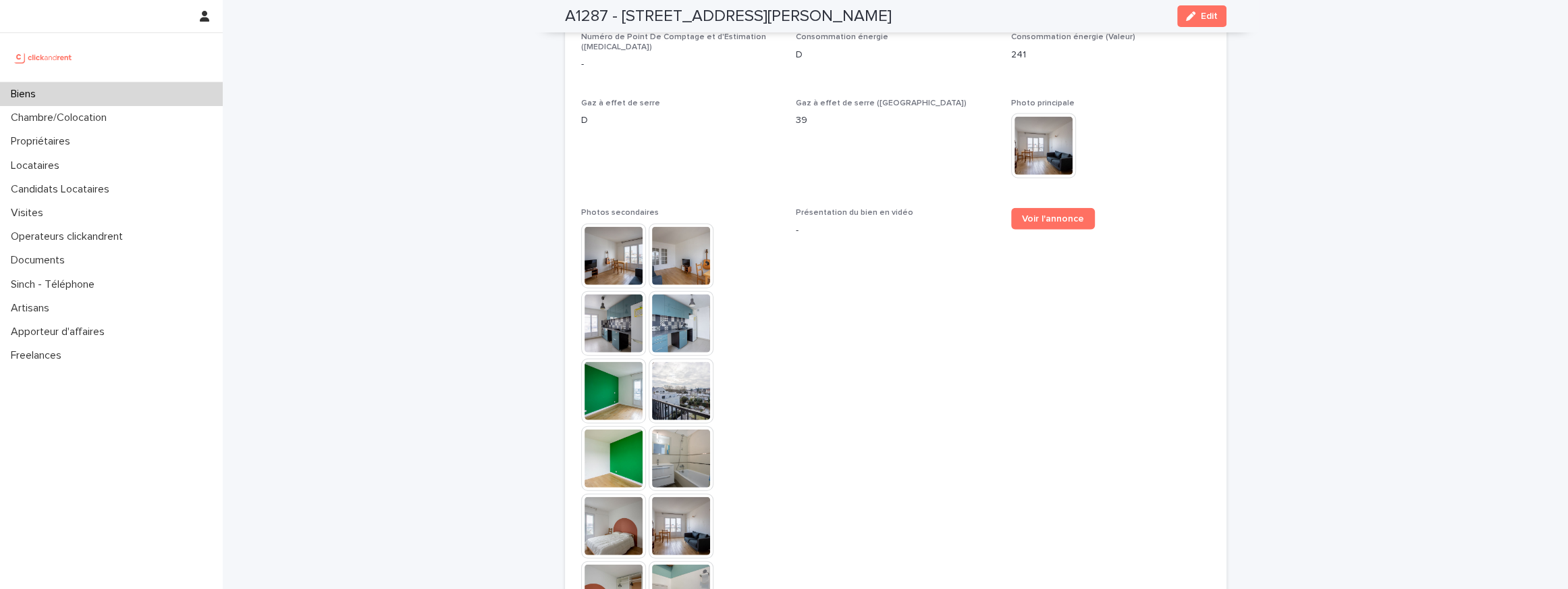
scroll to position [3512, 0]
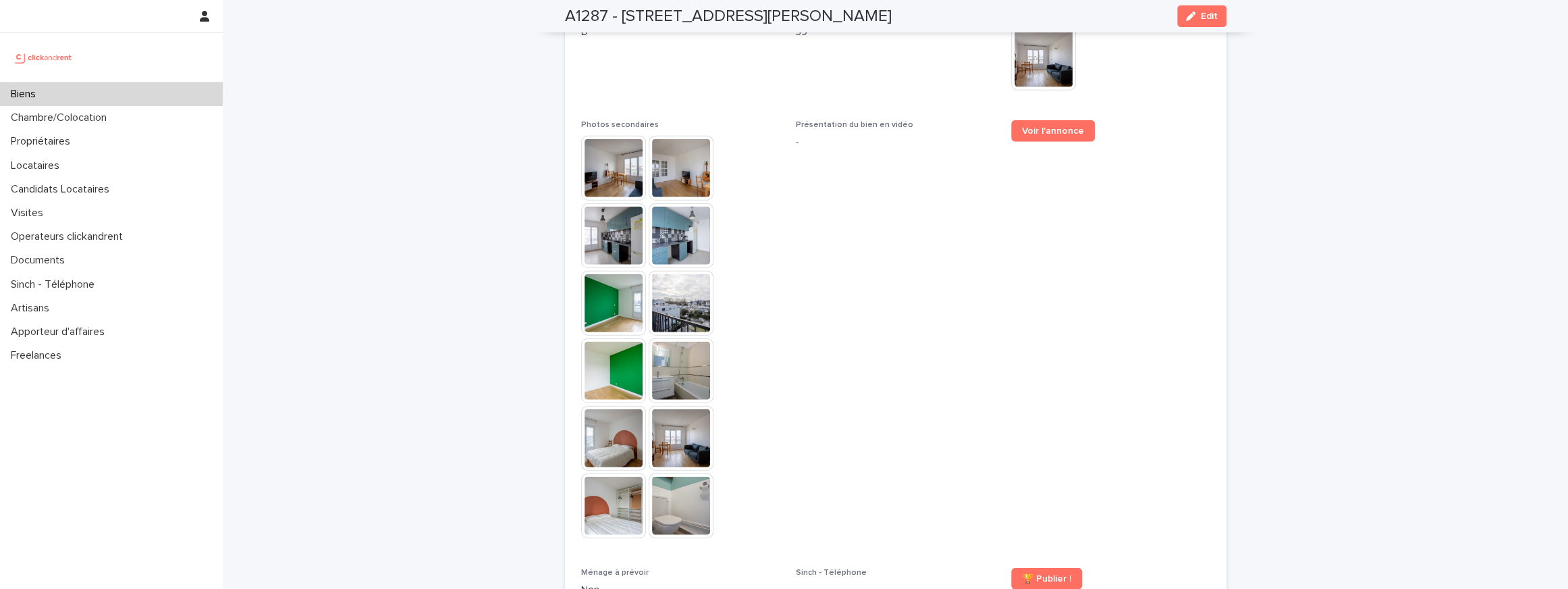
click at [621, 143] on img at bounding box center [613, 168] width 65 height 65
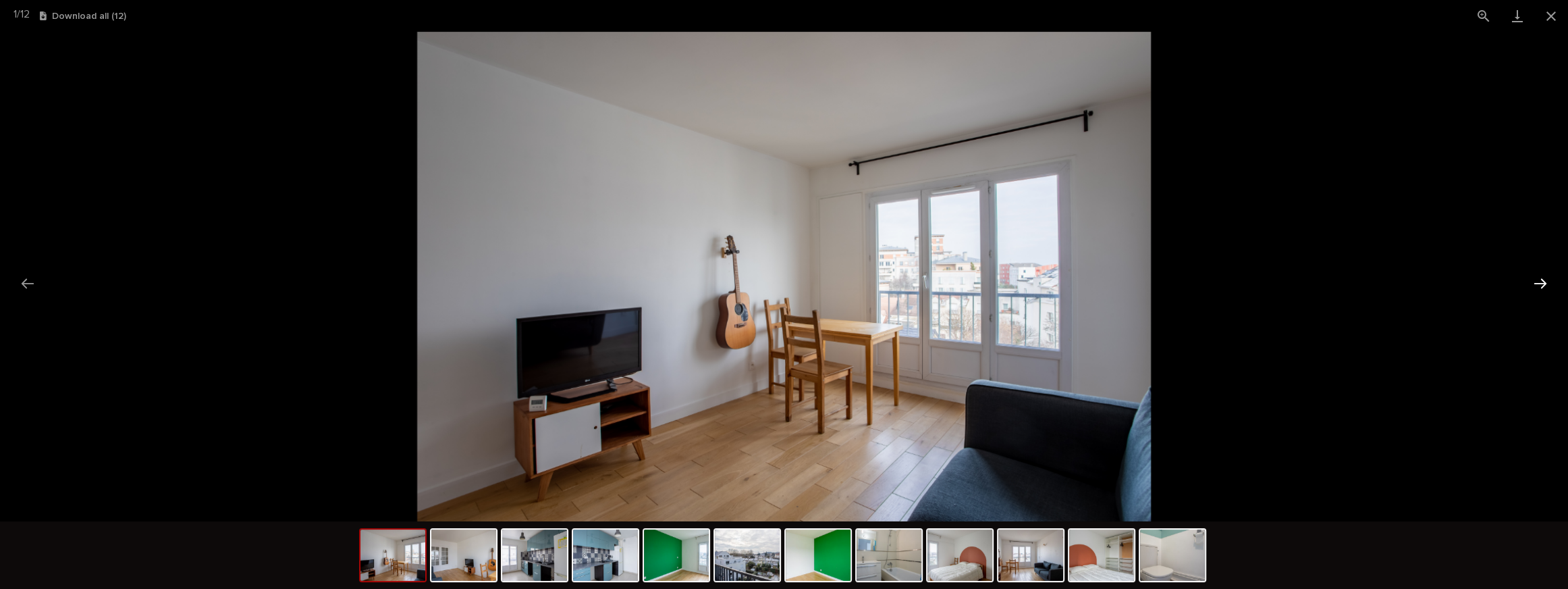
click at [1538, 281] on button "Next slide" at bounding box center [1540, 283] width 28 height 26
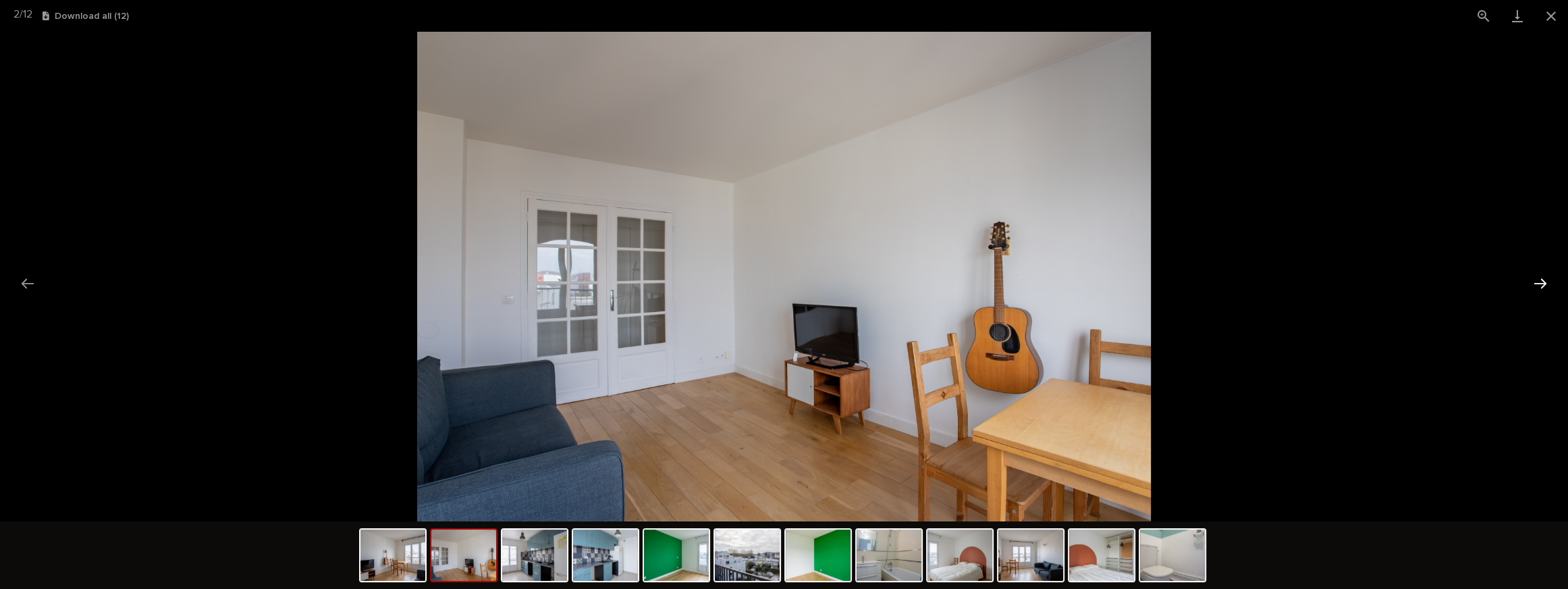
click at [1538, 281] on button "Next slide" at bounding box center [1540, 283] width 28 height 26
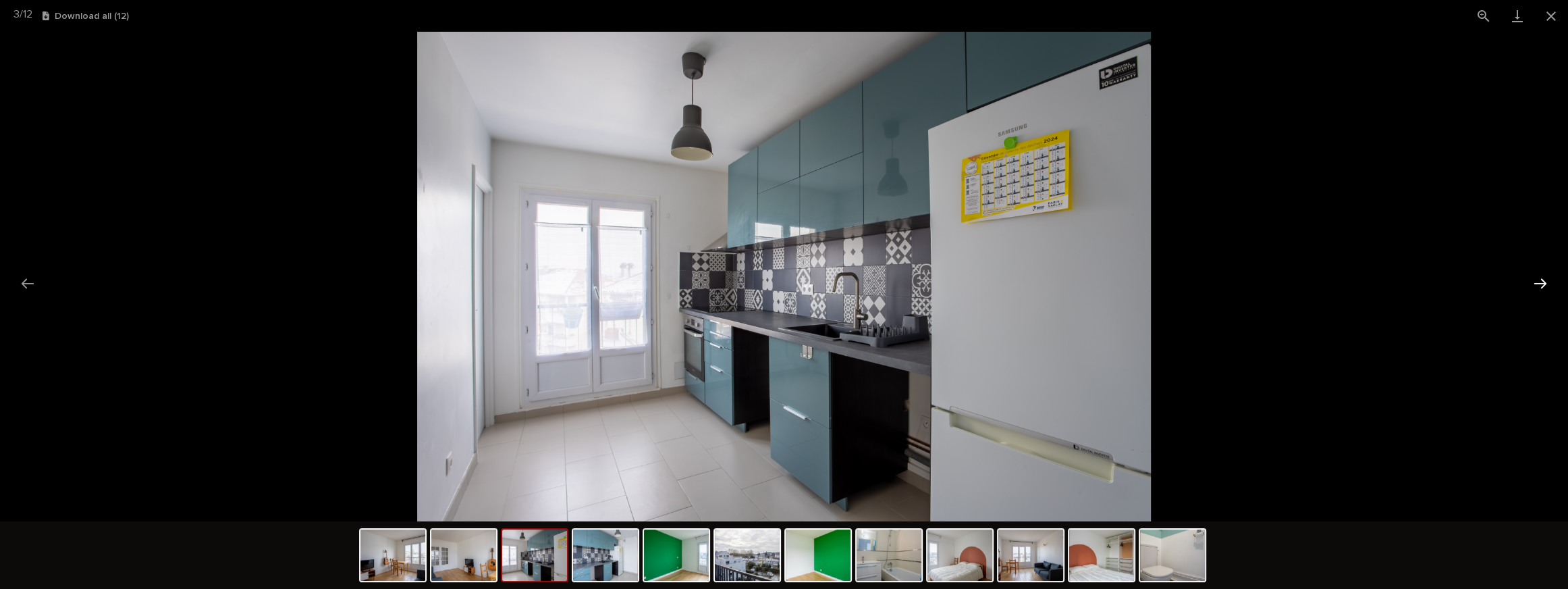
click at [1538, 281] on button "Next slide" at bounding box center [1540, 283] width 28 height 26
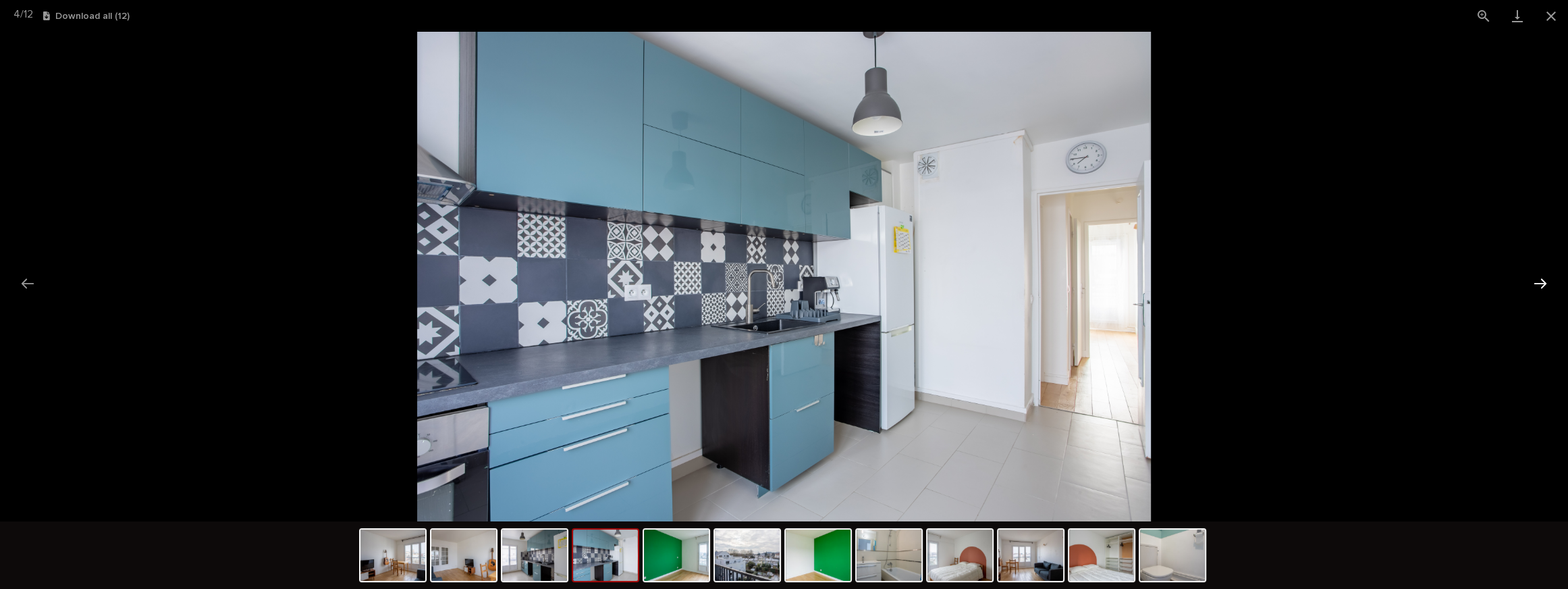
click at [1538, 281] on button "Next slide" at bounding box center [1540, 283] width 28 height 26
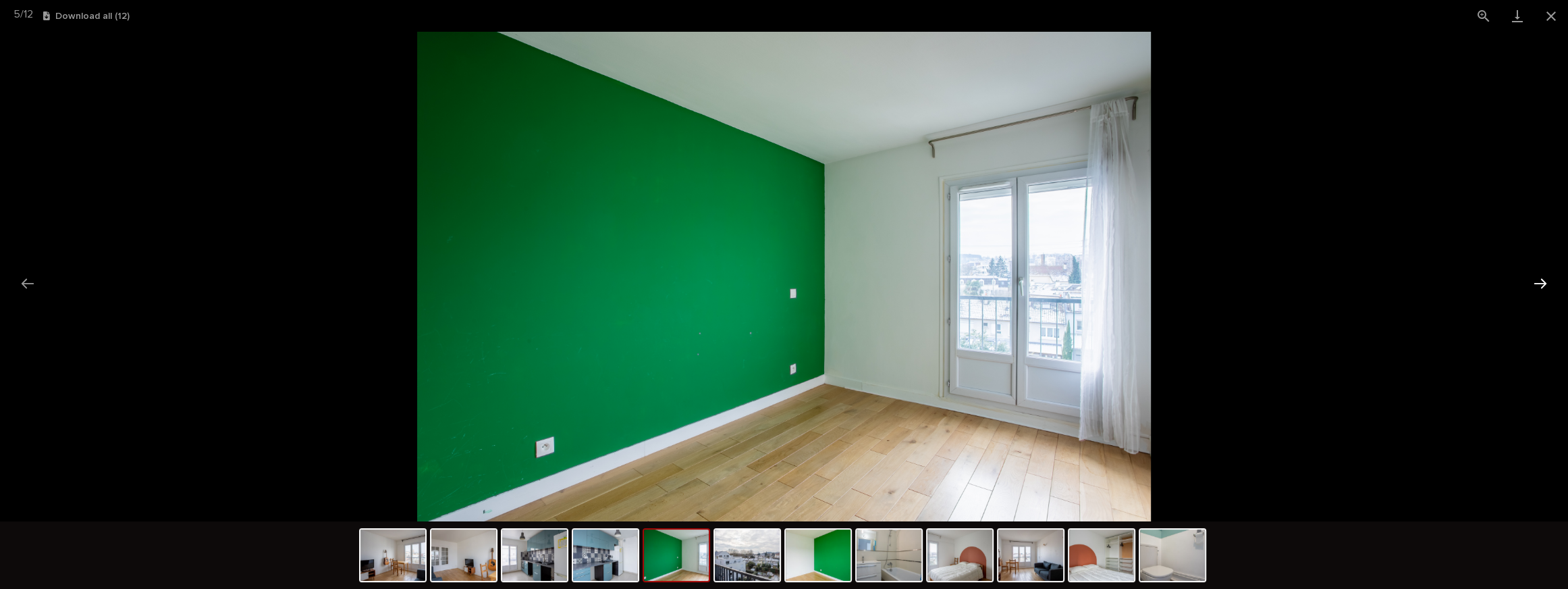
click at [1542, 280] on button "Next slide" at bounding box center [1540, 283] width 28 height 26
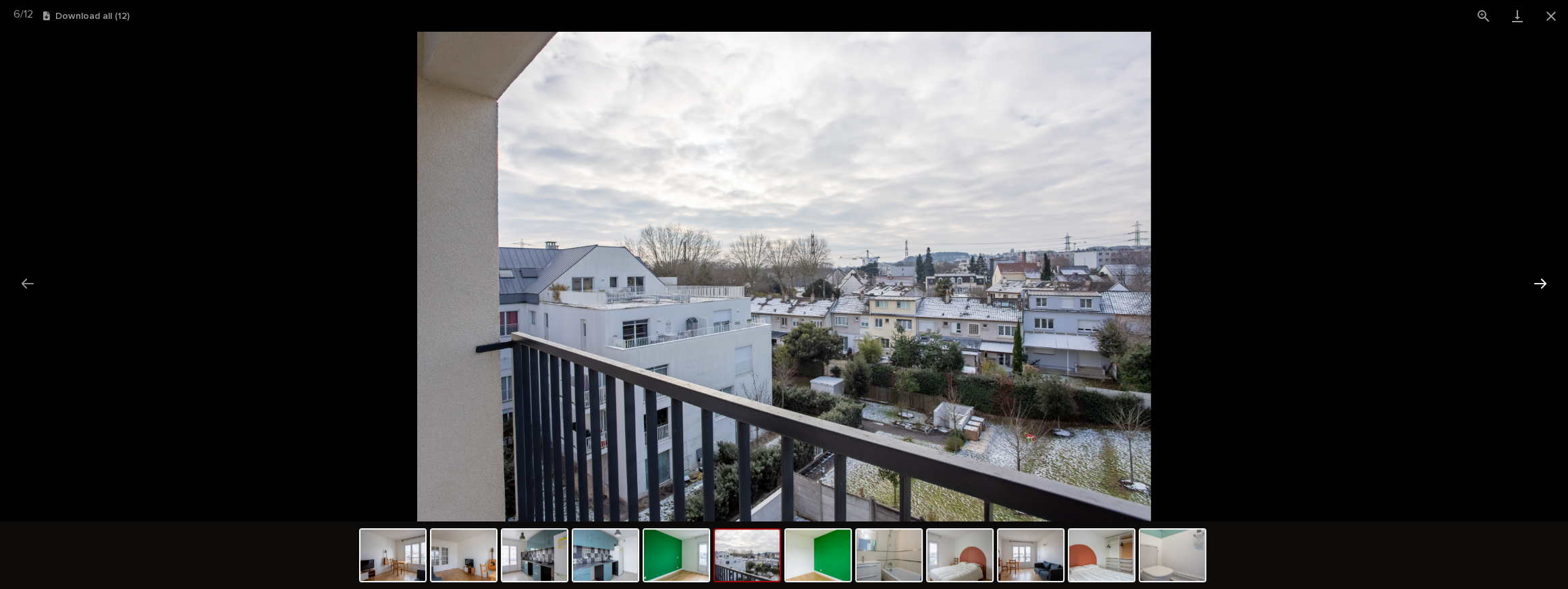
click at [1542, 280] on button "Next slide" at bounding box center [1540, 283] width 28 height 26
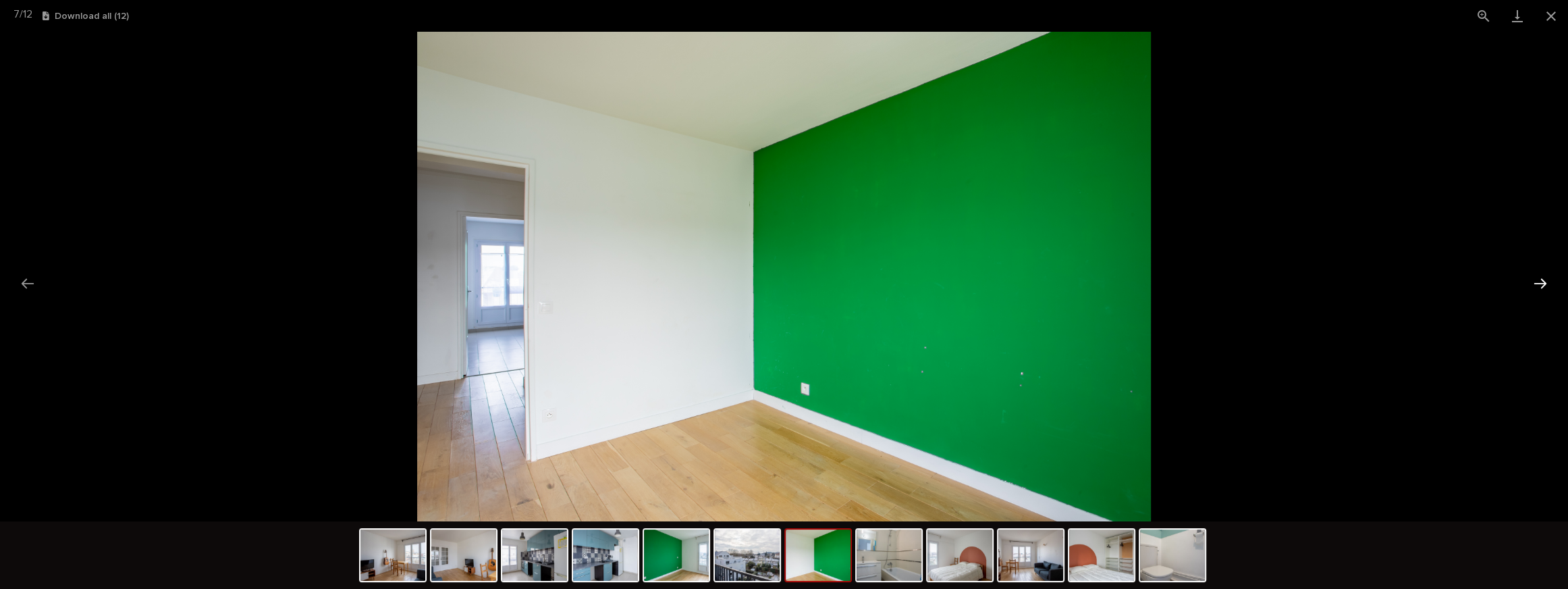
click at [1542, 280] on button "Next slide" at bounding box center [1540, 283] width 28 height 26
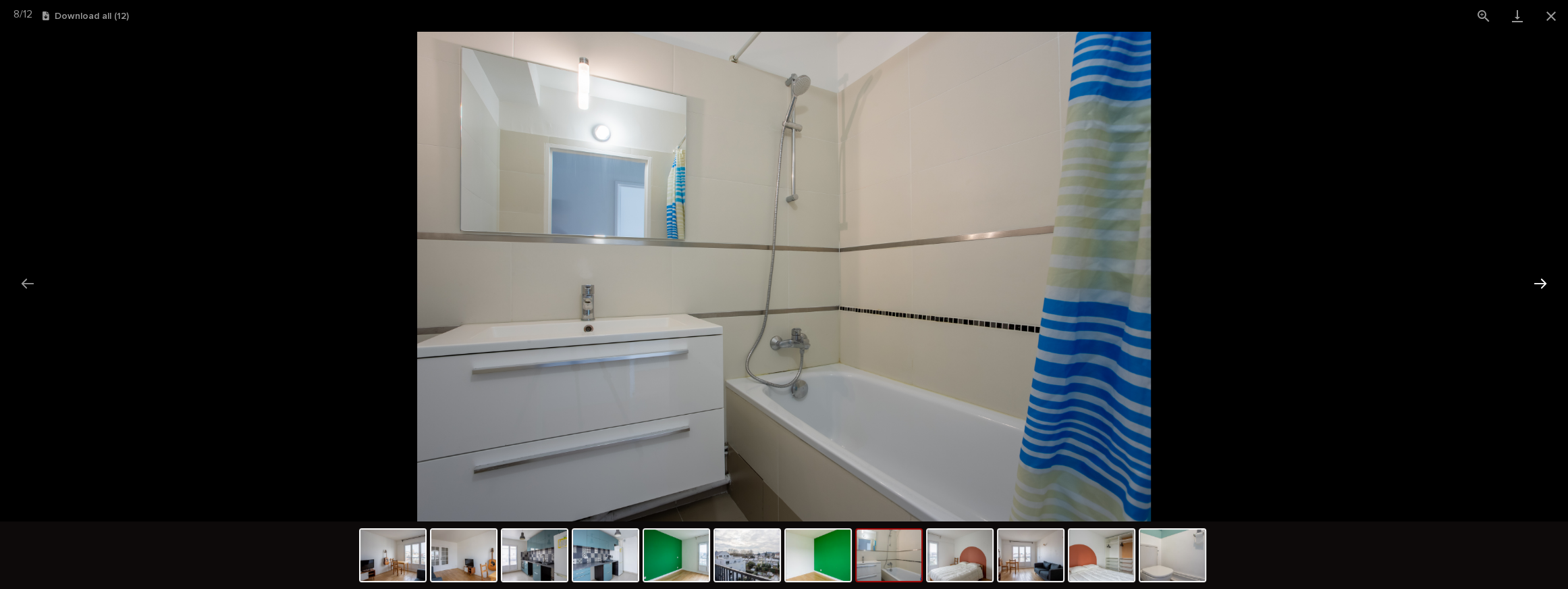
click at [1542, 280] on button "Next slide" at bounding box center [1540, 283] width 28 height 26
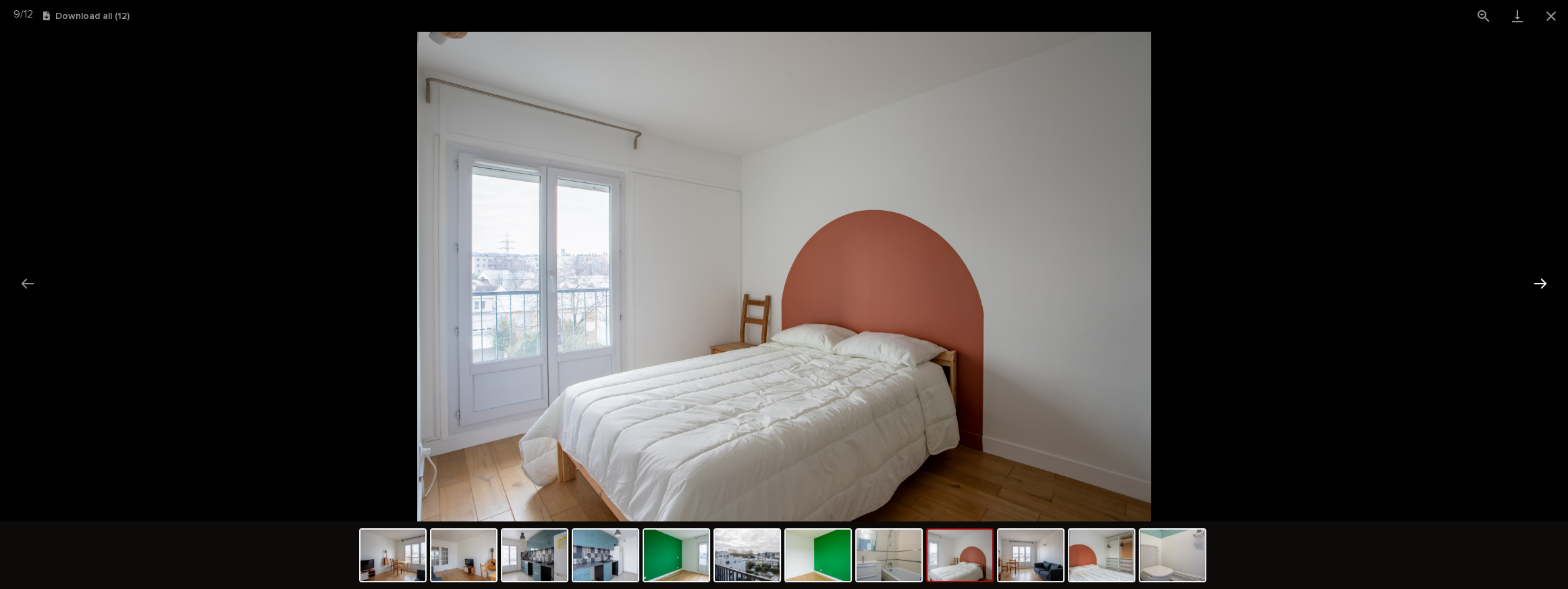
click at [1542, 280] on button "Next slide" at bounding box center [1540, 283] width 28 height 26
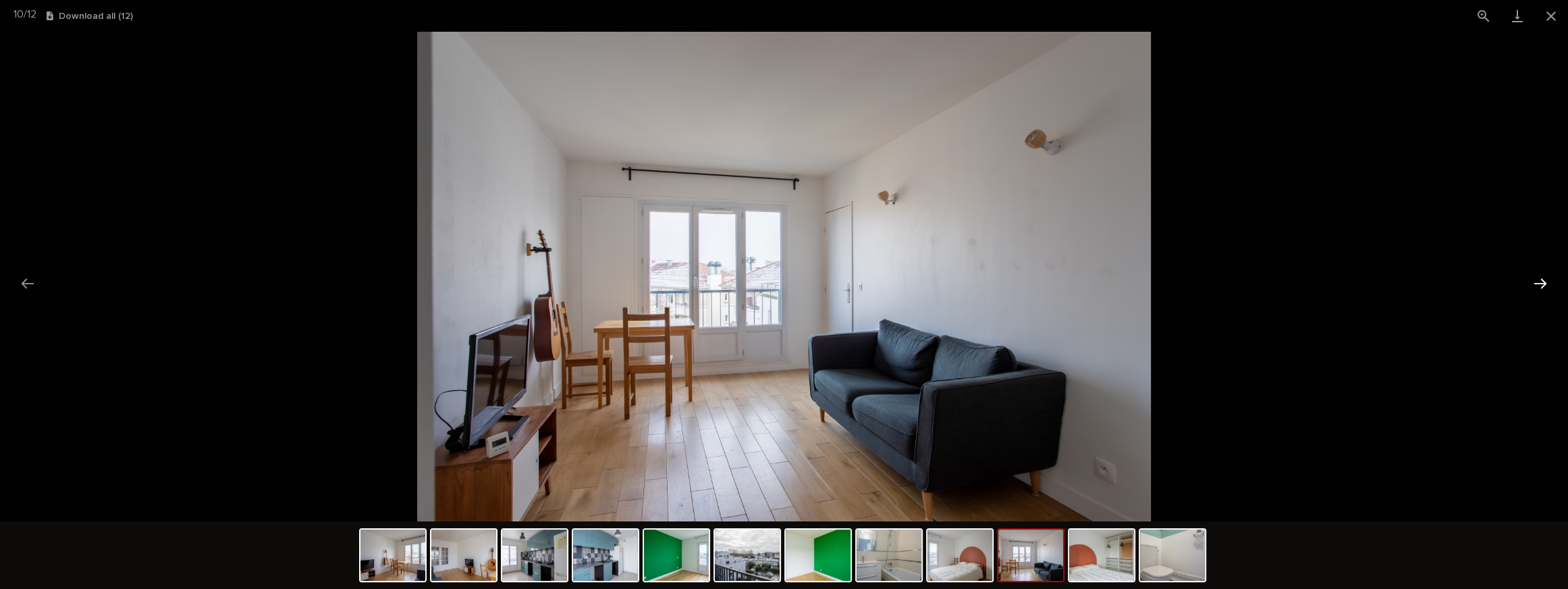
click at [1542, 280] on button "Next slide" at bounding box center [1540, 283] width 28 height 26
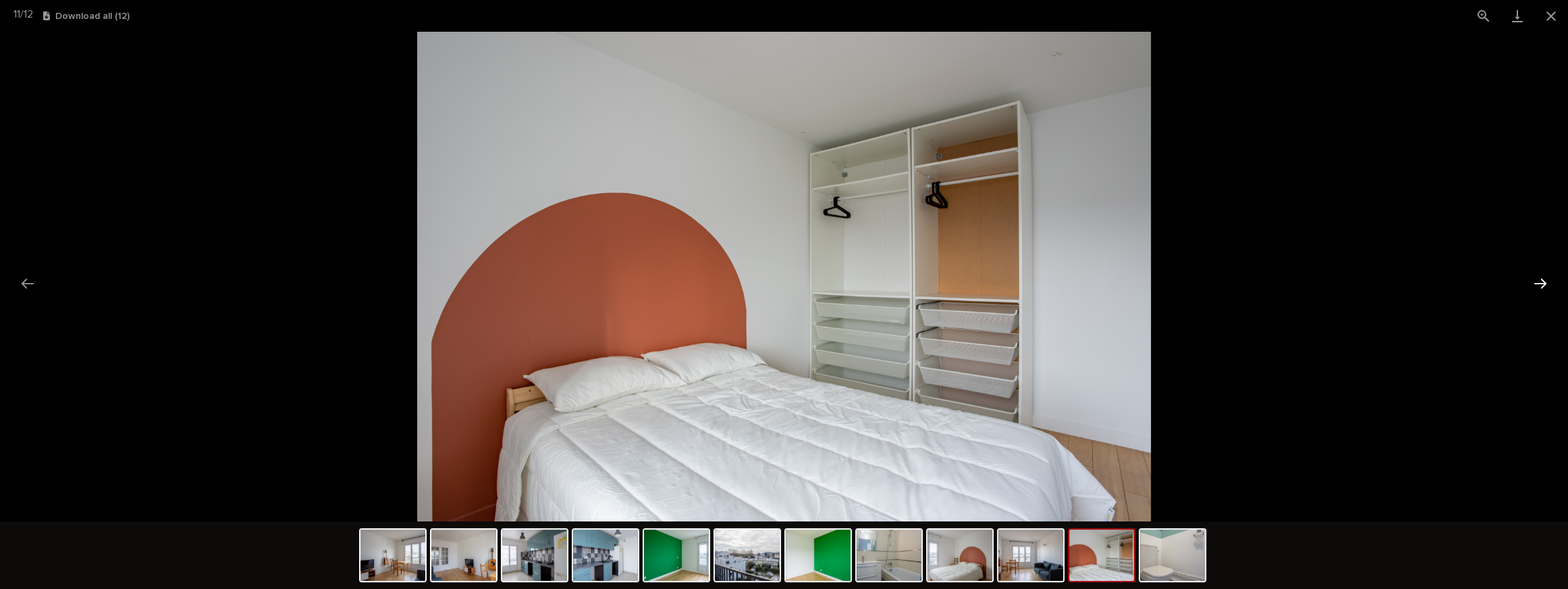
click at [1542, 280] on button "Next slide" at bounding box center [1540, 283] width 28 height 26
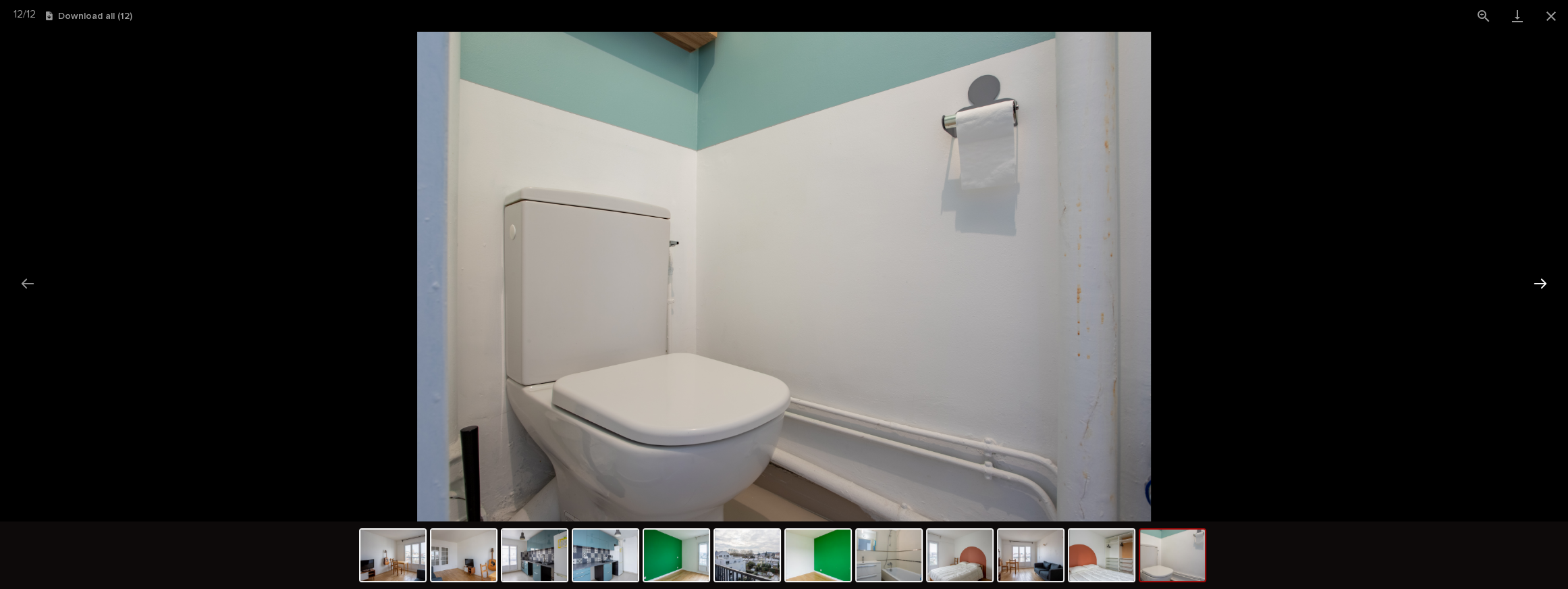
click at [1542, 280] on button "Next slide" at bounding box center [1540, 283] width 28 height 26
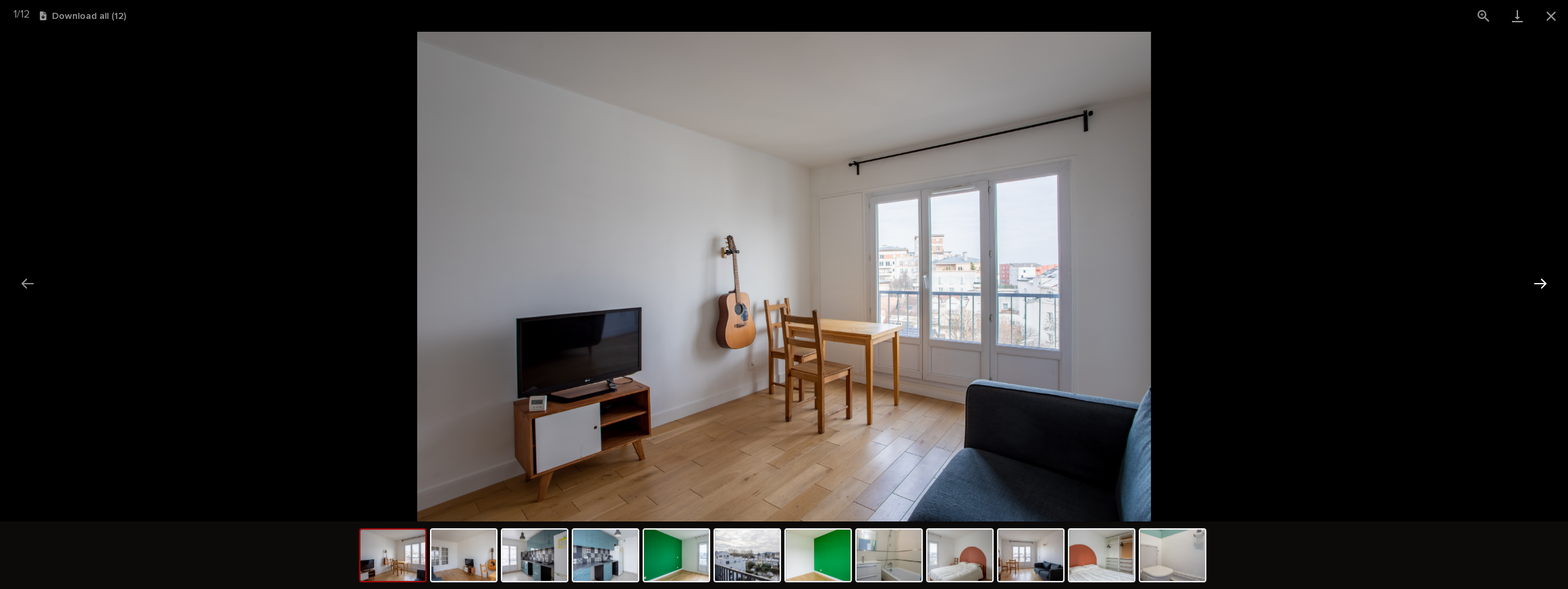
click at [1542, 280] on button "Next slide" at bounding box center [1540, 283] width 28 height 26
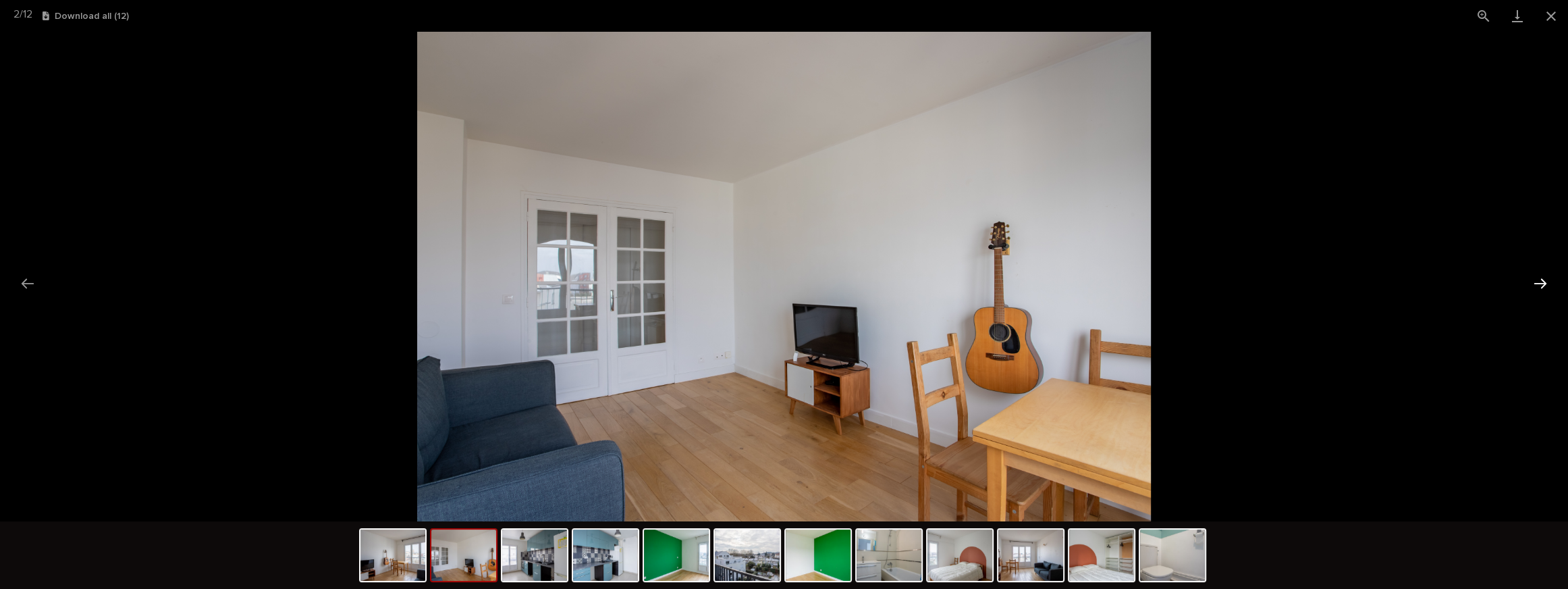
click at [1542, 280] on button "Next slide" at bounding box center [1540, 283] width 28 height 26
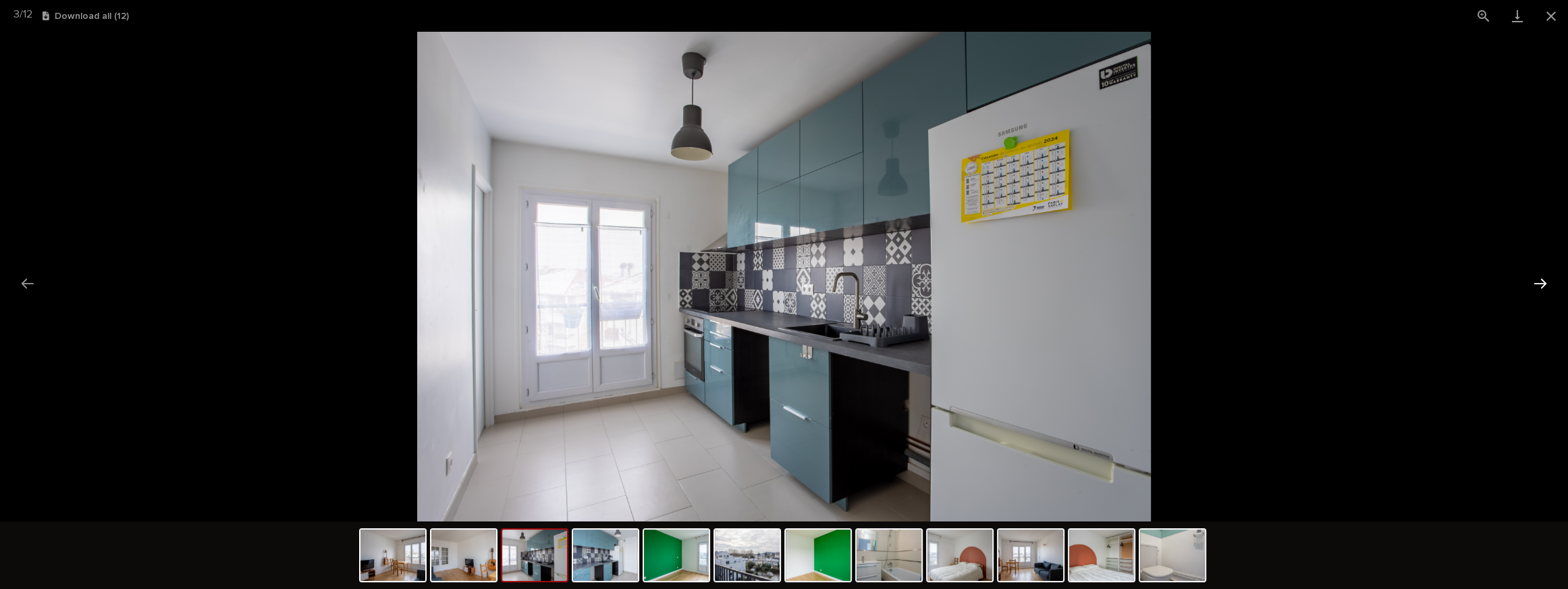
click at [1542, 280] on button "Next slide" at bounding box center [1540, 283] width 28 height 26
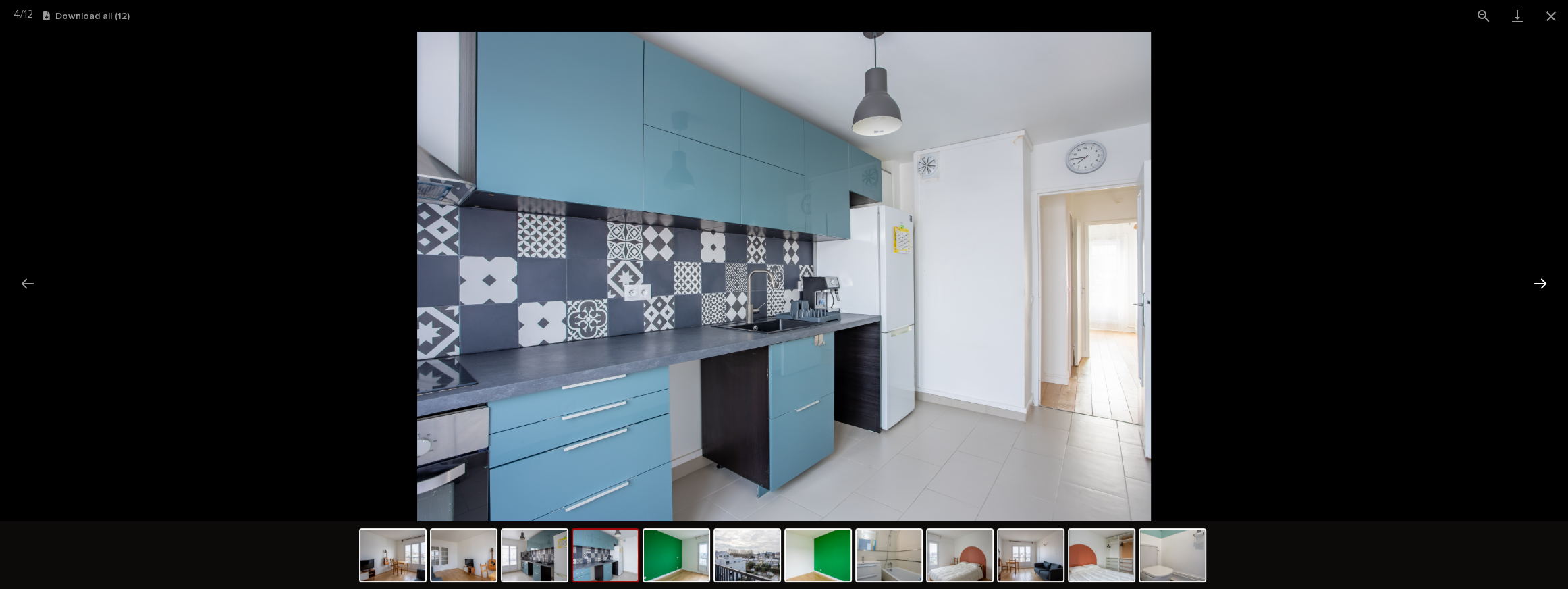
click at [1542, 280] on button "Next slide" at bounding box center [1540, 283] width 28 height 26
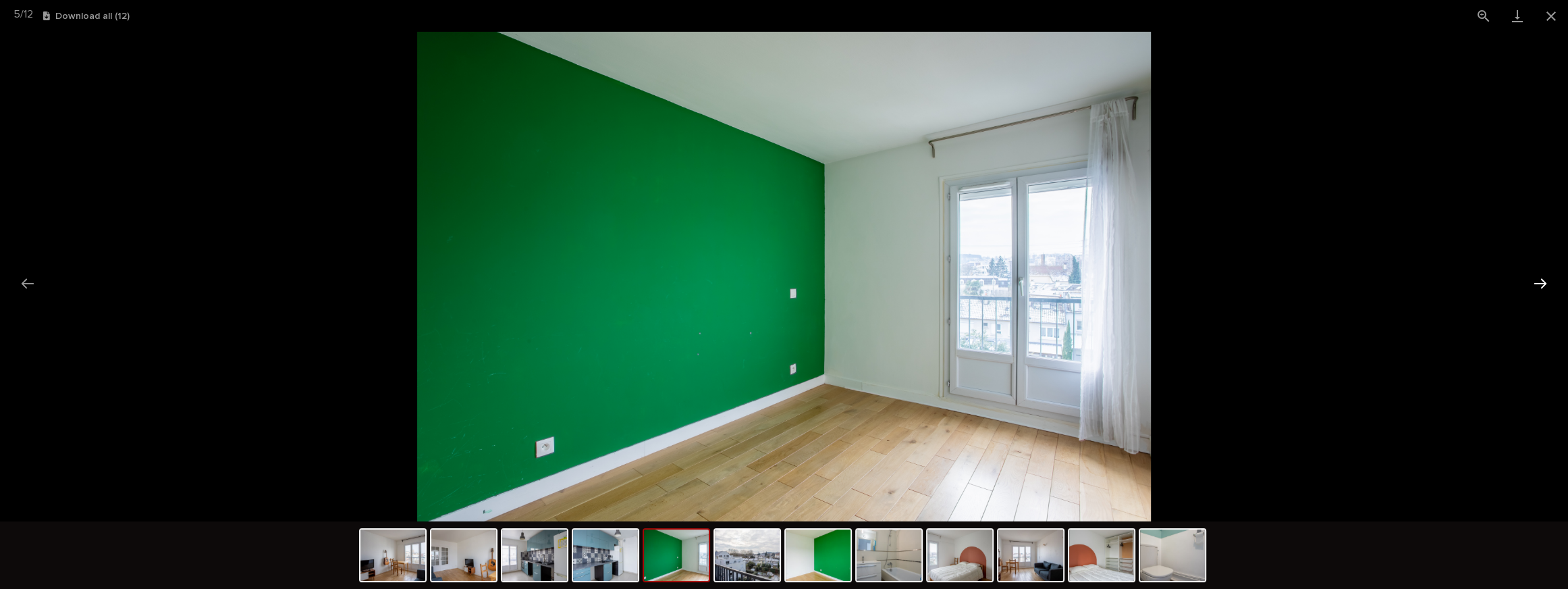
click at [1542, 280] on button "Next slide" at bounding box center [1540, 283] width 28 height 26
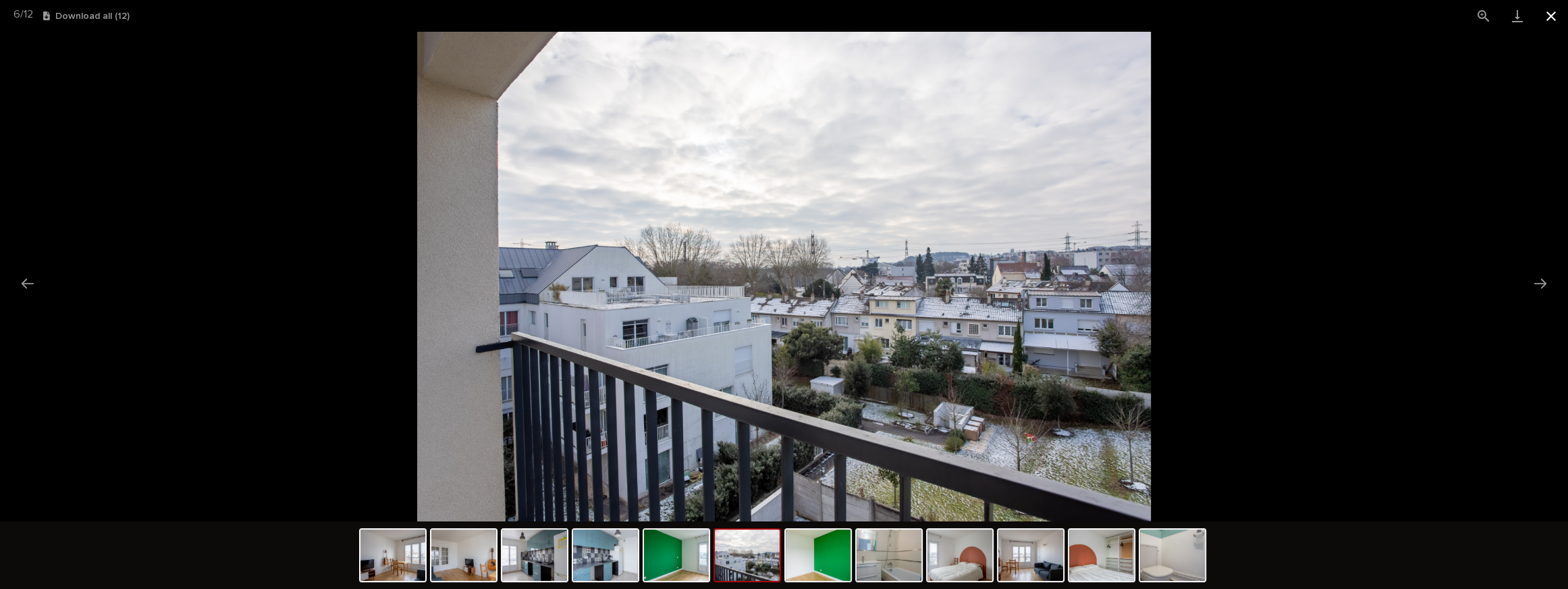
click at [1558, 20] on button "Close gallery" at bounding box center [1551, 16] width 34 height 32
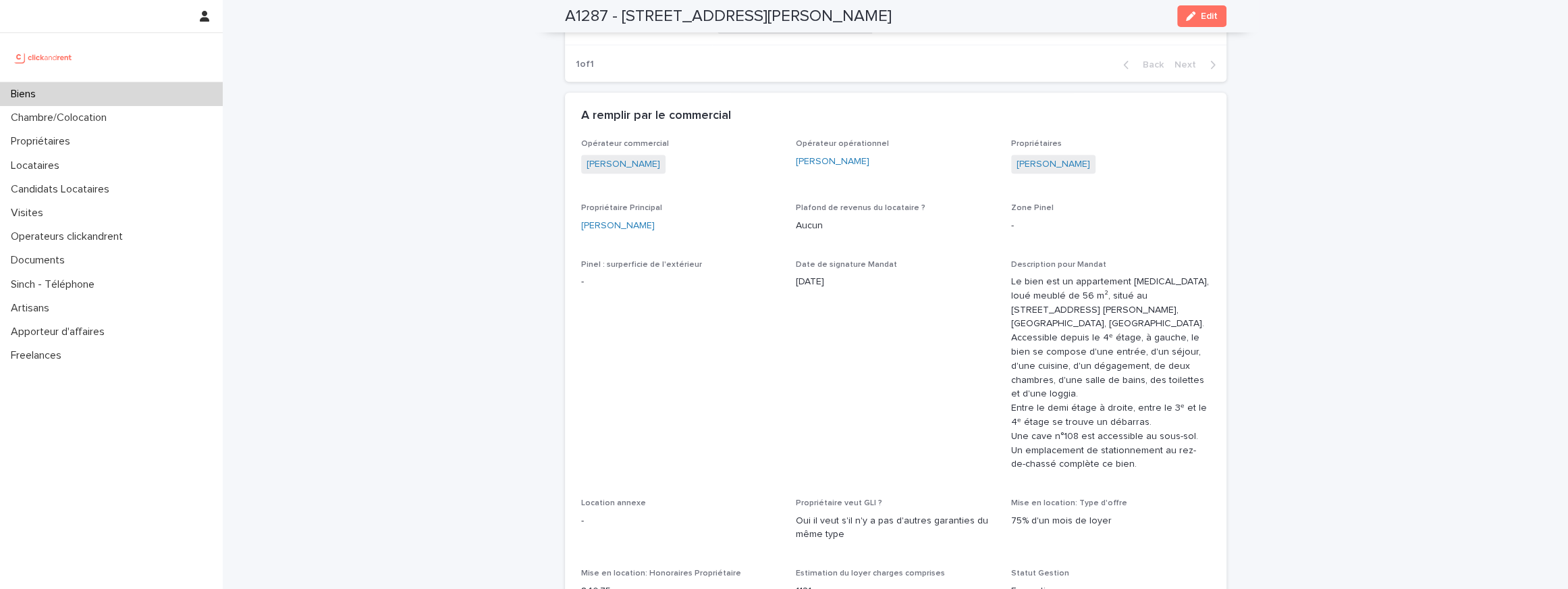
scroll to position [0, 0]
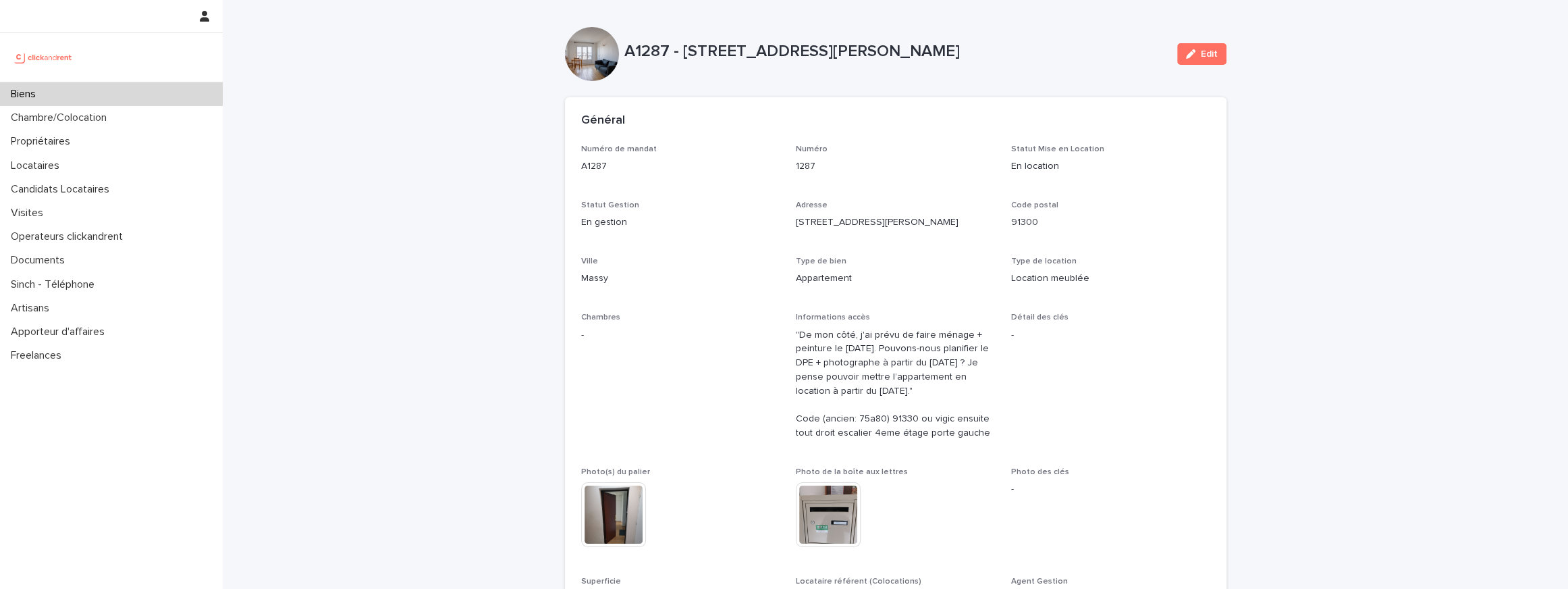
click at [665, 58] on p "A1287 - 3 Avenue Georges Clemenceau, Massy 91300" at bounding box center [895, 52] width 542 height 20
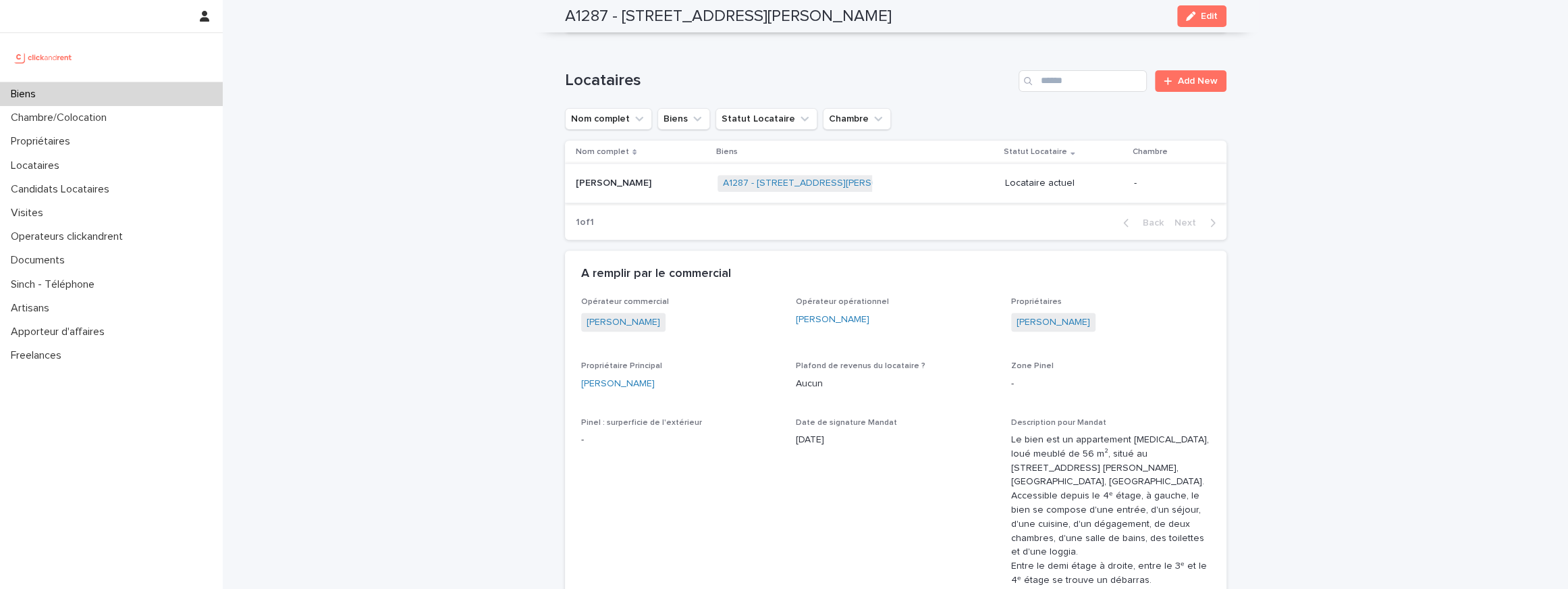
scroll to position [563, 0]
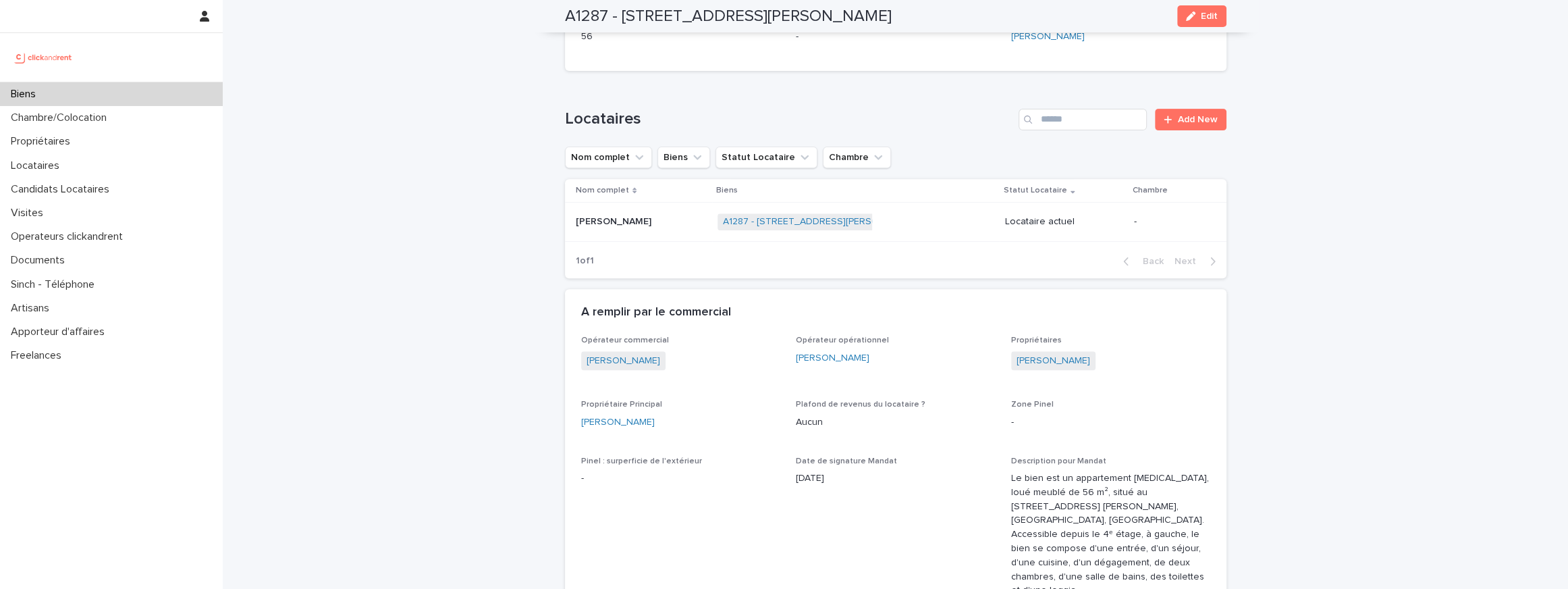
click at [597, 227] on p "Guillaume Lachaud" at bounding box center [615, 220] width 78 height 14
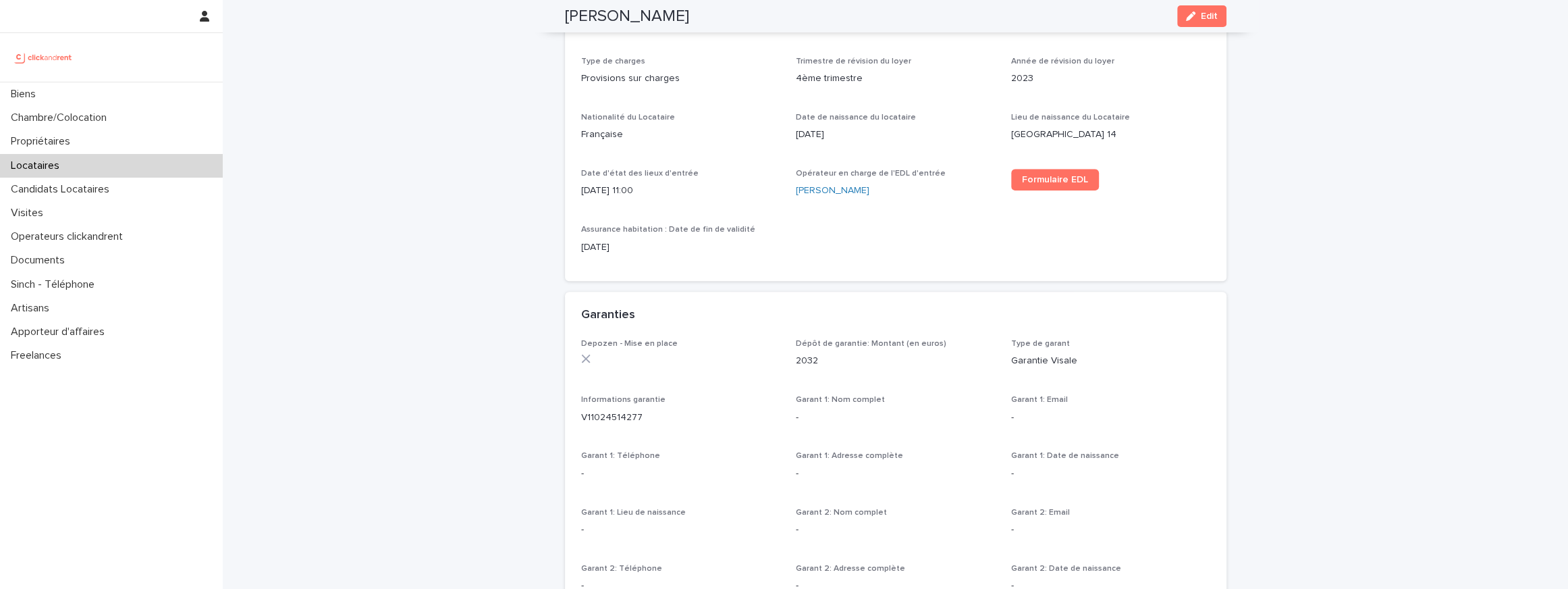
click at [599, 6] on div "Guillaume Lachaud Edit" at bounding box center [895, 16] width 661 height 32
click at [602, 7] on h2 "Guillaume Lachaud" at bounding box center [627, 17] width 124 height 20
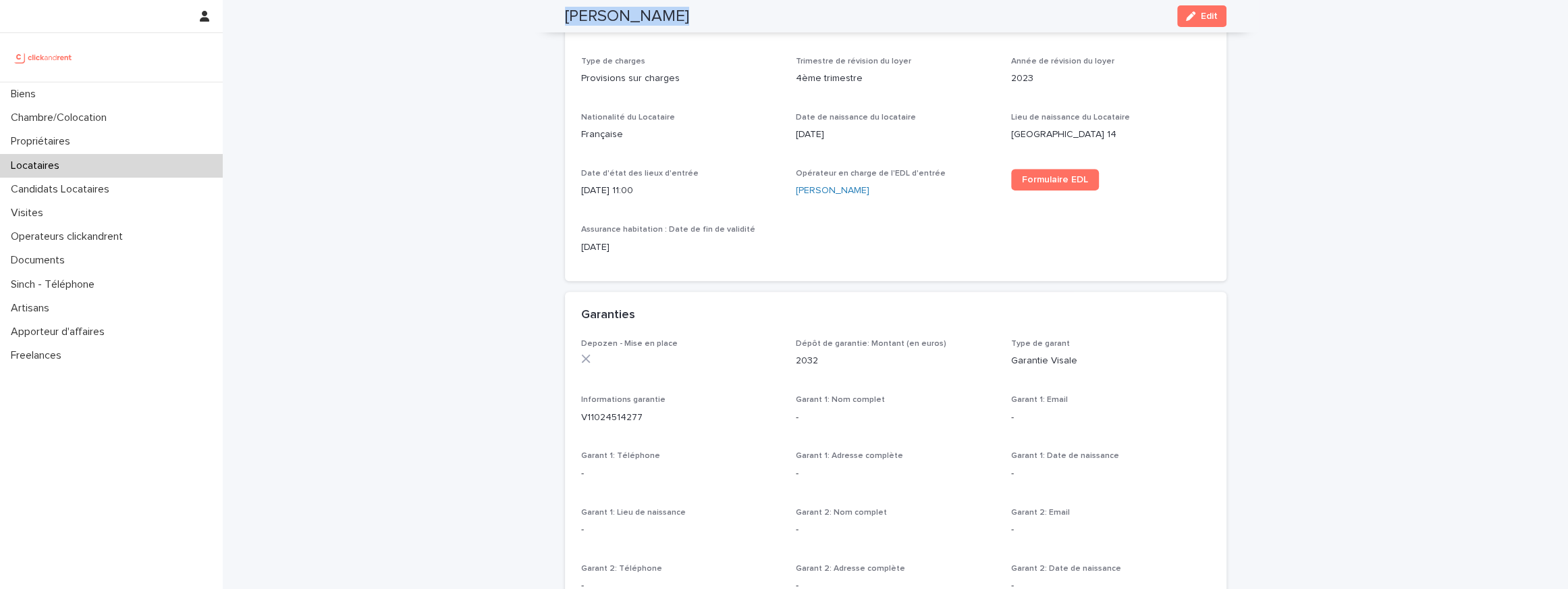
click at [602, 7] on h2 "Guillaume Lachaud" at bounding box center [627, 17] width 124 height 20
copy div "Guillaume Lachaud Edit"
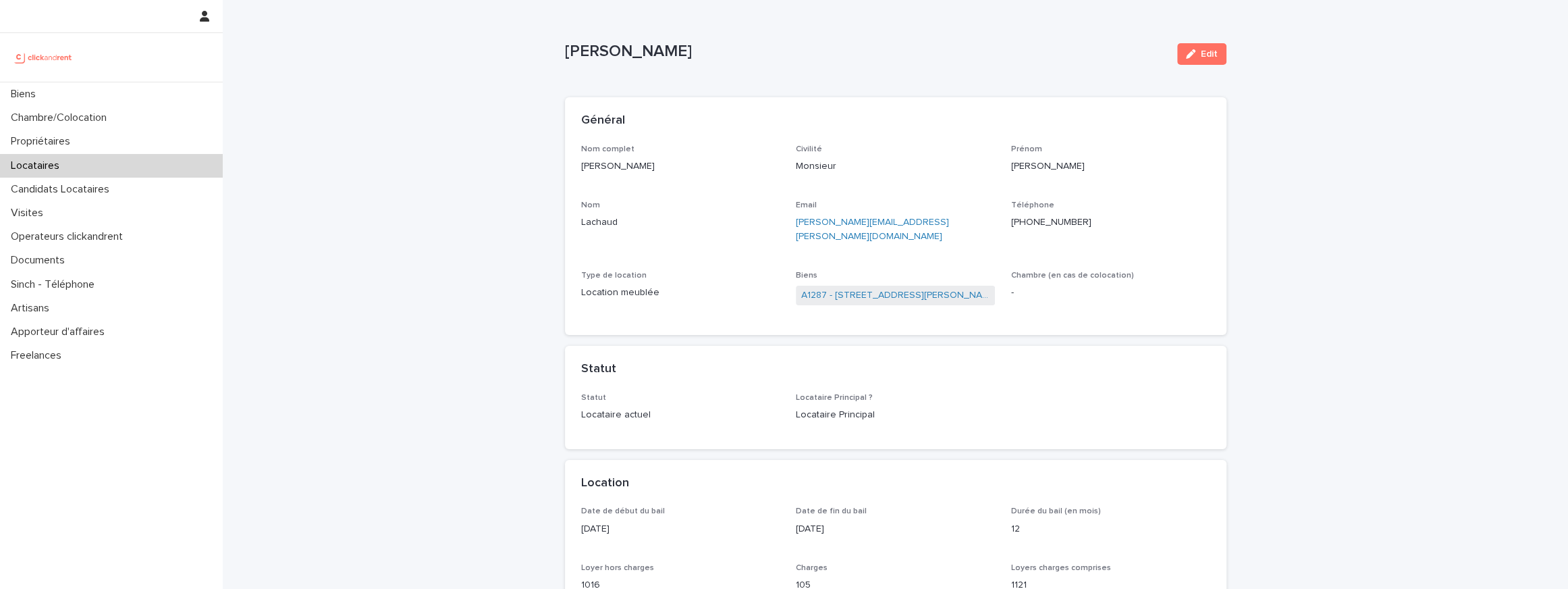
click at [605, 522] on p "27/1/2024" at bounding box center [680, 529] width 199 height 14
copy p "27/1/2024"
click at [852, 286] on span "A1287 - 3 Avenue Georges Clemenceau, Massy 91300" at bounding box center [895, 296] width 199 height 20
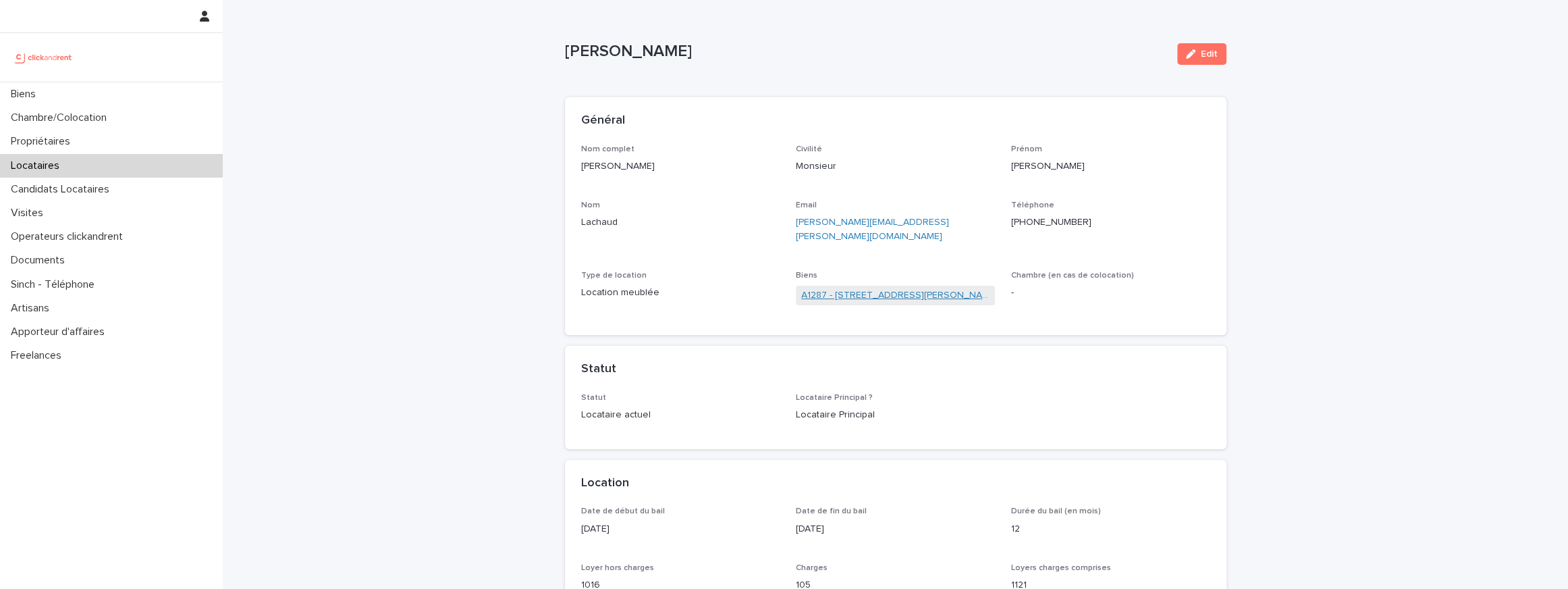
click at [849, 288] on link "A1287 - 3 Avenue Georges Clemenceau, Massy 91300" at bounding box center [895, 295] width 188 height 14
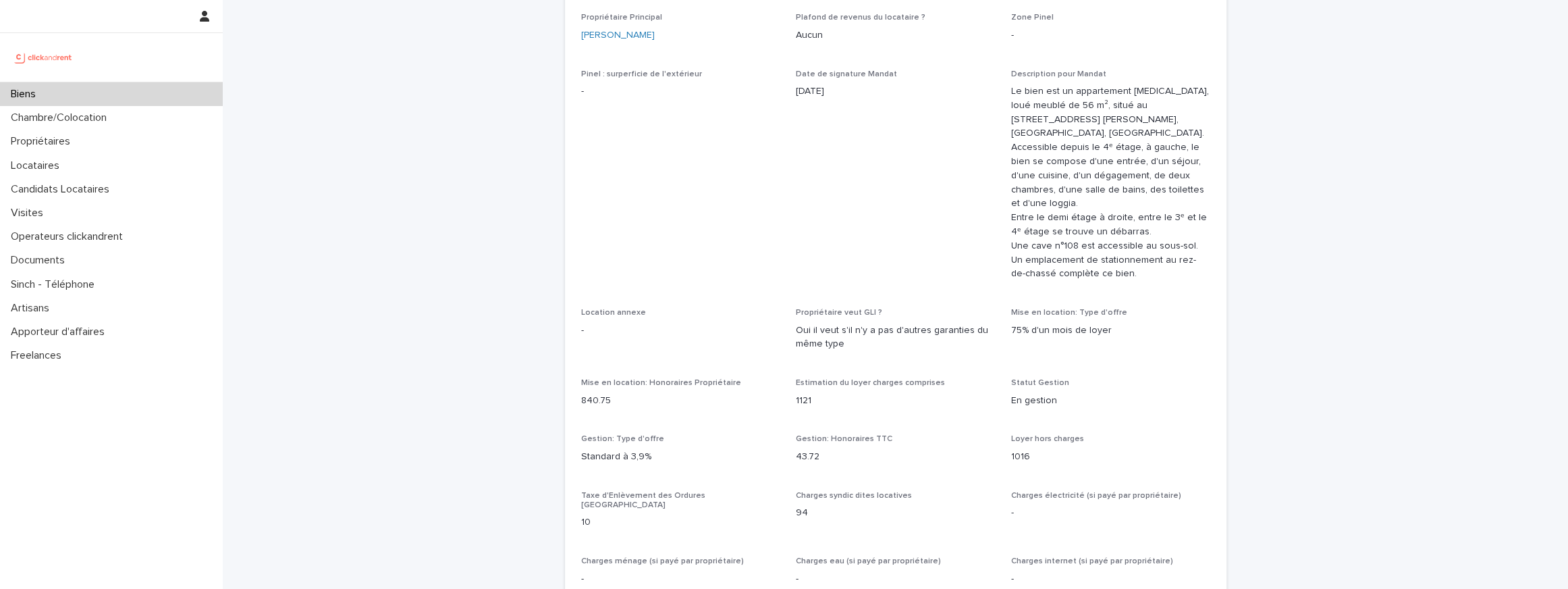
scroll to position [1184, 0]
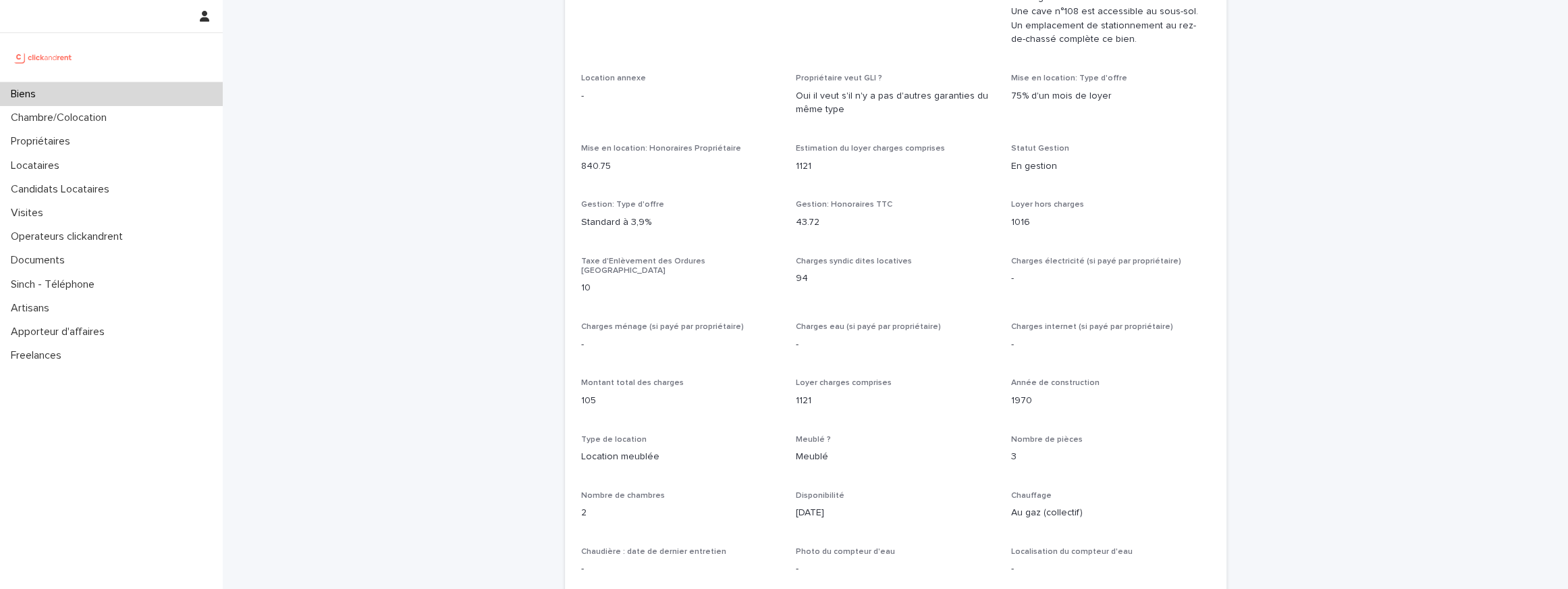
click at [806, 165] on p "1121" at bounding box center [895, 167] width 199 height 14
click at [804, 394] on p "1121" at bounding box center [895, 401] width 199 height 14
click at [1020, 218] on p "1016" at bounding box center [1111, 222] width 199 height 14
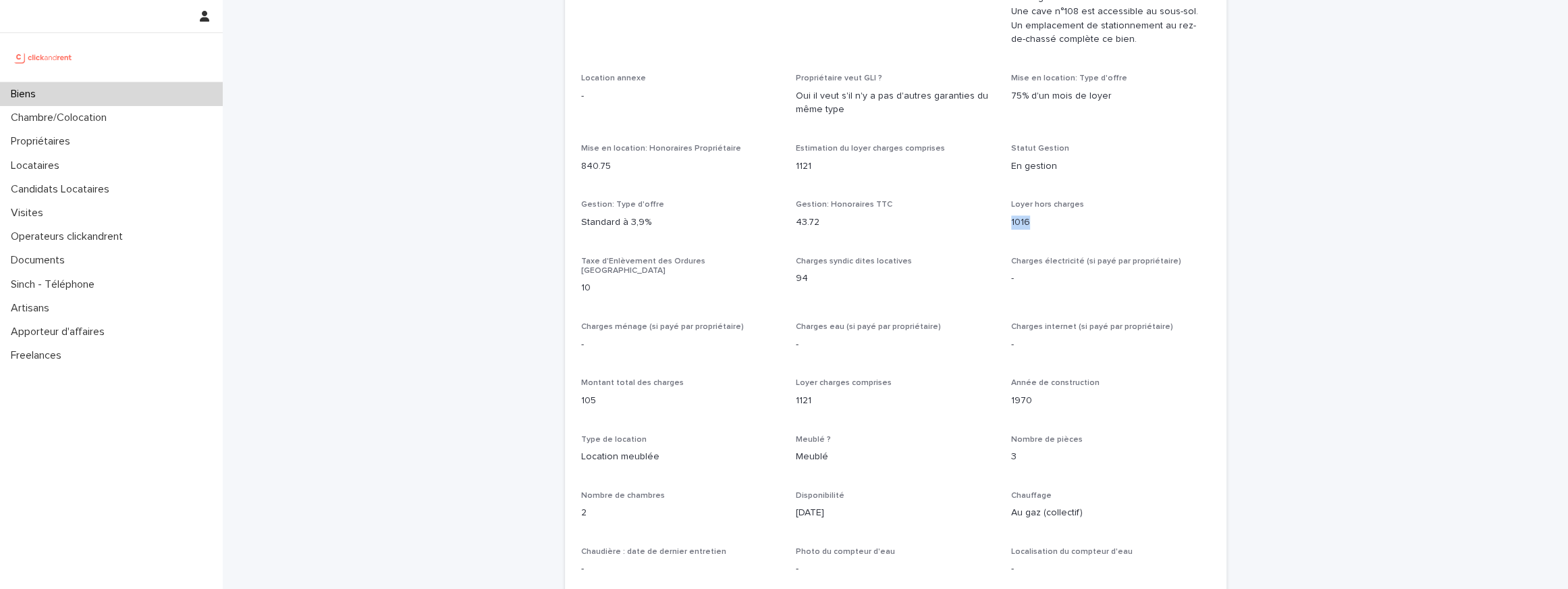
click at [1020, 218] on p "1016" at bounding box center [1111, 222] width 199 height 14
copy p "1016"
click at [802, 394] on p "1121" at bounding box center [895, 401] width 199 height 14
copy p "1121"
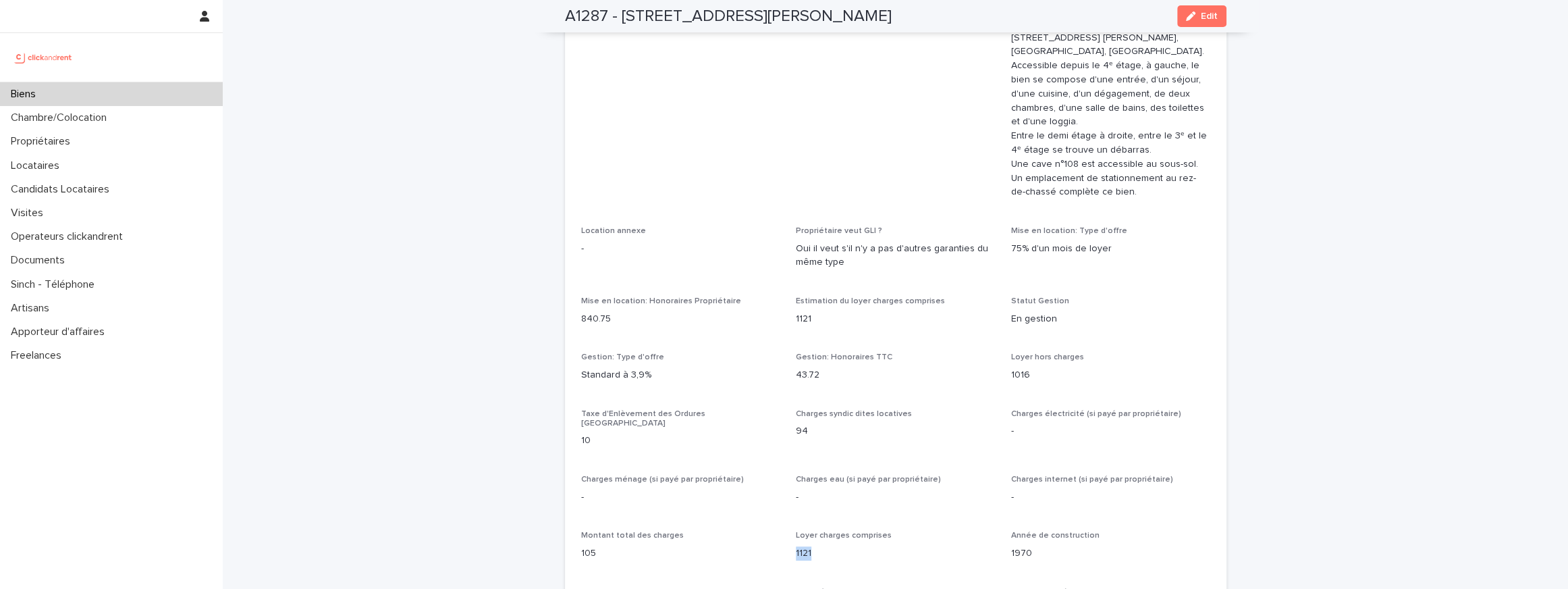
scroll to position [927, 0]
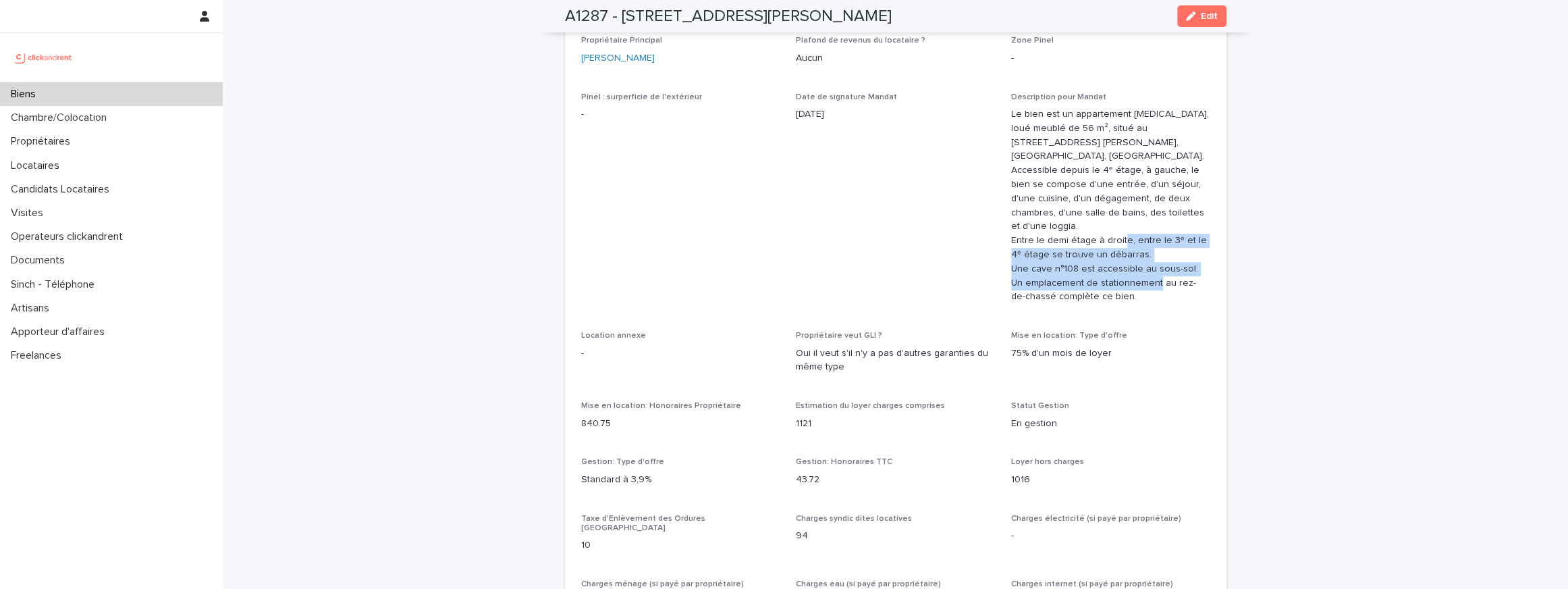
drag, startPoint x: 1125, startPoint y: 289, endPoint x: 1056, endPoint y: 260, distance: 74.8
click at [1056, 260] on p "Le bien est un appartement T3, loué meublé de 56 m², situé au 3 Av. Georges Cle…" at bounding box center [1111, 206] width 199 height 196
click at [1055, 266] on p "Le bien est un appartement T3, loué meublé de 56 m², situé au 3 Av. Georges Cle…" at bounding box center [1111, 206] width 199 height 196
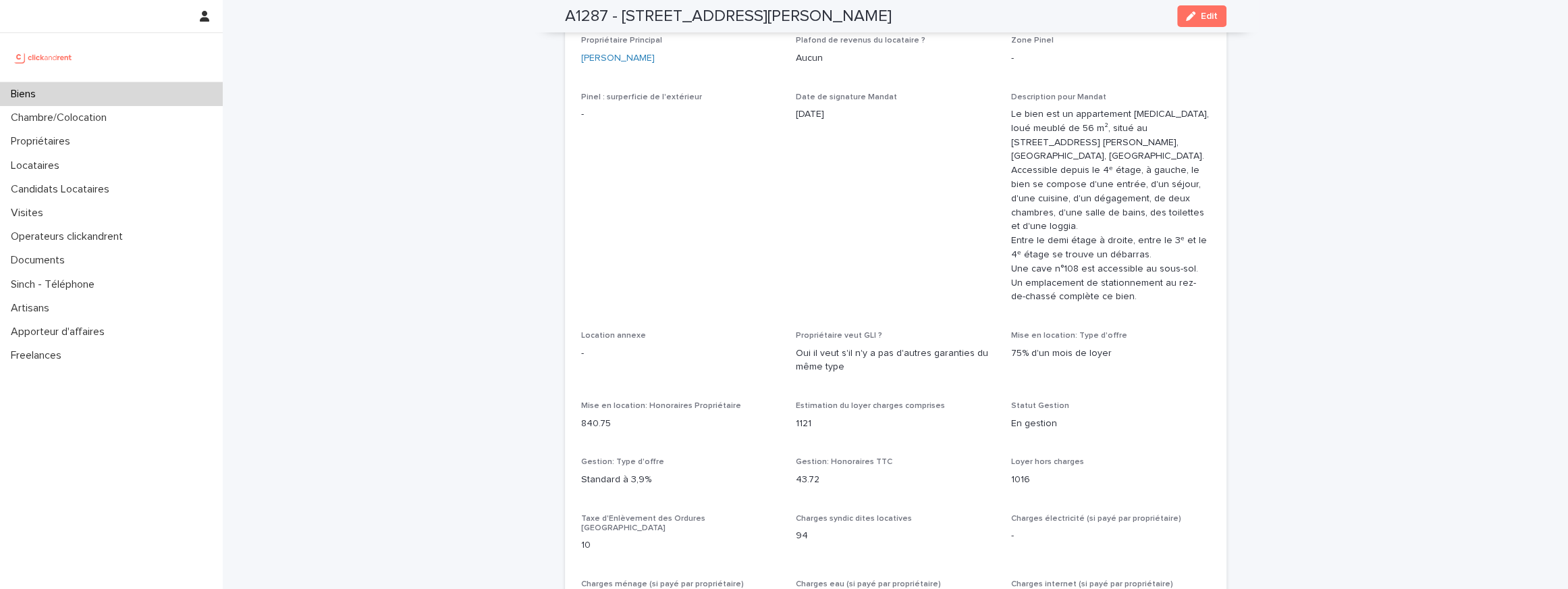
click at [1053, 238] on p "Le bien est un appartement T3, loué meublé de 56 m², situé au 3 Av. Georges Cle…" at bounding box center [1111, 206] width 199 height 196
drag, startPoint x: 1061, startPoint y: 292, endPoint x: 1013, endPoint y: 263, distance: 56.1
click at [1013, 263] on p "Le bien est un appartement T3, loué meublé de 56 m², situé au 3 Av. Georges Cle…" at bounding box center [1111, 206] width 199 height 196
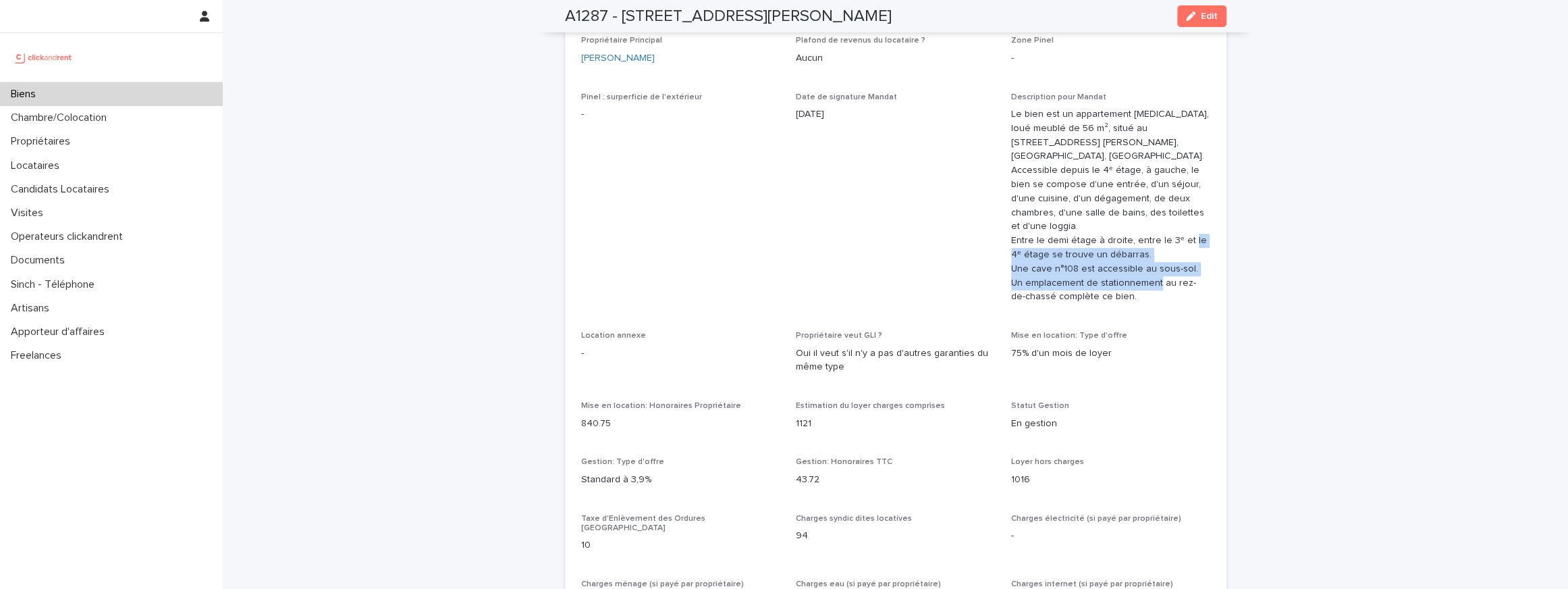
copy p "Une cave n°108 est accessible au sous-sol. Un emplacement de stationnement au r…"
click at [1044, 239] on p "Le bien est un appartement T3, loué meublé de 56 m², situé au 3 Av. Georges Cle…" at bounding box center [1111, 206] width 199 height 196
drag, startPoint x: 1006, startPoint y: 240, endPoint x: 1114, endPoint y: 299, distance: 123.1
click at [1114, 299] on div "Opérateur commercial Jean-Vianney Bourdette Opérateur opérationnel Sophie Mille…" at bounding box center [895, 574] width 629 height 1205
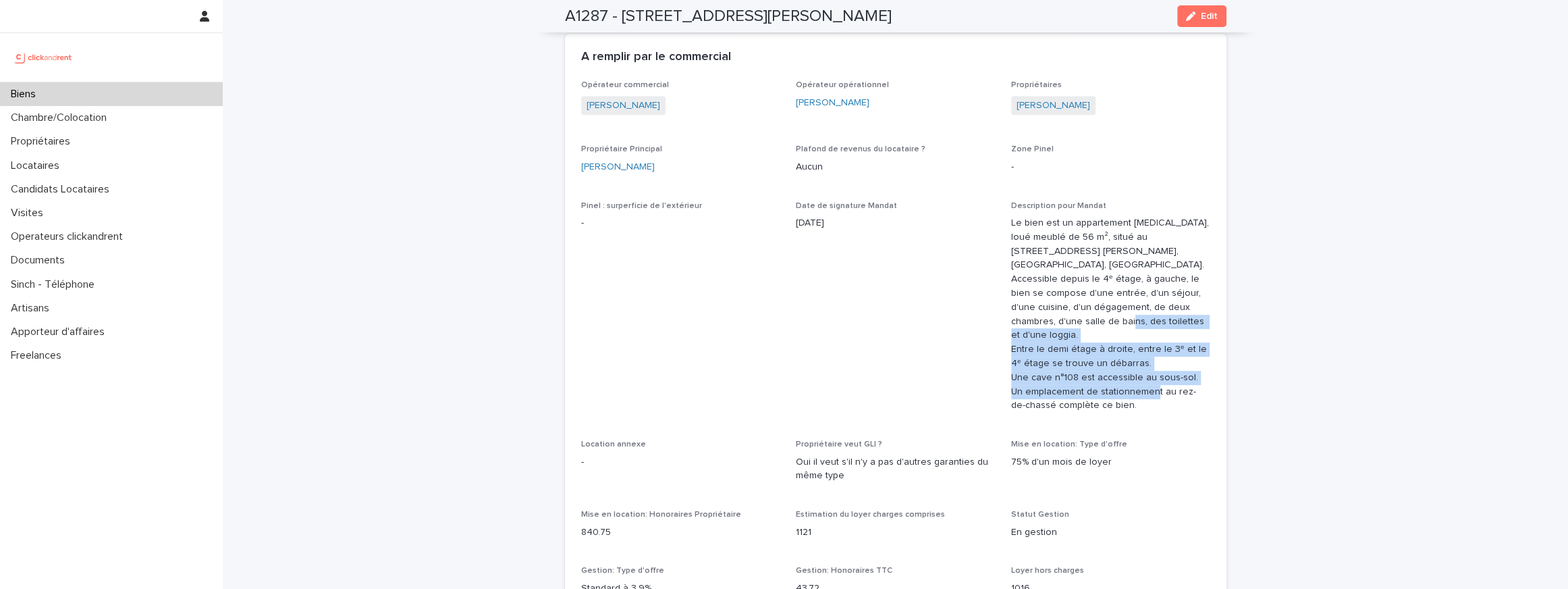
scroll to position [817, 0]
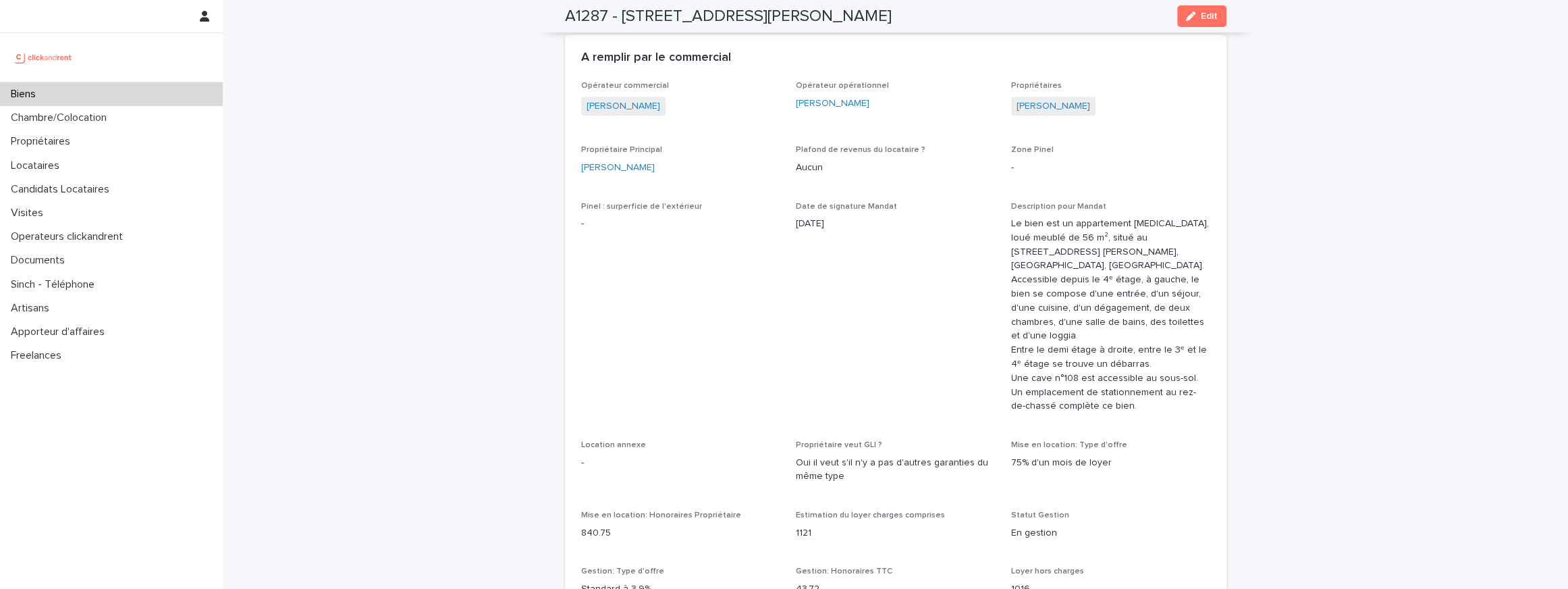
click at [1118, 401] on p "Le bien est un appartement T3, loué meublé de 56 m², situé au 3 Av. Georges Cle…" at bounding box center [1111, 315] width 199 height 196
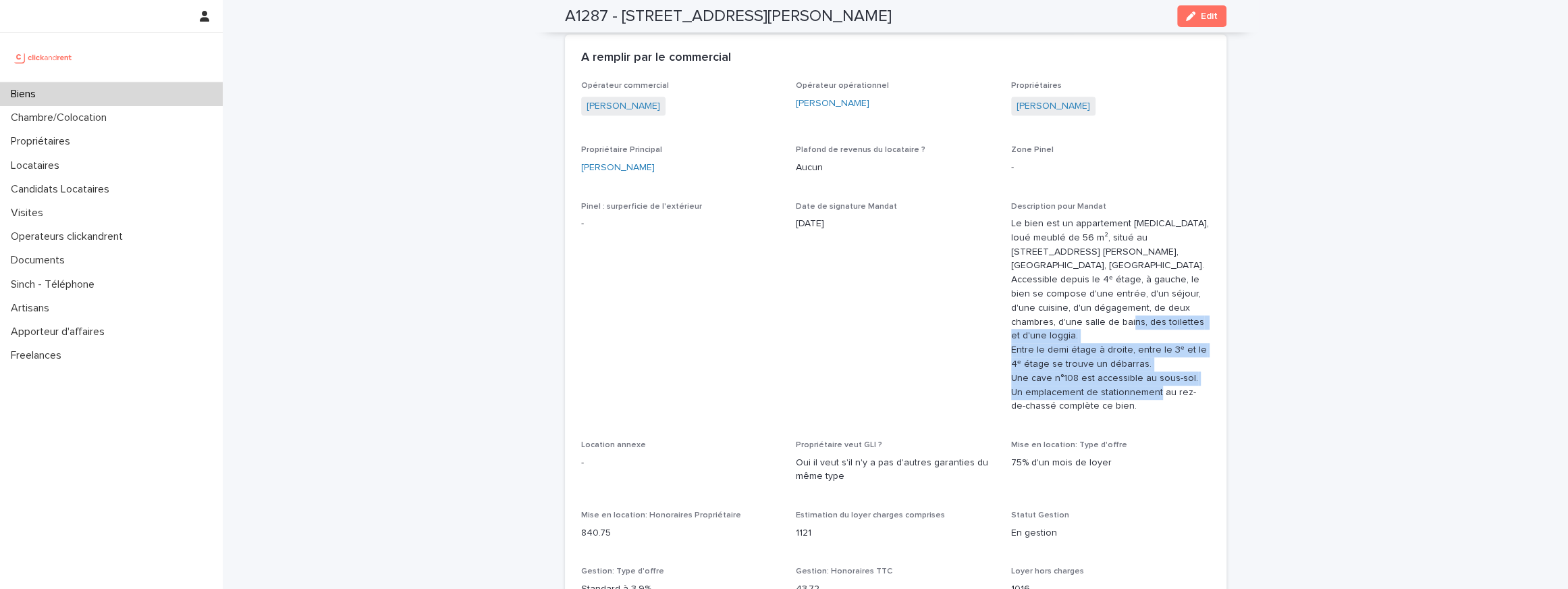
drag, startPoint x: 1118, startPoint y: 404, endPoint x: 1011, endPoint y: 350, distance: 119.9
click at [1011, 350] on p "Le bien est un appartement T3, loué meublé de 56 m², situé au 3 Av. Georges Cle…" at bounding box center [1111, 315] width 199 height 196
copy p "Entre le demi étage à droite, entre le 3ᵉ et le 4ᵉ étage se trouve un débarras.…"
